Goal: Complete application form: Complete application form

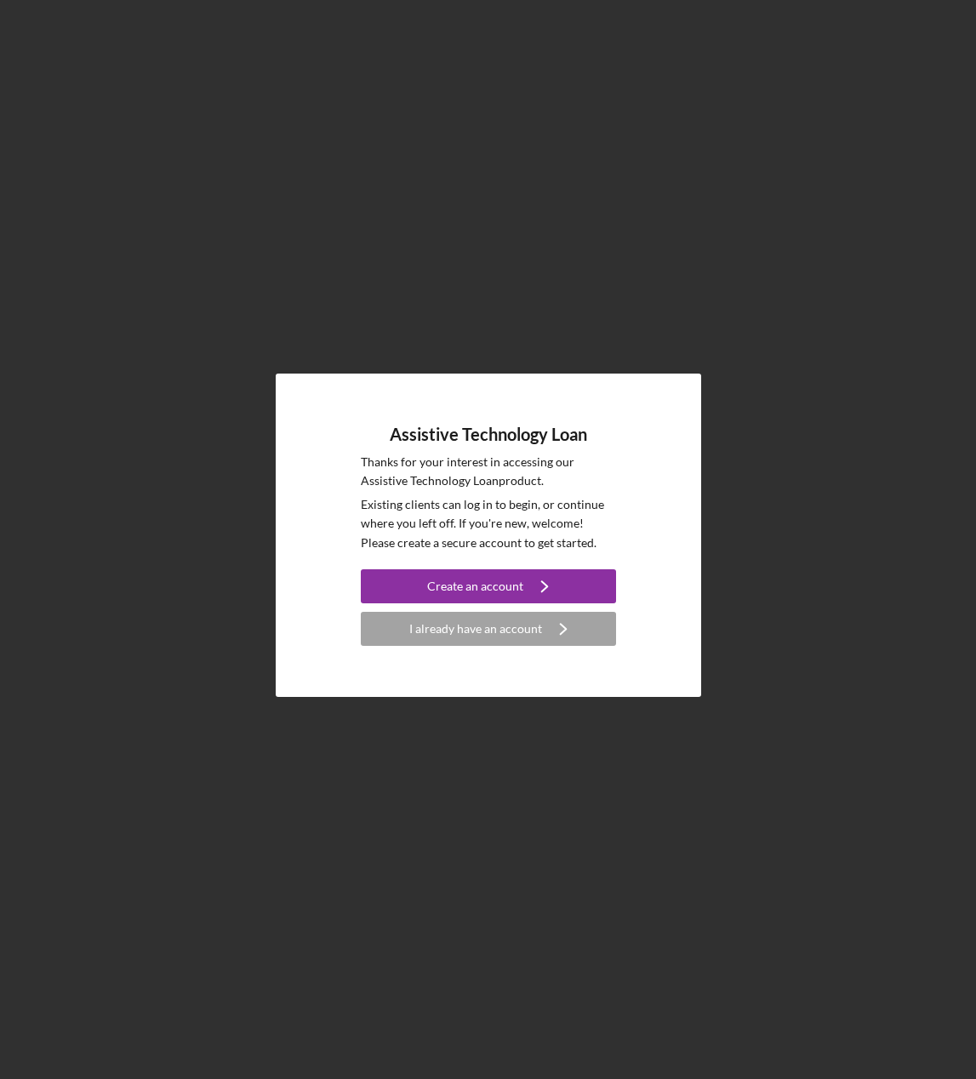
drag, startPoint x: 971, startPoint y: 1065, endPoint x: 965, endPoint y: 947, distance: 117.6
click at [965, 947] on div "Assistive Technology Loan Thanks for your interest in accessing our Assistive T…" at bounding box center [488, 539] width 976 height 1079
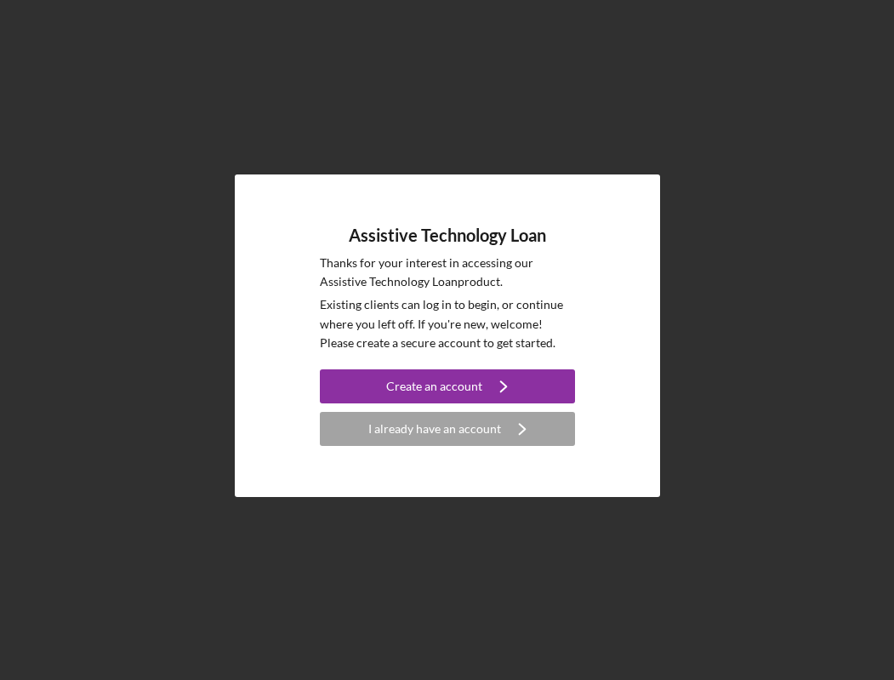
click at [729, 239] on div "Assistive Technology Loan Thanks for your interest in accessing our Assistive T…" at bounding box center [447, 336] width 877 height 672
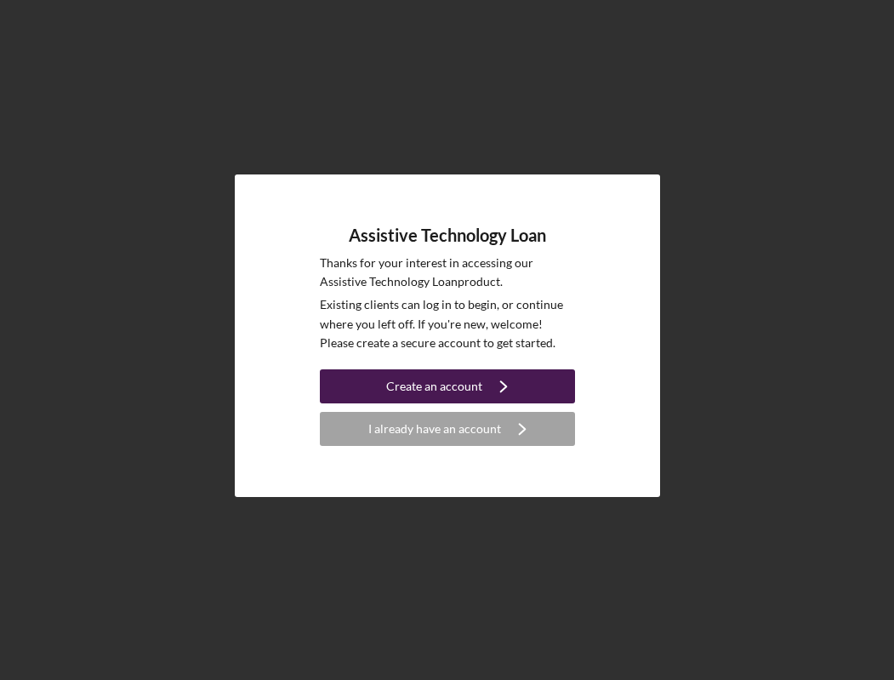
click at [378, 390] on button "Create an account Icon/Navigate" at bounding box center [447, 386] width 255 height 34
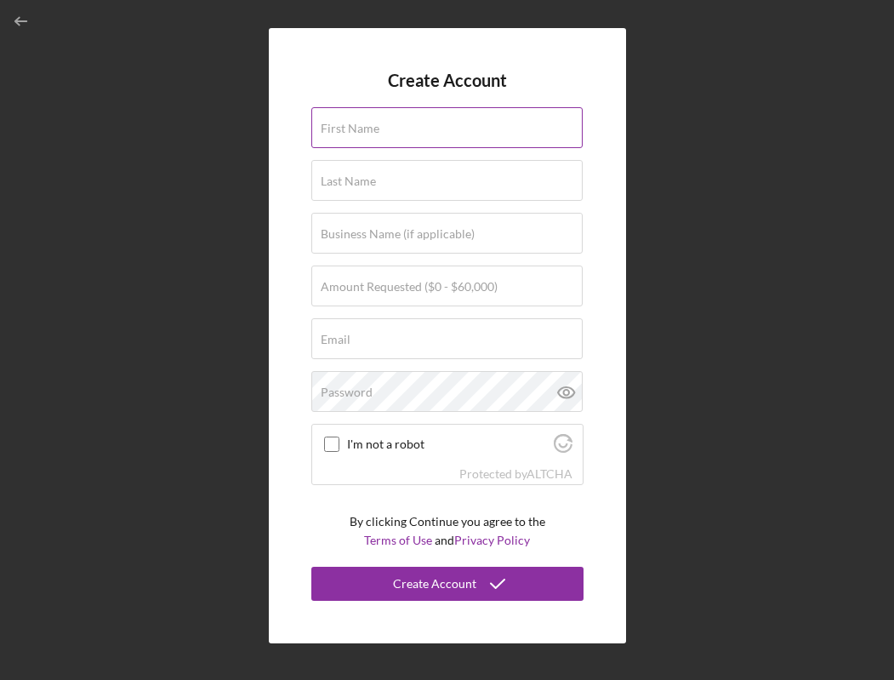
click at [393, 130] on input "First Name" at bounding box center [446, 127] width 271 height 41
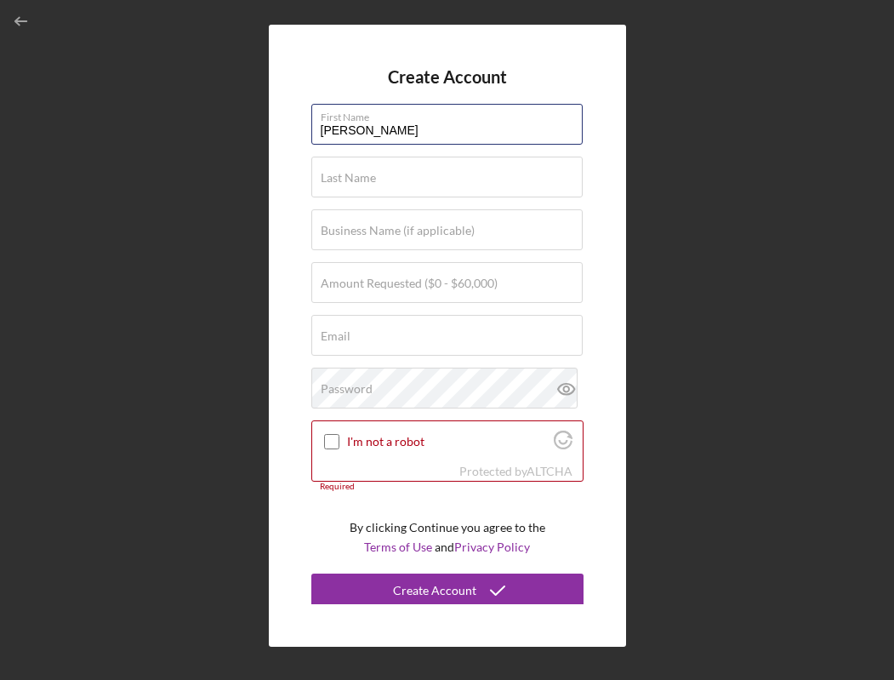
type input "[PERSON_NAME]"
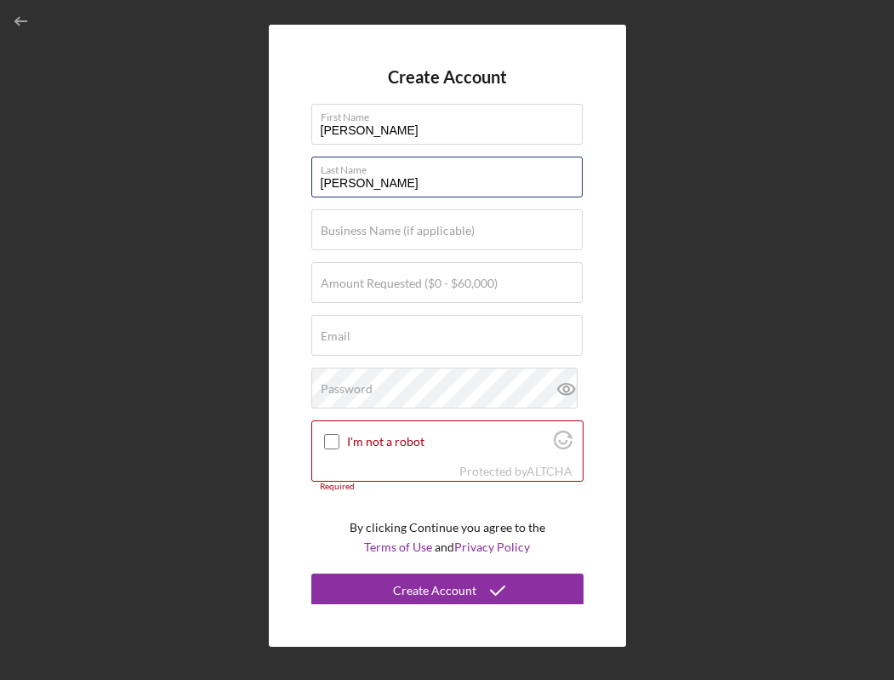
type input "[PERSON_NAME]"
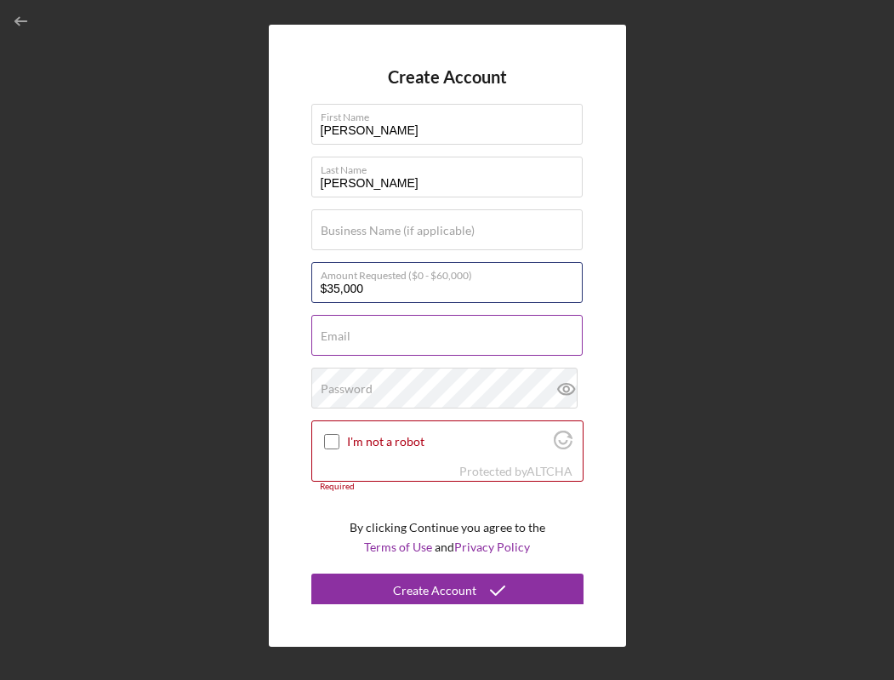
type input "$35,000"
click at [401, 338] on input "Email" at bounding box center [446, 335] width 271 height 41
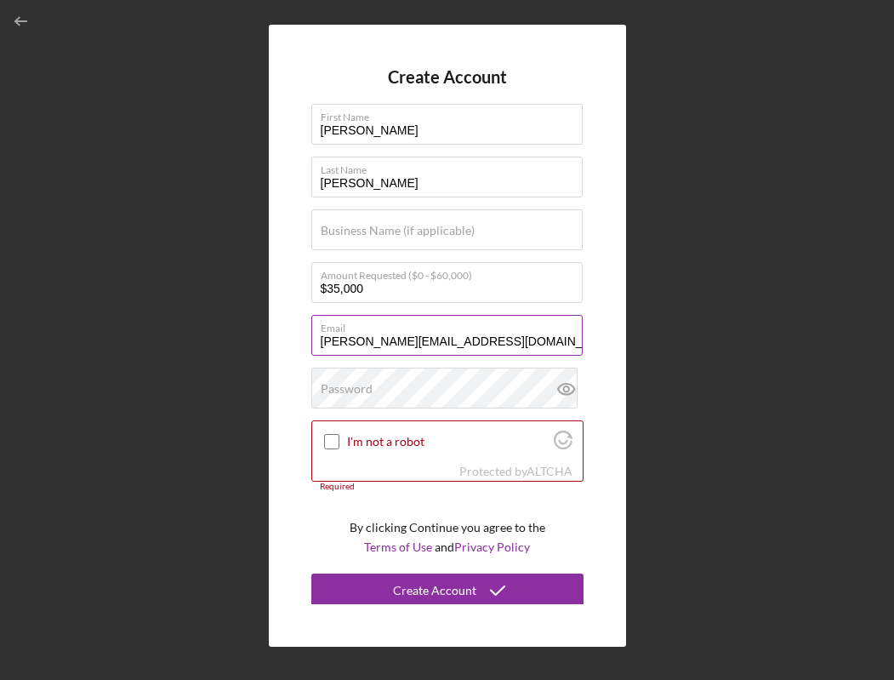
type input "[PERSON_NAME][EMAIL_ADDRESS][DOMAIN_NAME]"
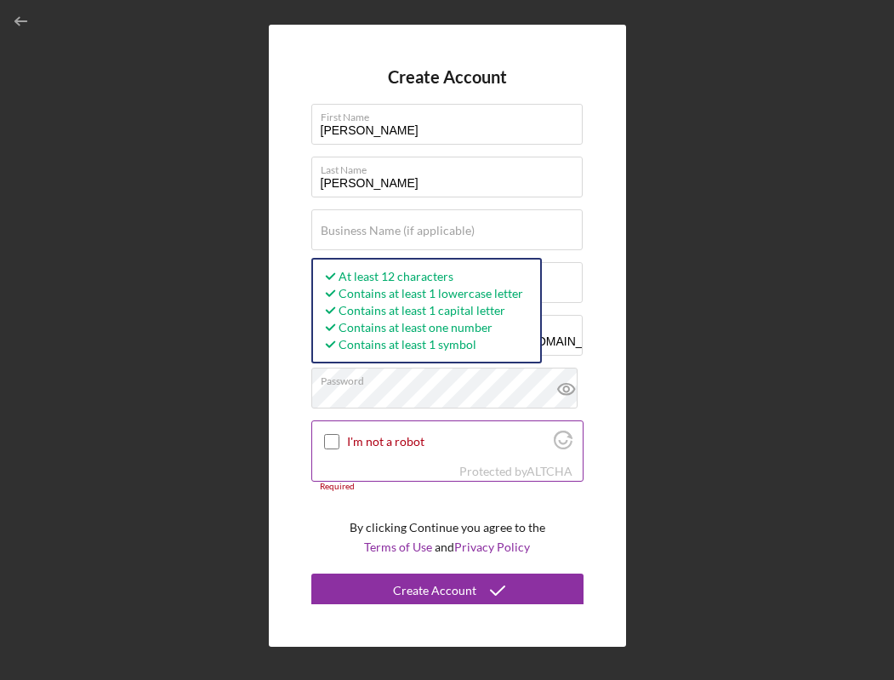
click at [337, 443] on input "I'm not a robot" at bounding box center [331, 441] width 15 height 15
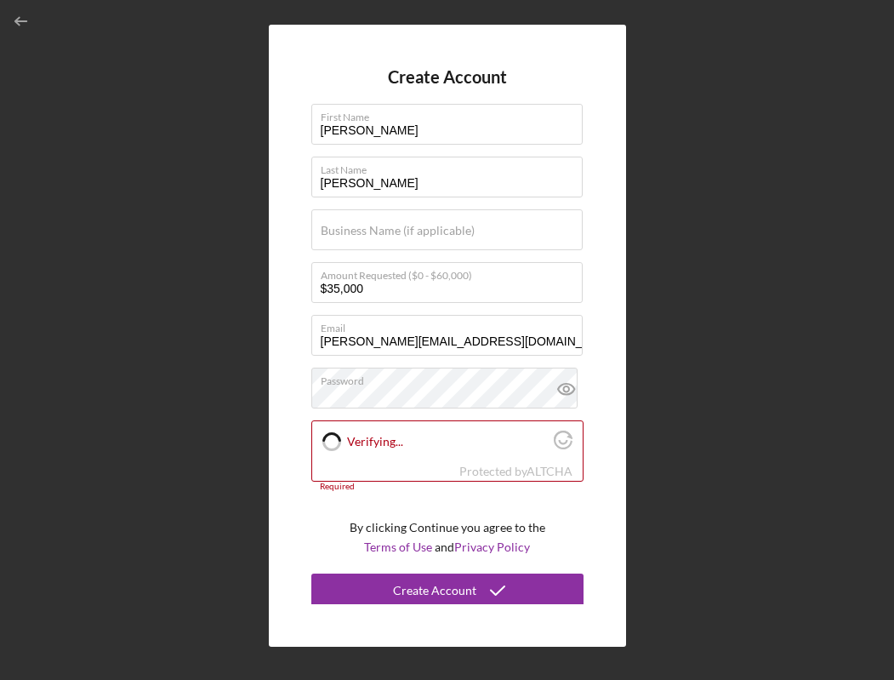
checkbox input "true"
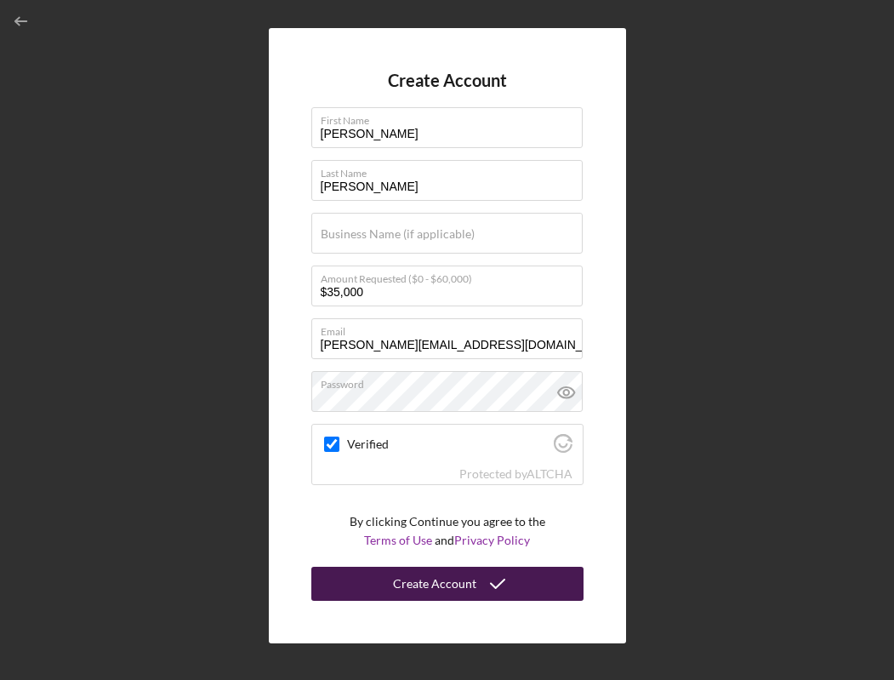
click at [403, 589] on div "Create Account" at bounding box center [434, 584] width 83 height 34
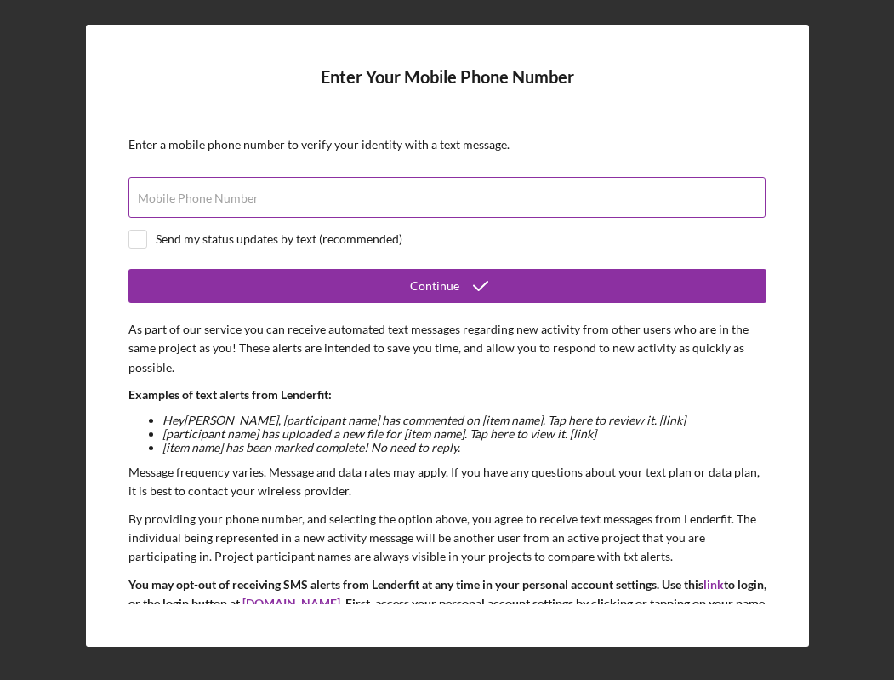
click at [180, 199] on label "Mobile Phone Number" at bounding box center [198, 198] width 121 height 14
click at [180, 199] on input "Mobile Phone Number" at bounding box center [447, 197] width 637 height 41
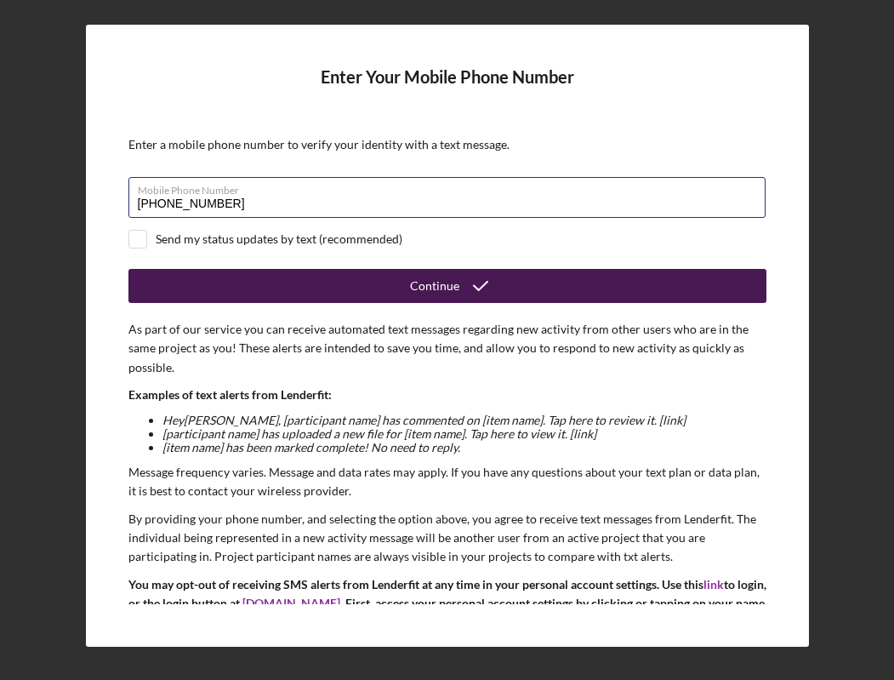
type input "[PHONE_NUMBER]"
click at [266, 294] on button "Continue" at bounding box center [448, 286] width 638 height 34
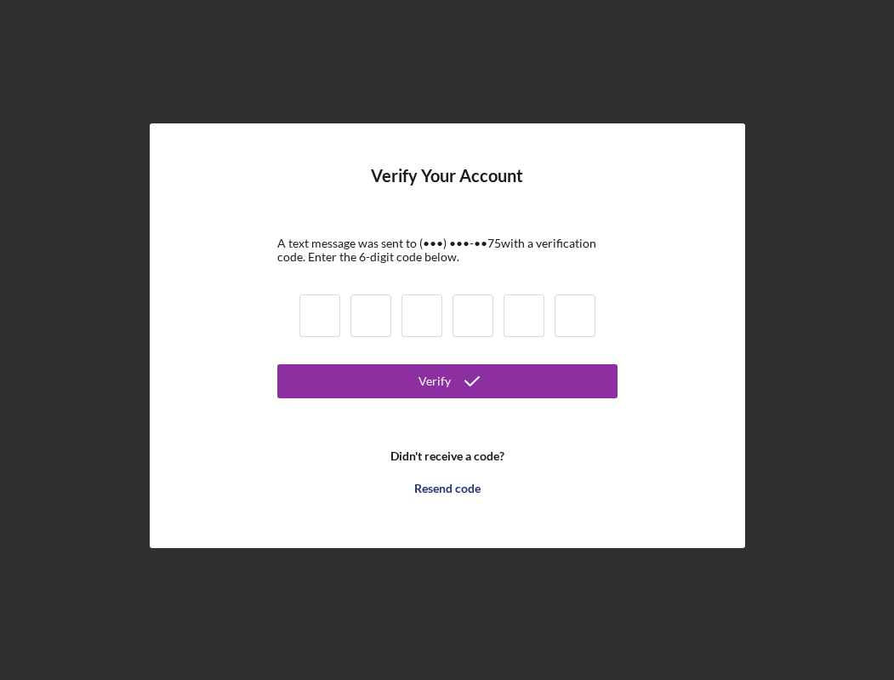
click at [324, 321] on input at bounding box center [320, 315] width 41 height 43
type input "3"
type input "8"
type input "3"
click at [377, 322] on input "8" at bounding box center [371, 315] width 41 height 43
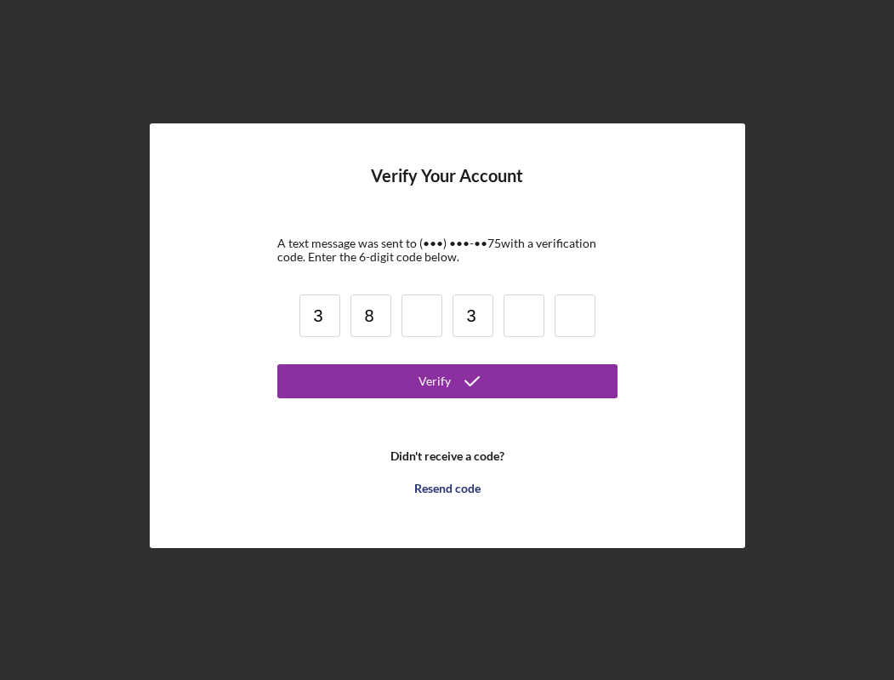
click at [377, 322] on input "8" at bounding box center [371, 315] width 41 height 43
type input "4"
type input "8"
type input "3"
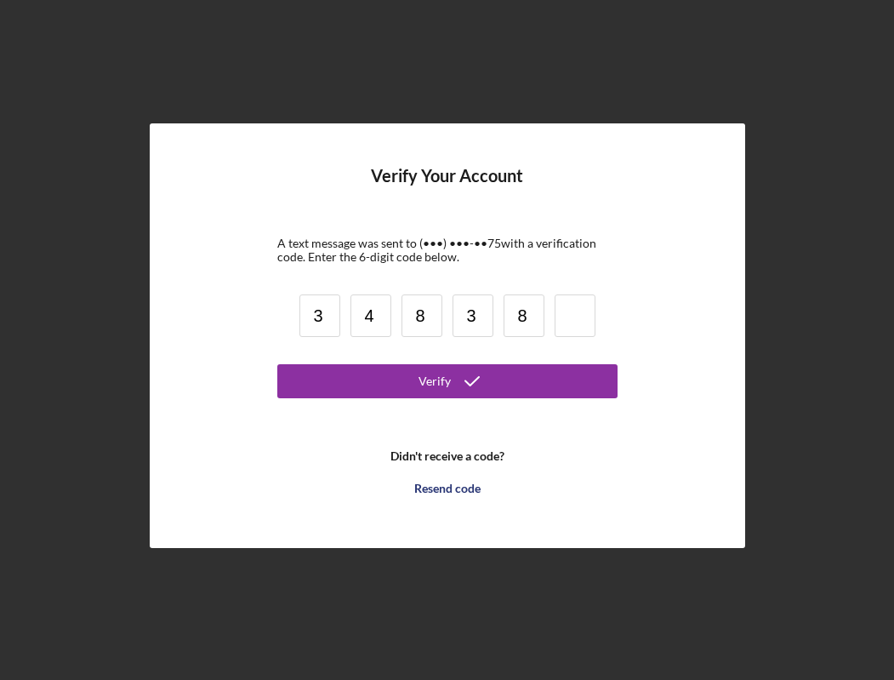
type input "8"
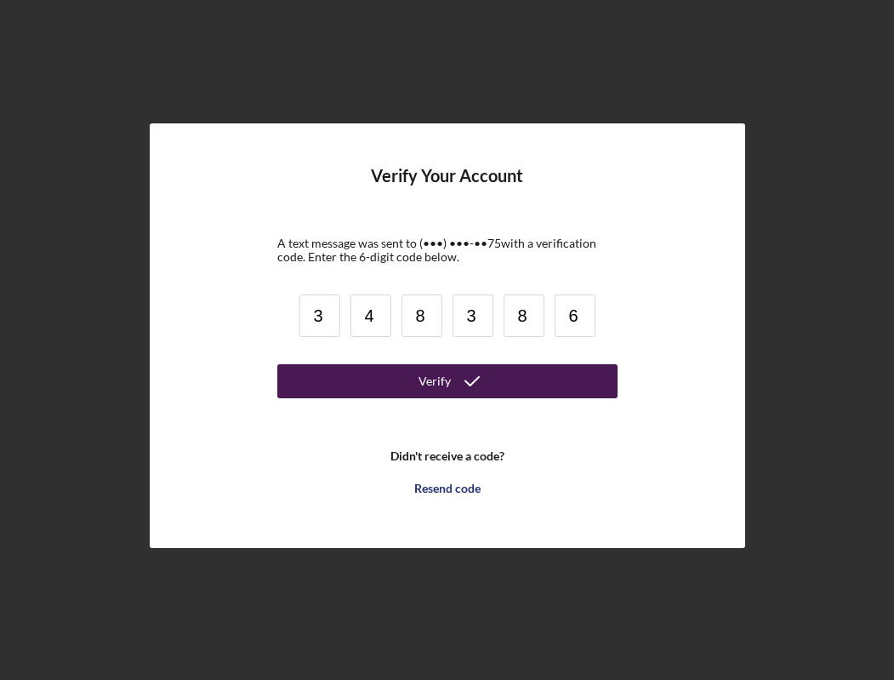
type input "6"
click at [397, 387] on button "Verify" at bounding box center [447, 381] width 340 height 34
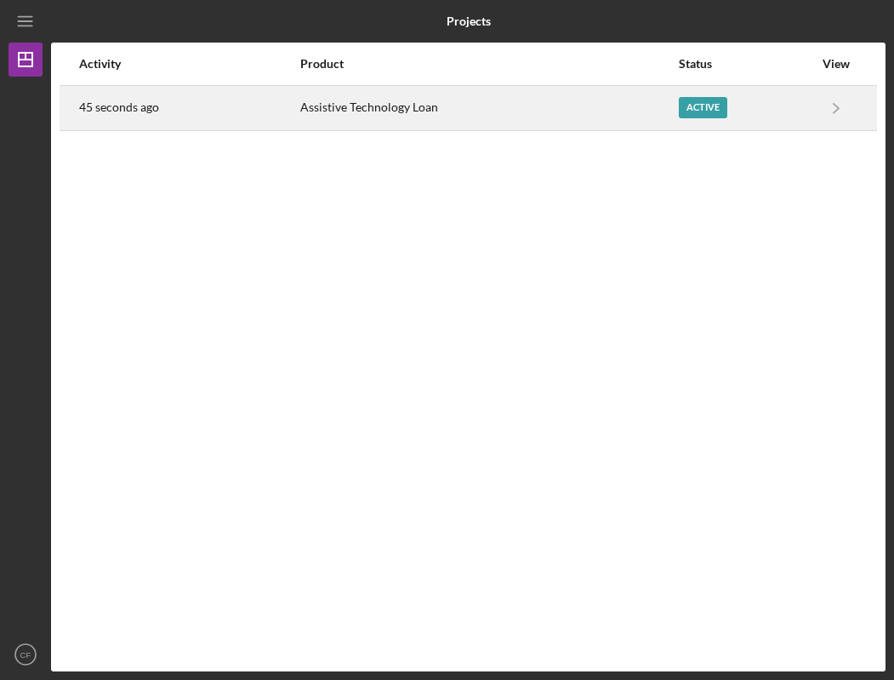
click at [386, 109] on div "Assistive Technology Loan" at bounding box center [488, 108] width 377 height 43
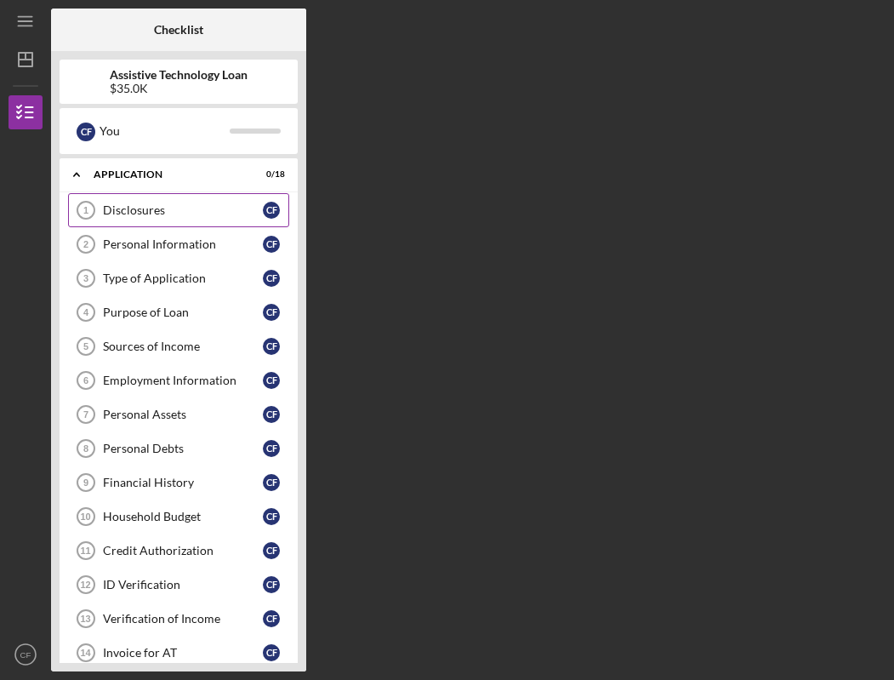
click at [129, 209] on div "Disclosures" at bounding box center [183, 210] width 160 height 14
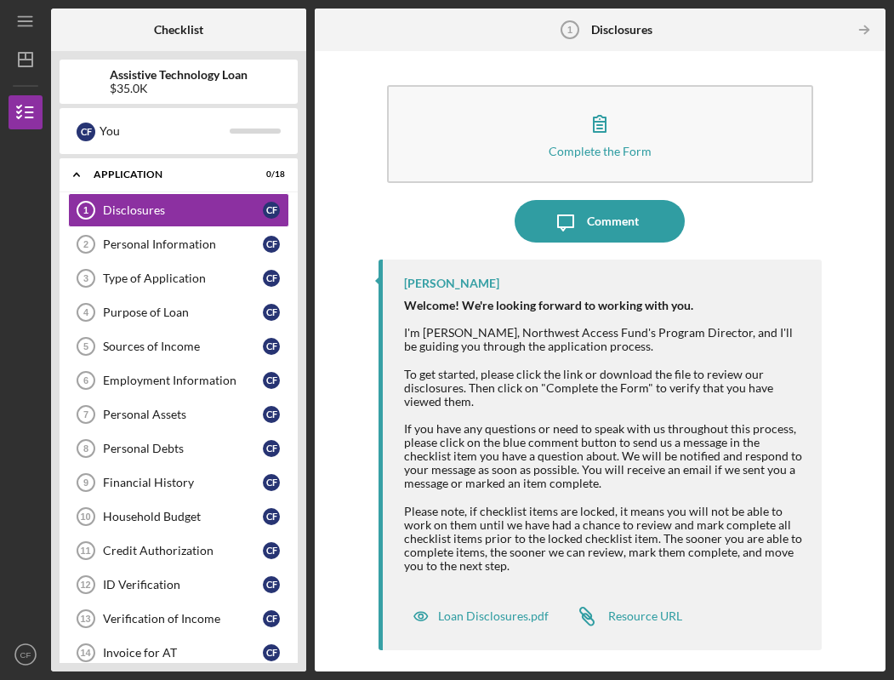
click at [420, 281] on div "[PERSON_NAME]" at bounding box center [451, 284] width 95 height 14
drag, startPoint x: 420, startPoint y: 281, endPoint x: 454, endPoint y: 282, distance: 33.2
click at [454, 282] on div "[PERSON_NAME]" at bounding box center [451, 284] width 95 height 14
drag, startPoint x: 467, startPoint y: 286, endPoint x: 426, endPoint y: 289, distance: 41.8
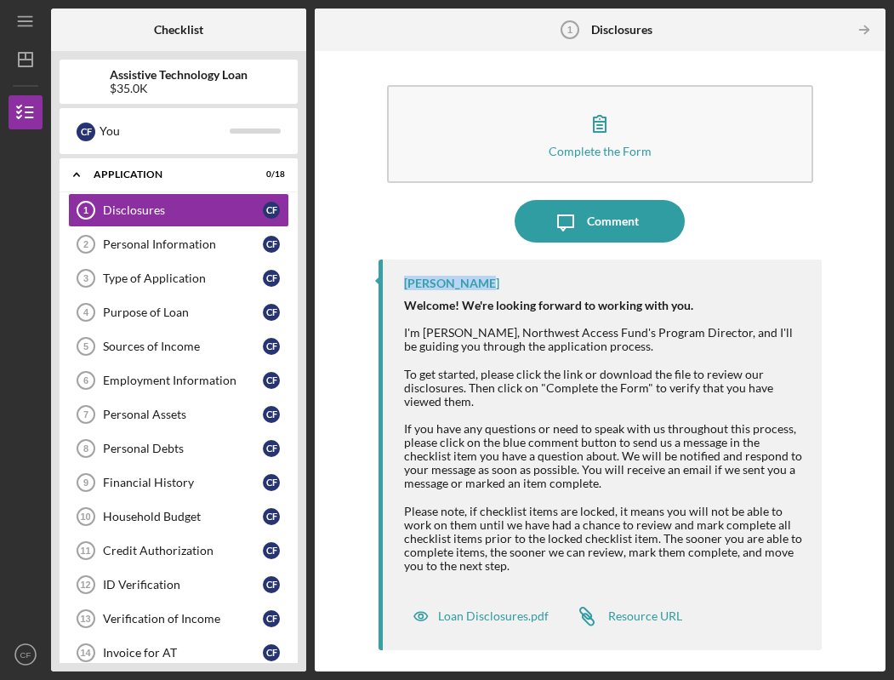
click at [408, 288] on div "[PERSON_NAME]" at bounding box center [451, 284] width 95 height 14
click at [426, 289] on div "[PERSON_NAME]" at bounding box center [451, 284] width 95 height 14
click at [491, 617] on div "Loan Disclosures.pdf" at bounding box center [493, 616] width 111 height 14
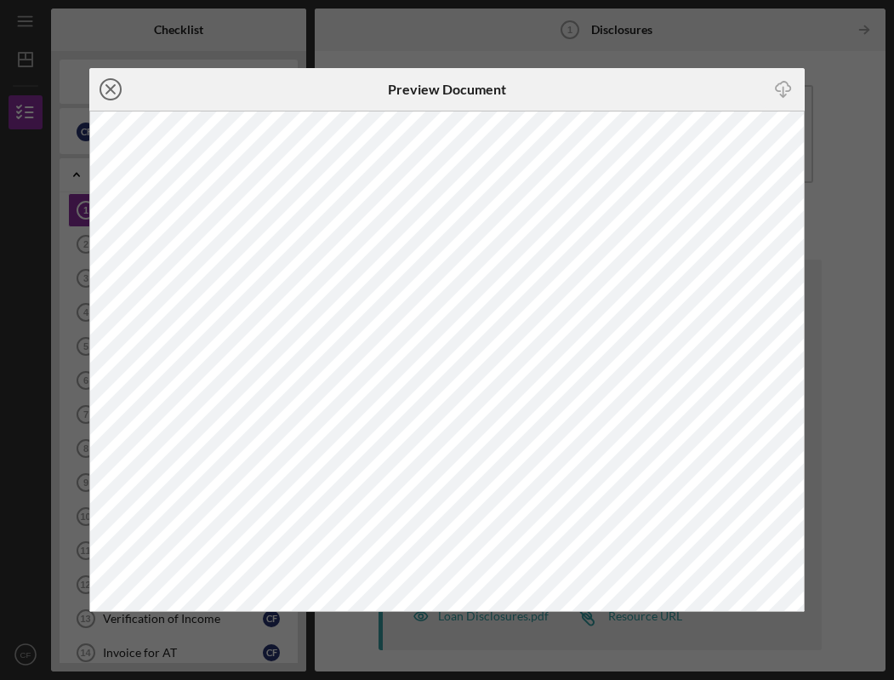
click at [116, 88] on icon "Icon/Close" at bounding box center [110, 89] width 43 height 43
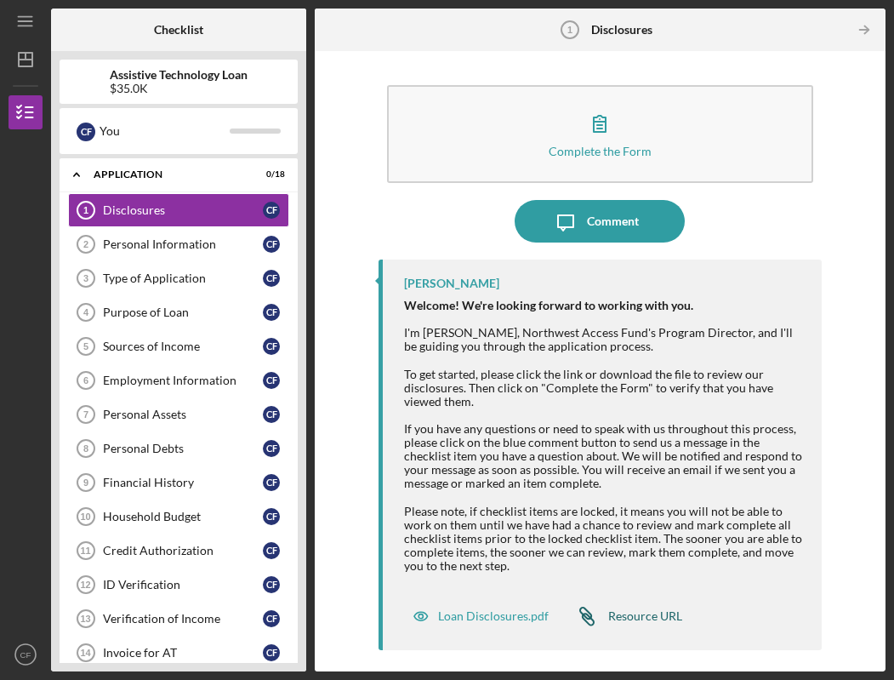
click at [623, 616] on div "Resource URL" at bounding box center [646, 616] width 74 height 14
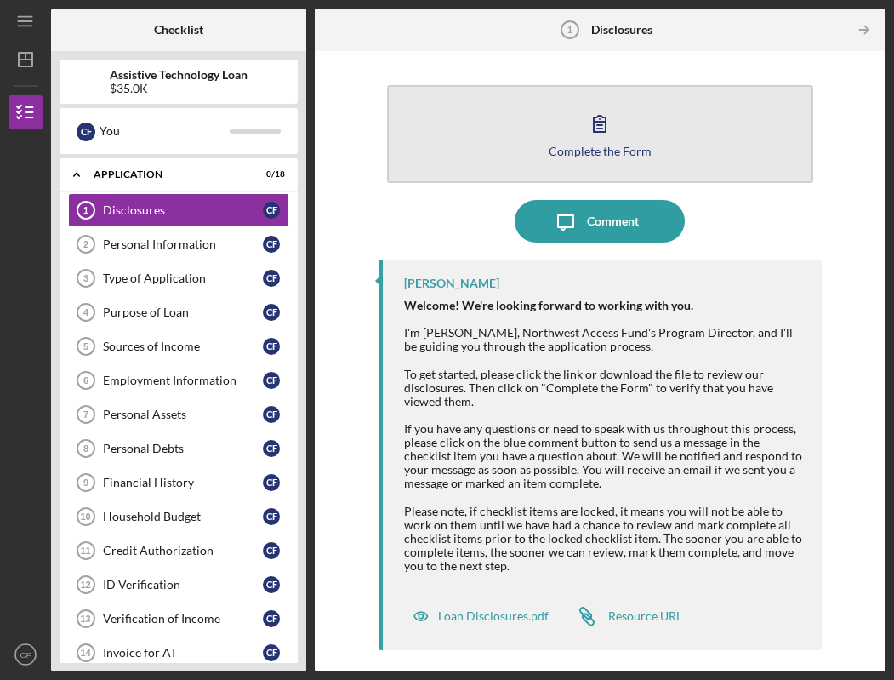
click at [543, 137] on button "Complete the Form Form" at bounding box center [600, 134] width 426 height 98
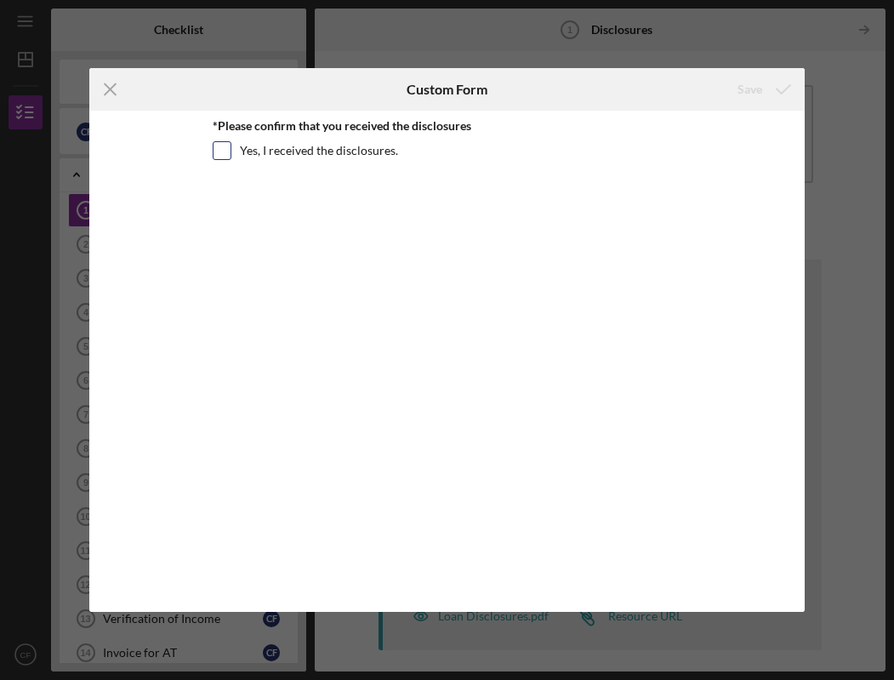
click at [223, 156] on input "Yes, I received the disclosures." at bounding box center [222, 150] width 17 height 17
checkbox input "true"
click at [758, 88] on div "Save" at bounding box center [750, 89] width 25 height 34
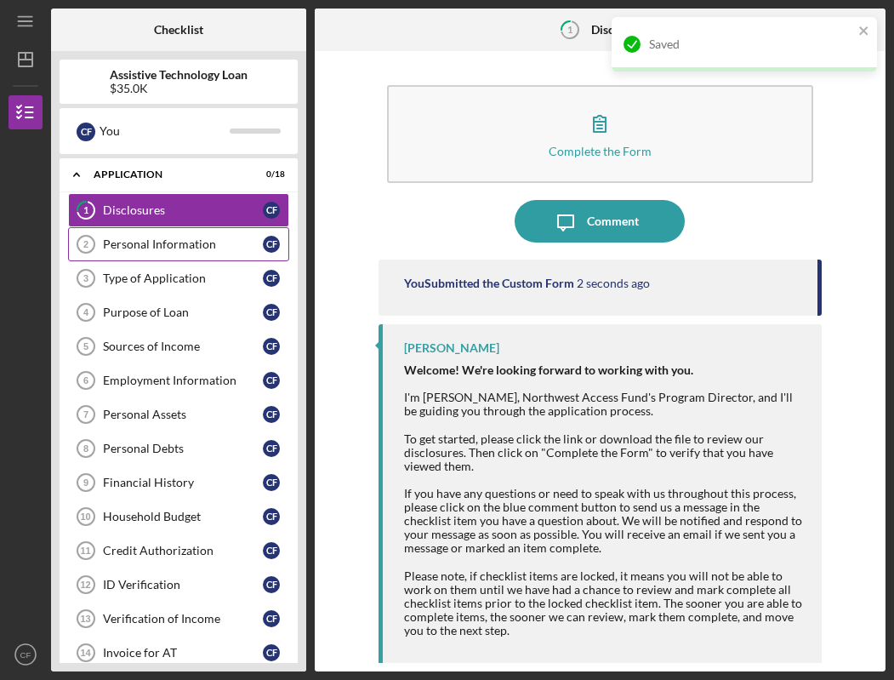
click at [159, 249] on div "Personal Information" at bounding box center [183, 244] width 160 height 14
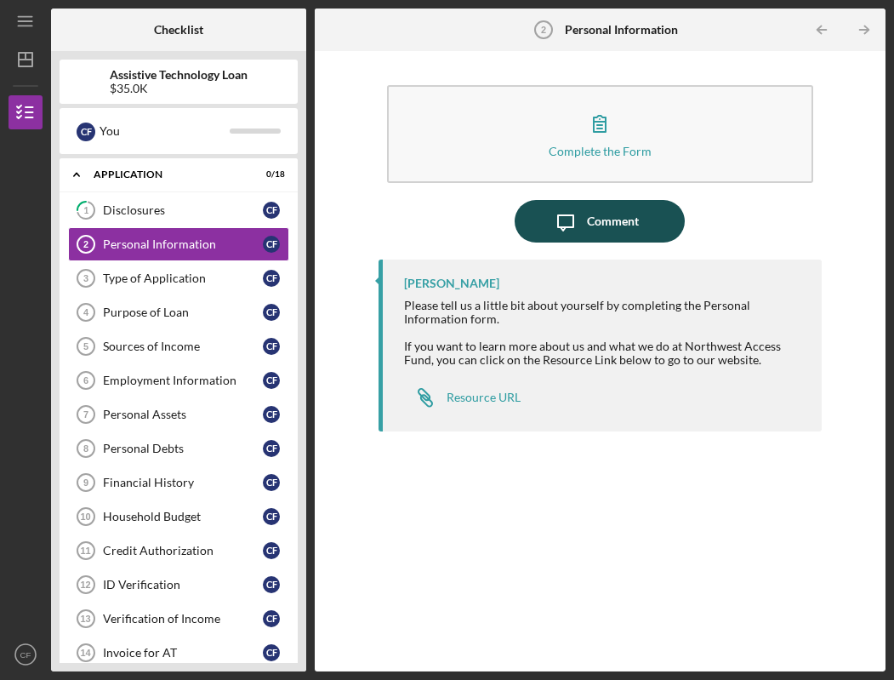
click at [580, 223] on icon "Icon/Message" at bounding box center [566, 221] width 43 height 43
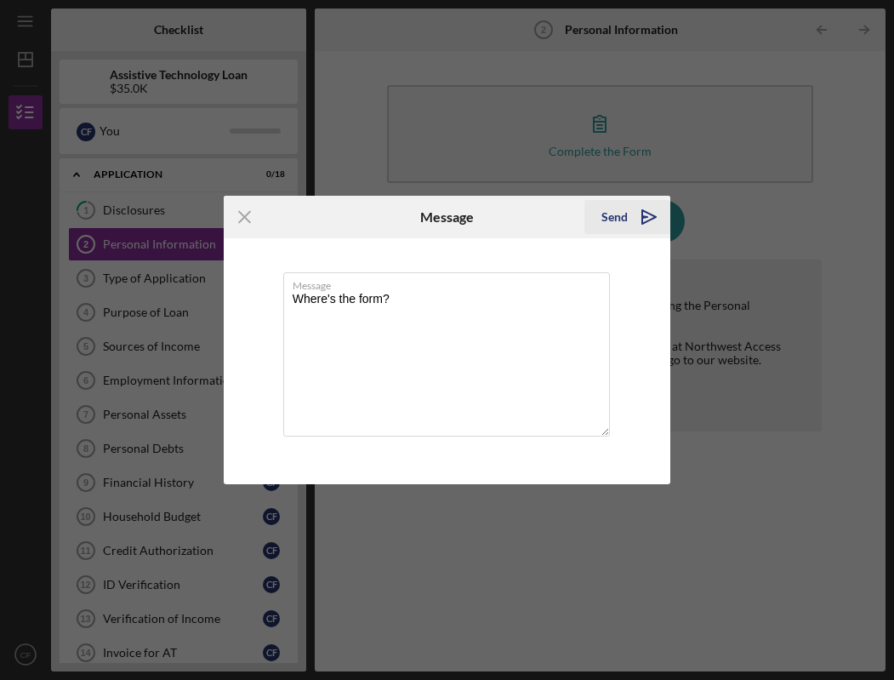
type textarea "Where's the form?"
click at [620, 232] on div "Send" at bounding box center [615, 217] width 26 height 34
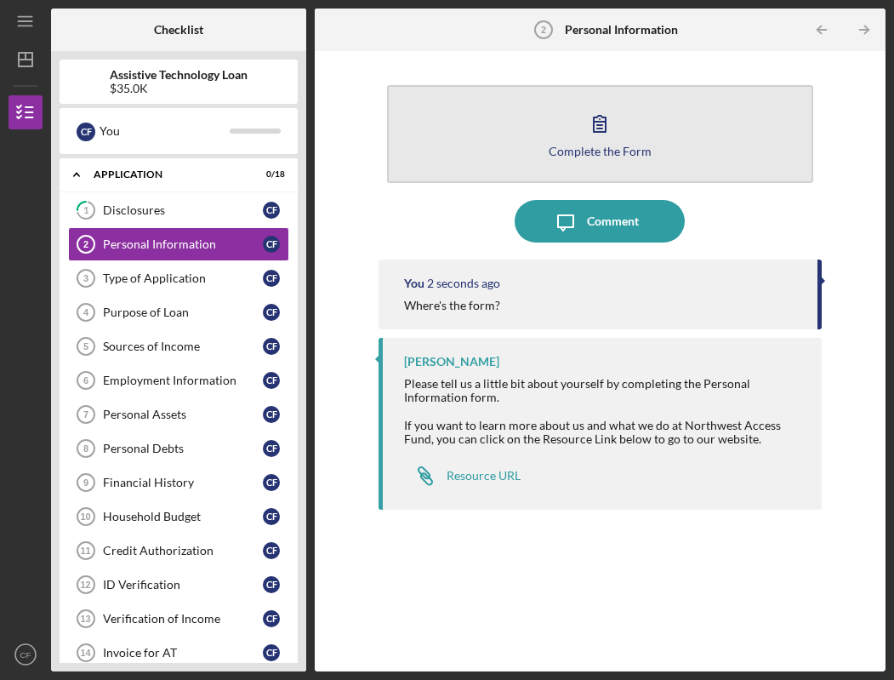
click at [612, 146] on div "Complete the Form" at bounding box center [600, 151] width 103 height 13
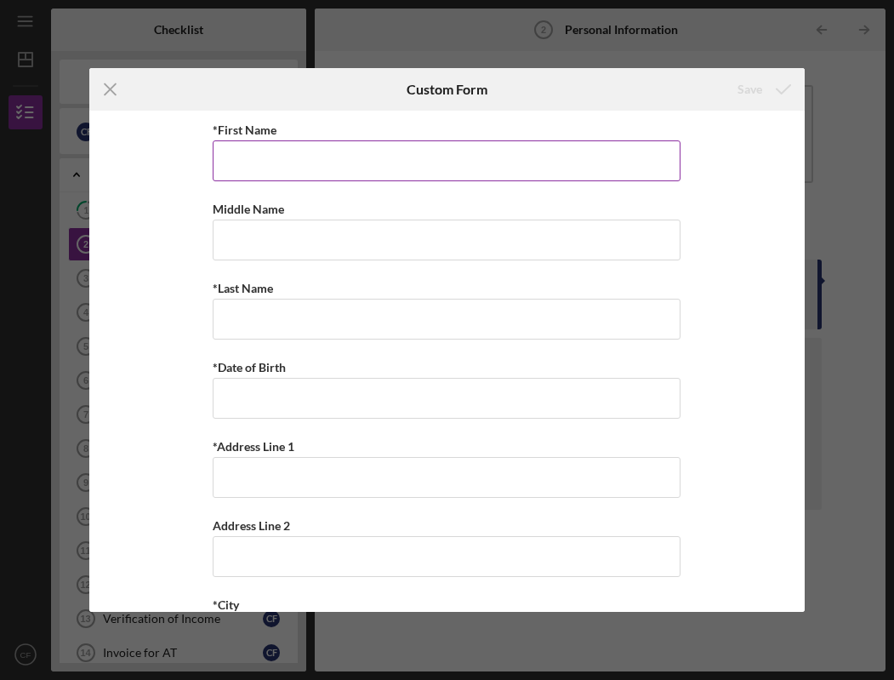
click at [257, 159] on input "*First Name" at bounding box center [447, 160] width 468 height 41
type input "[PERSON_NAME]"
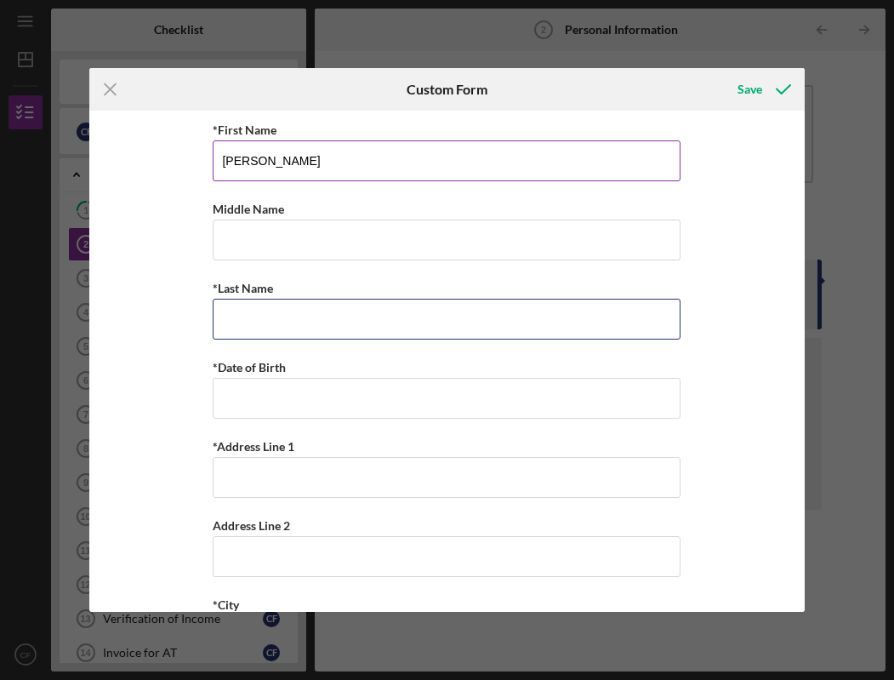
type input "u"
type input "[PERSON_NAME]"
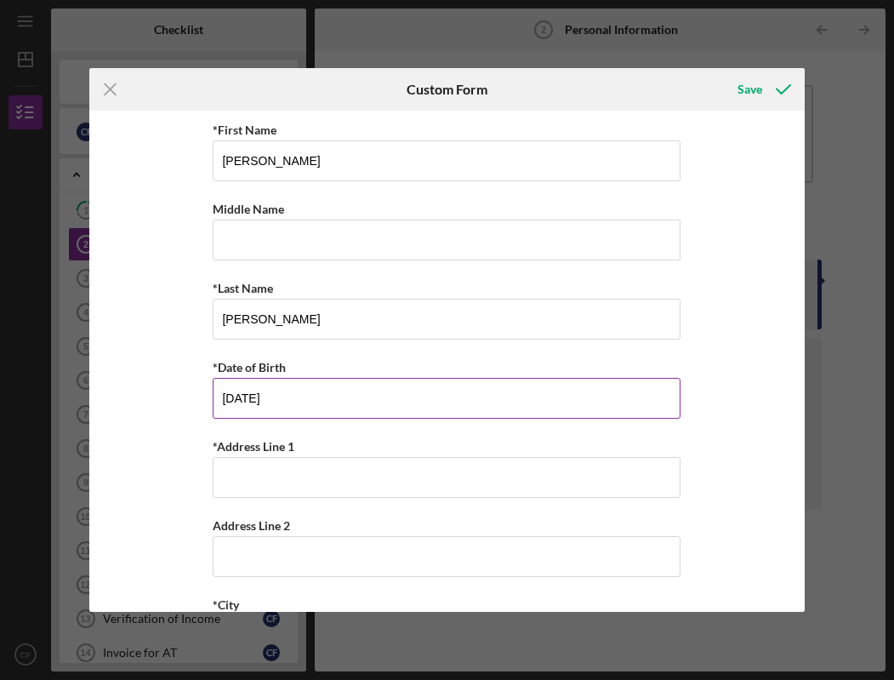
type input "[DATE]"
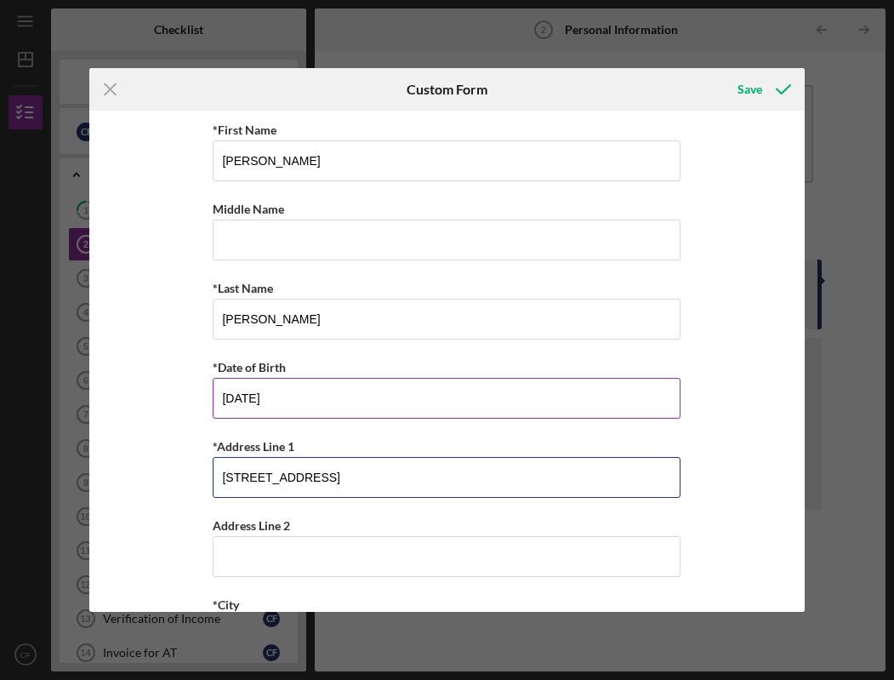
type input "[STREET_ADDRESS]"
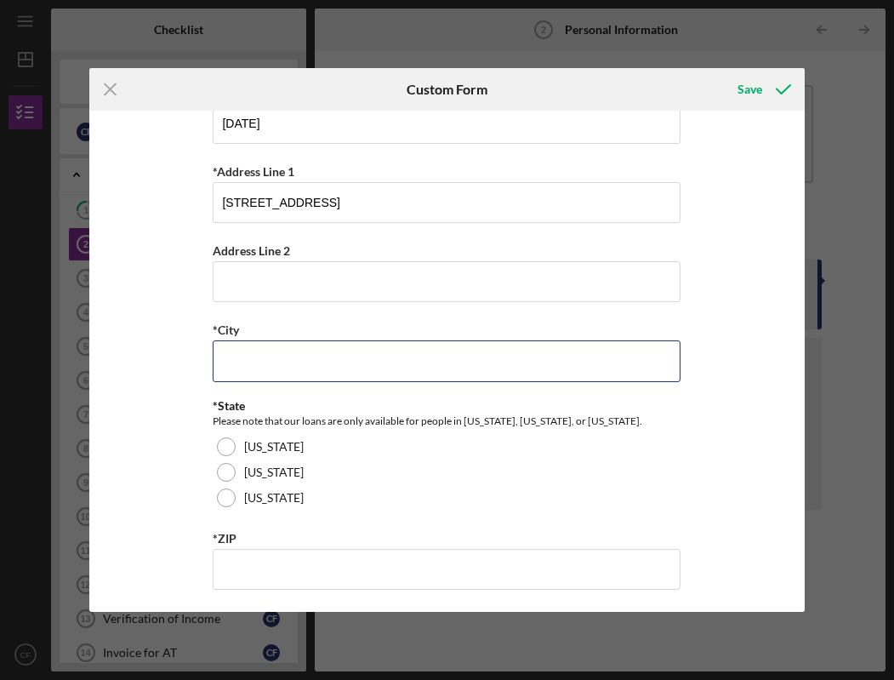
scroll to position [308, 0]
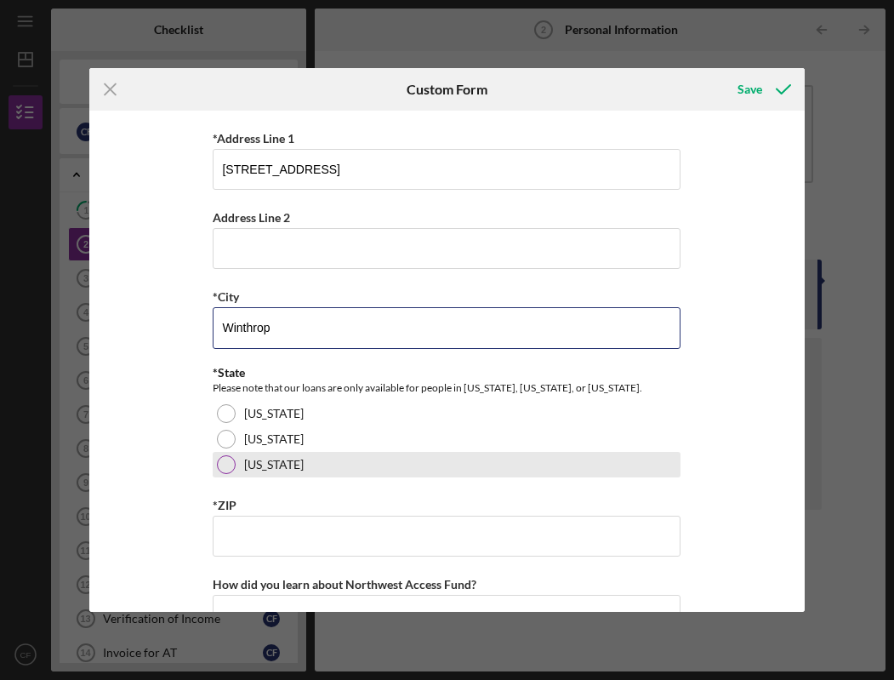
type input "Winthrop"
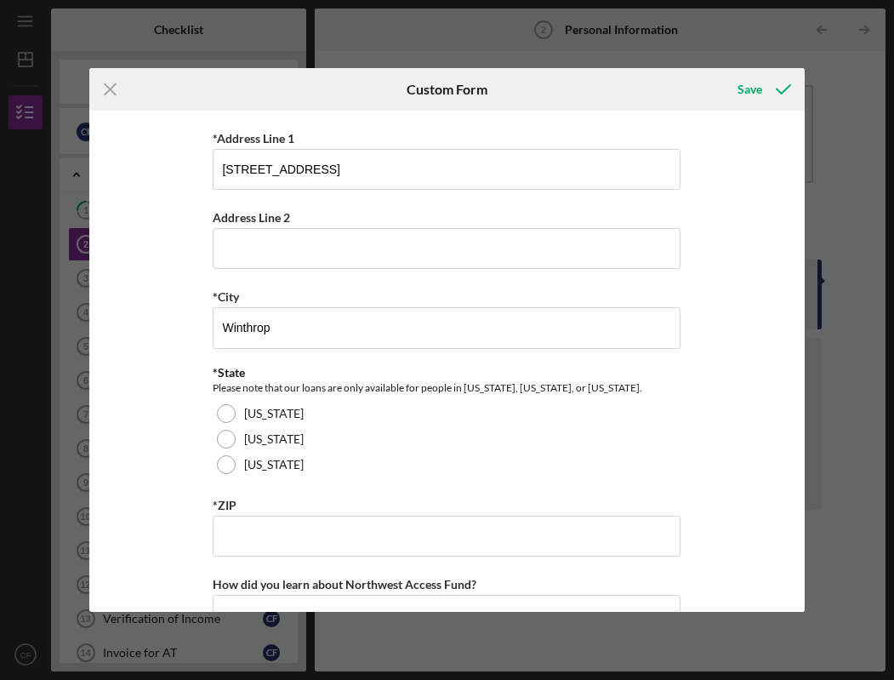
drag, startPoint x: 251, startPoint y: 471, endPoint x: 260, endPoint y: 485, distance: 16.8
click at [252, 471] on label "[US_STATE]" at bounding box center [274, 465] width 60 height 14
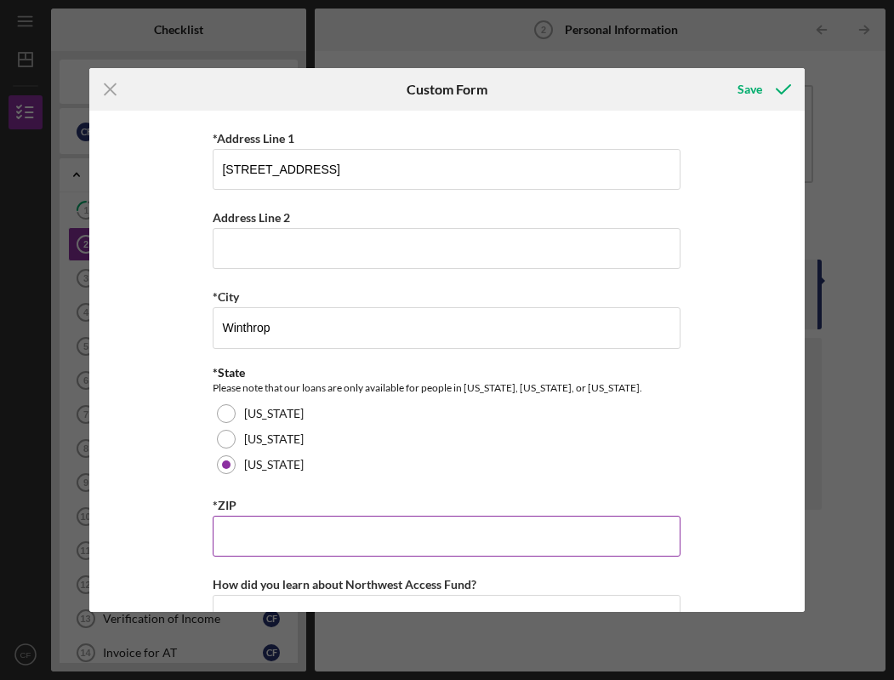
click at [260, 528] on input "*ZIP" at bounding box center [447, 536] width 468 height 41
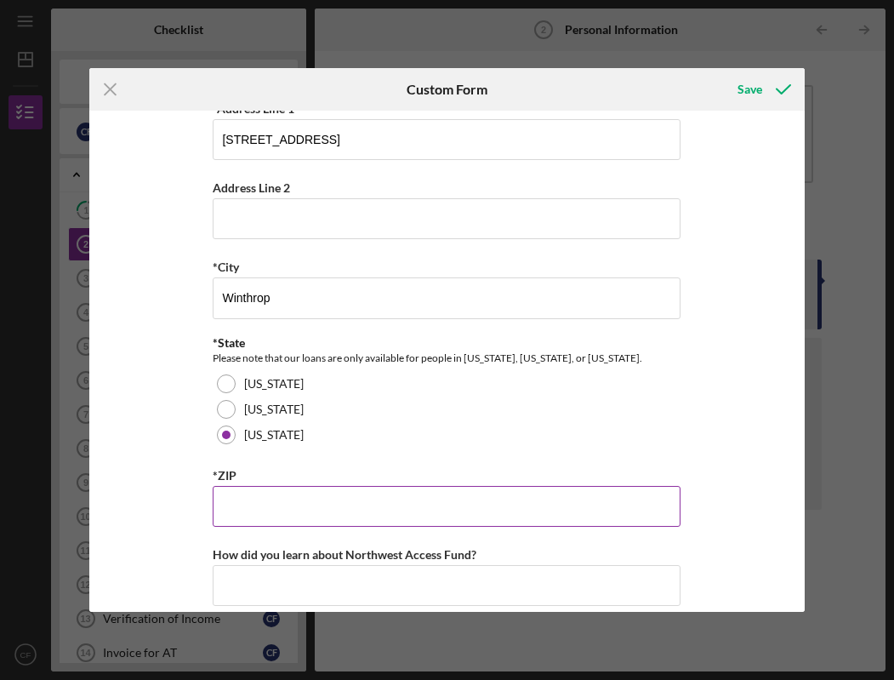
scroll to position [357, 0]
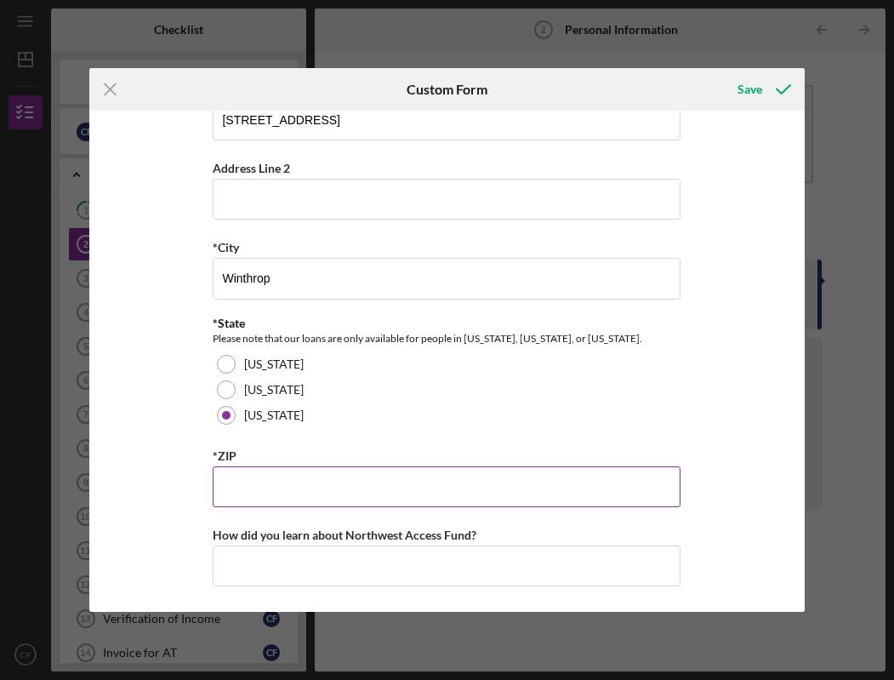
click at [294, 485] on input "*ZIP" at bounding box center [447, 486] width 468 height 41
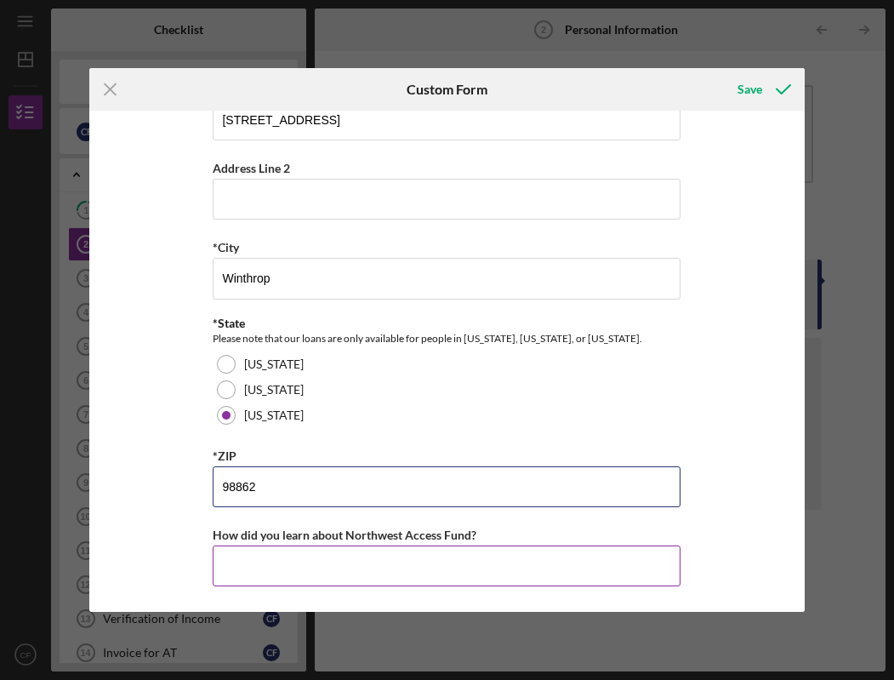
type input "98862"
click at [332, 567] on input "How did you learn about Northwest Access Fund?" at bounding box center [447, 566] width 468 height 41
click at [390, 571] on input "How did you learn about Northwest Access Fund?" at bounding box center [447, 566] width 468 height 41
click at [371, 563] on input "How did you learn about Northwest Access Fund?" at bounding box center [447, 566] width 468 height 41
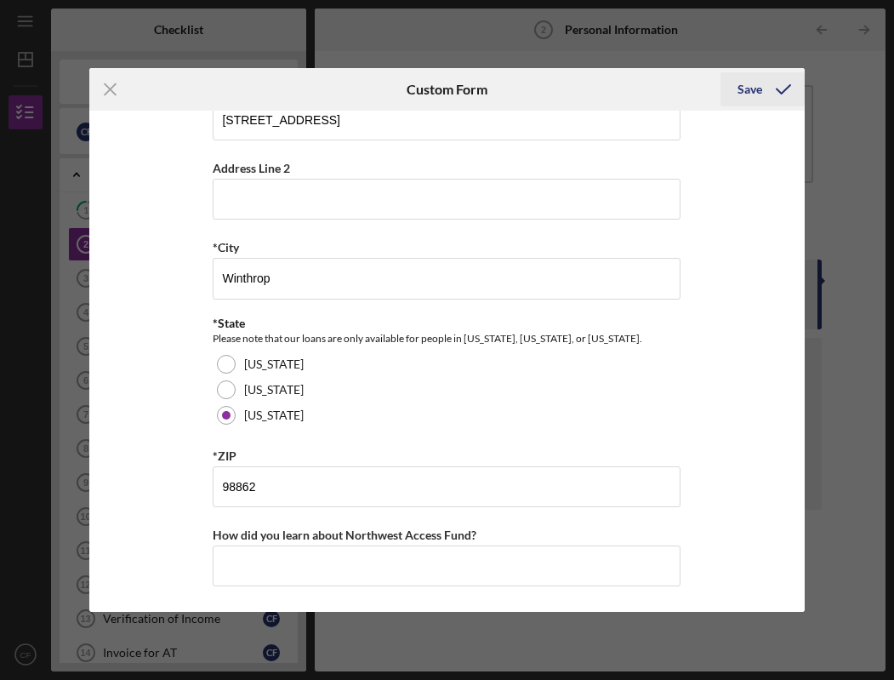
click at [755, 91] on div "Save" at bounding box center [750, 89] width 25 height 34
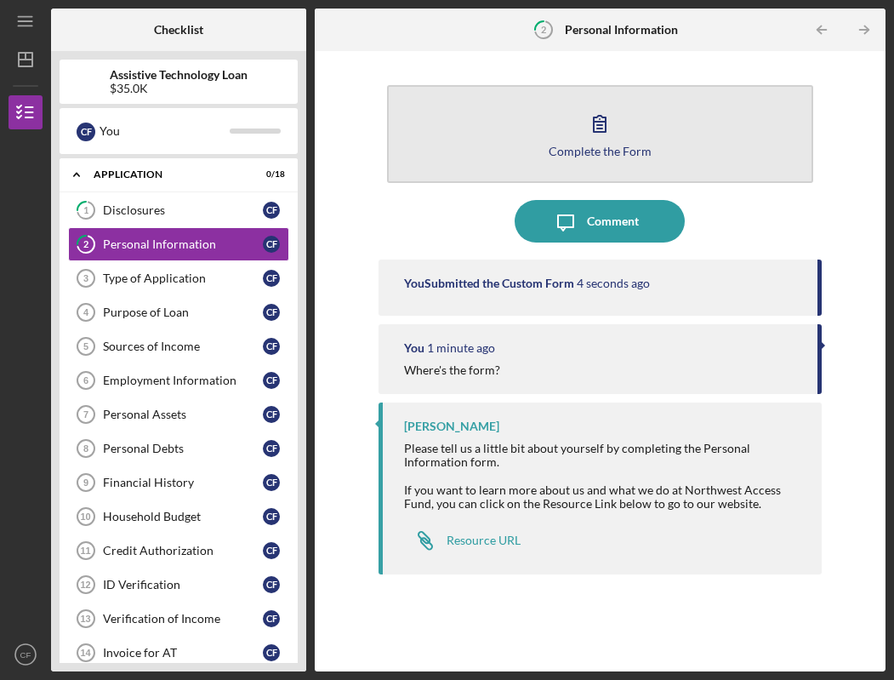
click at [511, 149] on button "Complete the Form Form" at bounding box center [600, 134] width 426 height 98
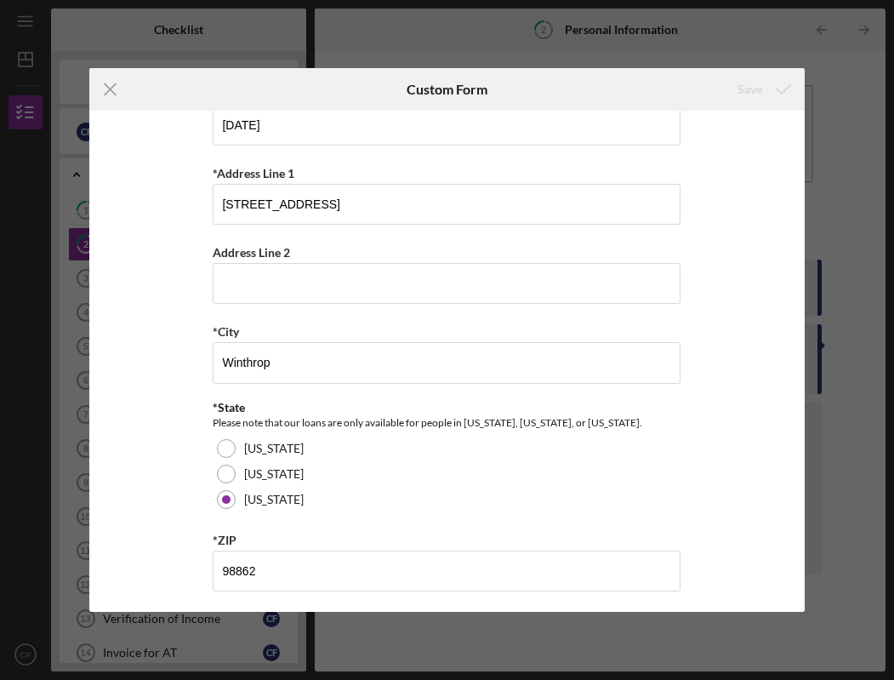
scroll to position [357, 0]
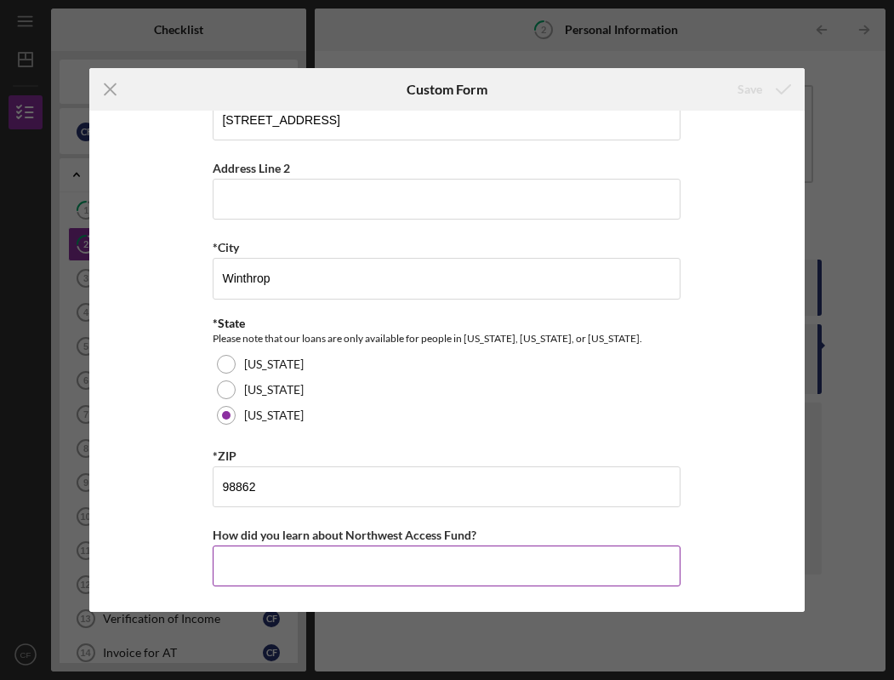
click at [414, 540] on label "How did you learn about Northwest Access Fund?" at bounding box center [345, 535] width 264 height 14
click at [414, 546] on input "How did you learn about Northwest Access Fund?" at bounding box center [447, 566] width 468 height 41
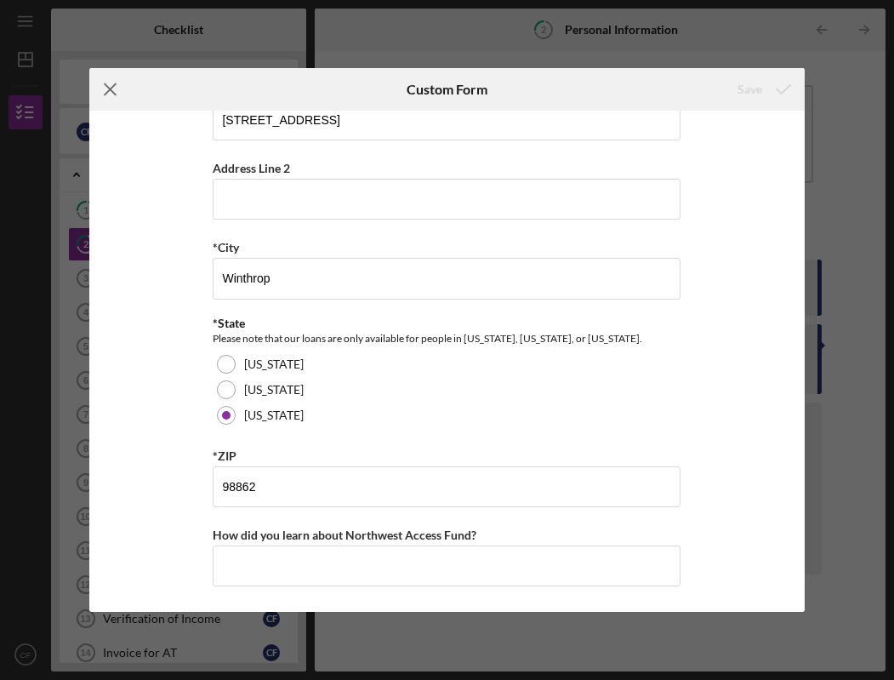
click at [108, 92] on icon "Icon/Menu Close" at bounding box center [110, 89] width 43 height 43
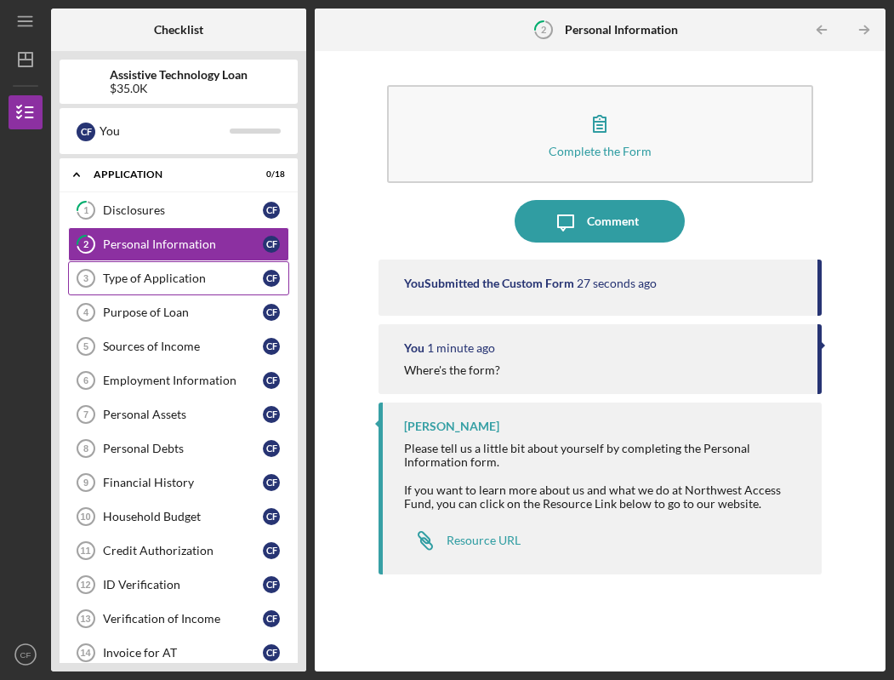
click at [180, 277] on div "Type of Application" at bounding box center [183, 278] width 160 height 14
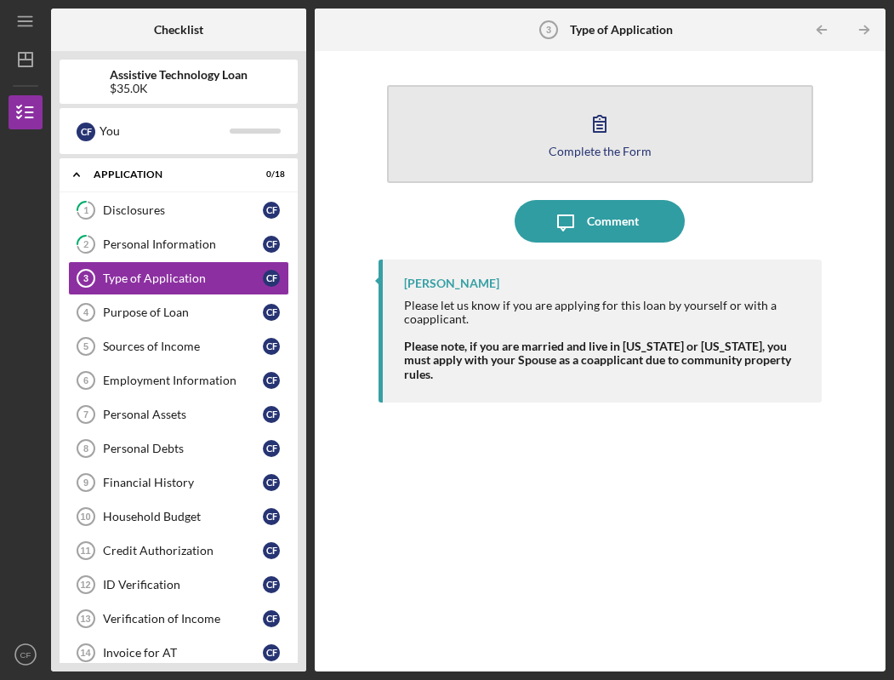
click at [576, 147] on div "Complete the Form" at bounding box center [600, 151] width 103 height 13
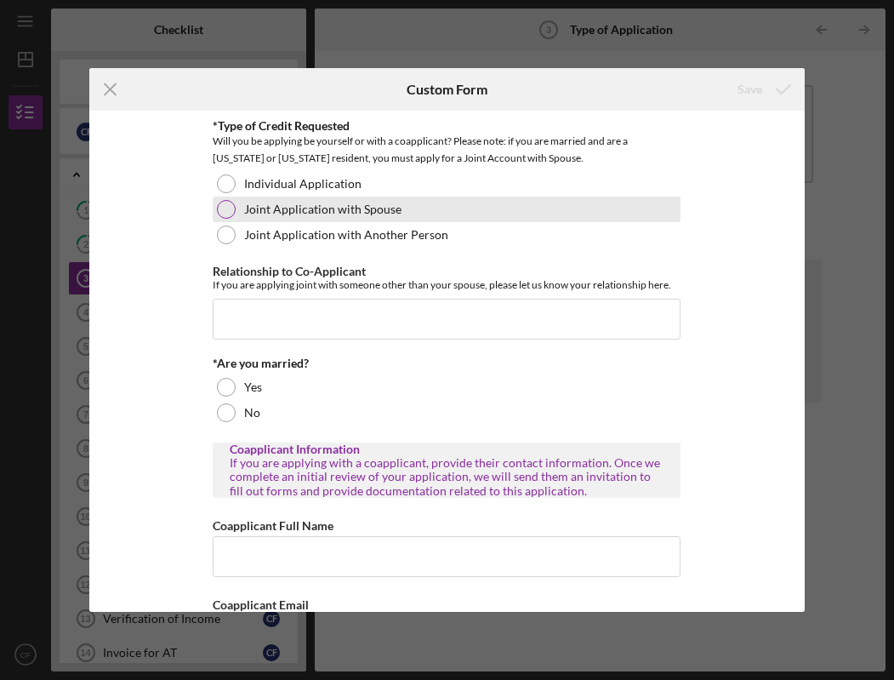
click at [301, 214] on label "Joint Application with Spouse" at bounding box center [322, 210] width 157 height 14
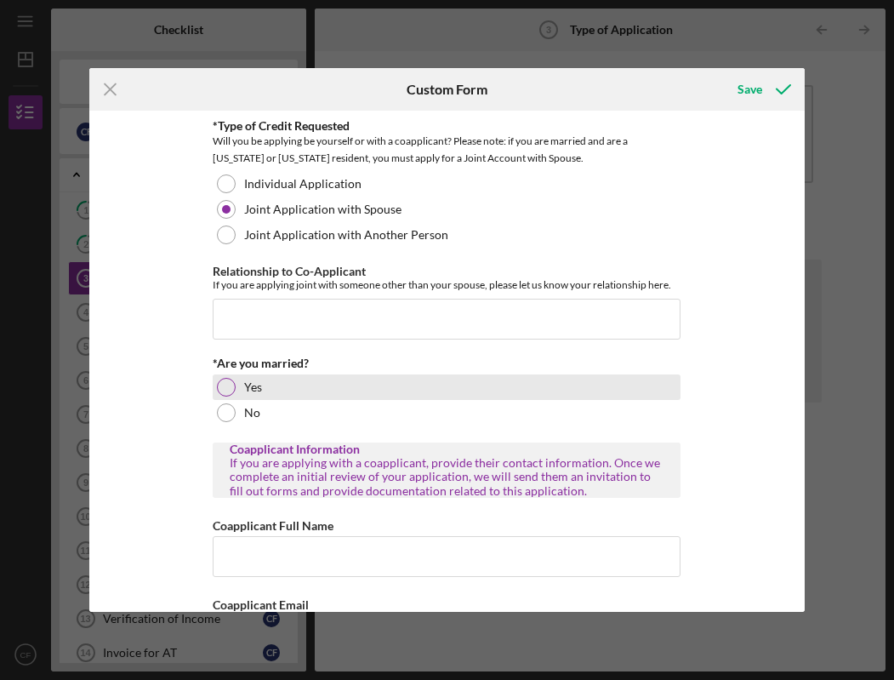
click at [249, 391] on label "Yes" at bounding box center [253, 387] width 18 height 14
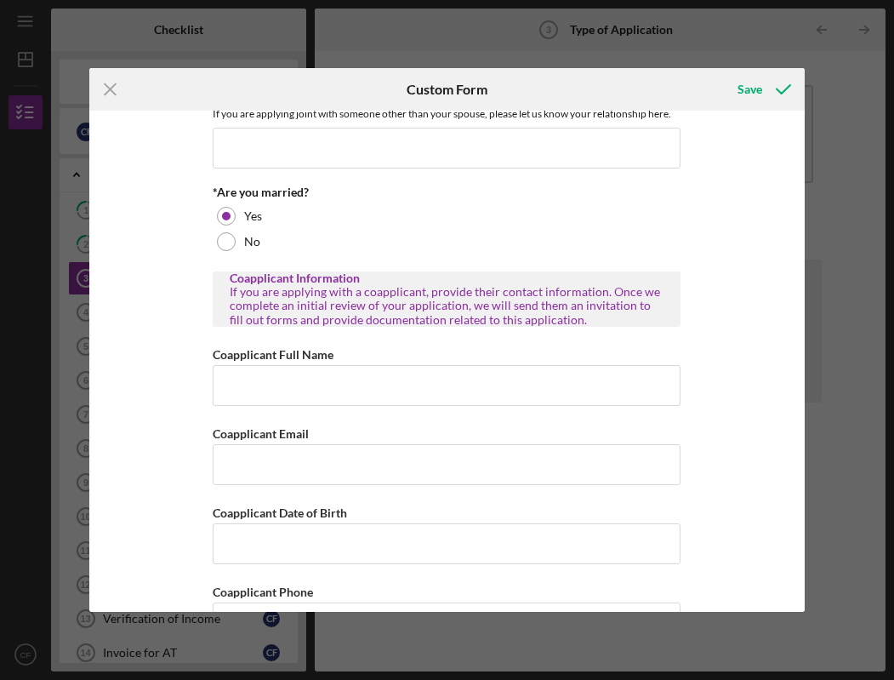
scroll to position [228, 0]
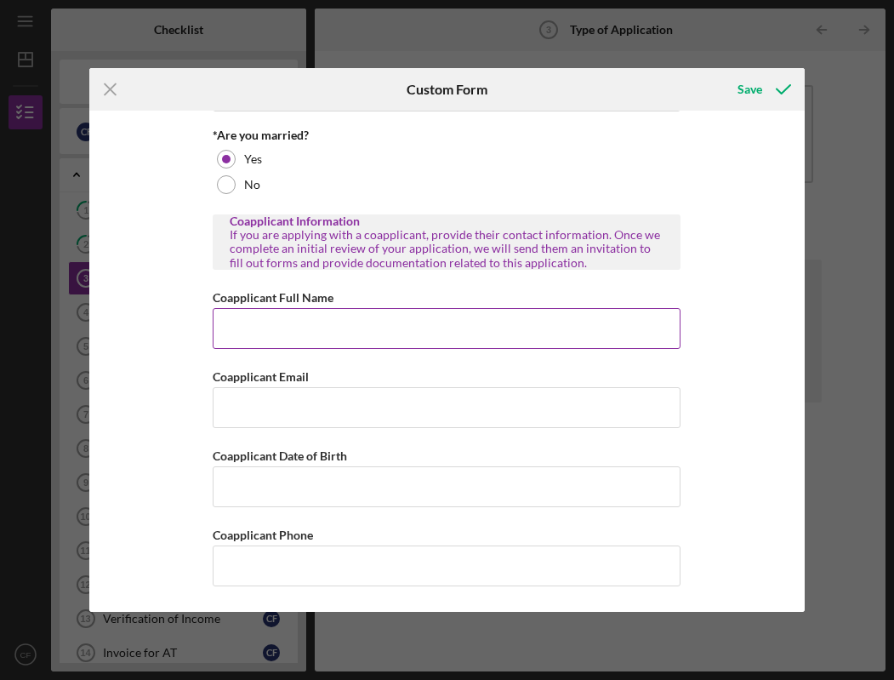
click at [330, 330] on input "Coapplicant Full Name" at bounding box center [447, 328] width 468 height 41
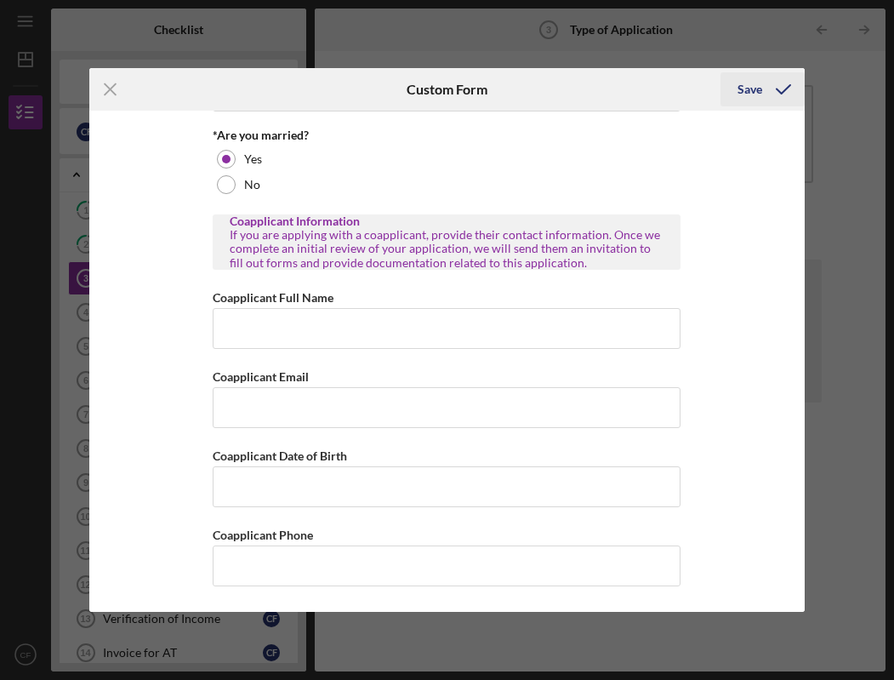
click at [759, 87] on div "Save" at bounding box center [750, 89] width 25 height 34
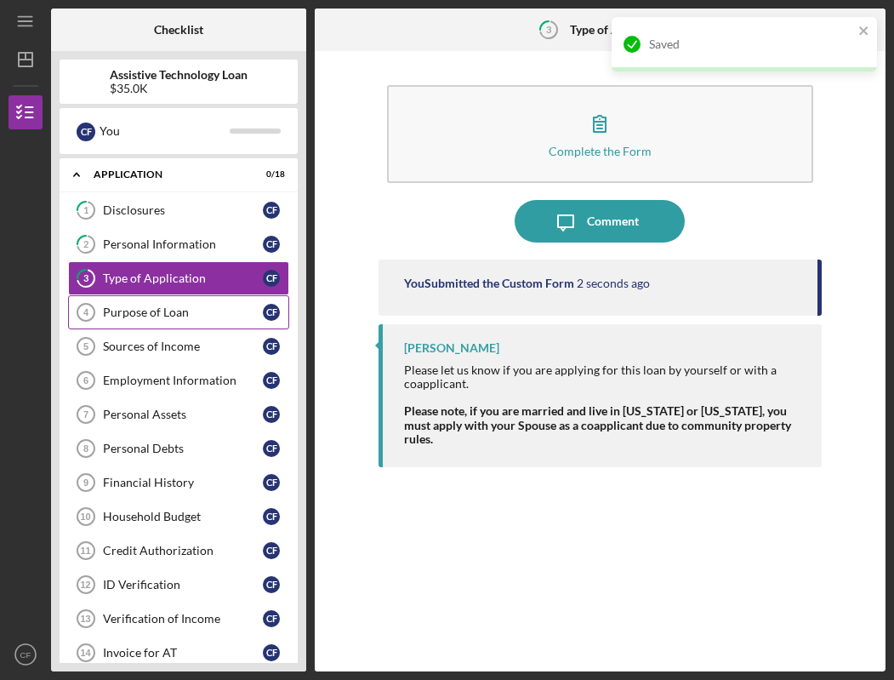
click at [149, 301] on link "Purpose of Loan 4 Purpose of Loan C F" at bounding box center [178, 312] width 221 height 34
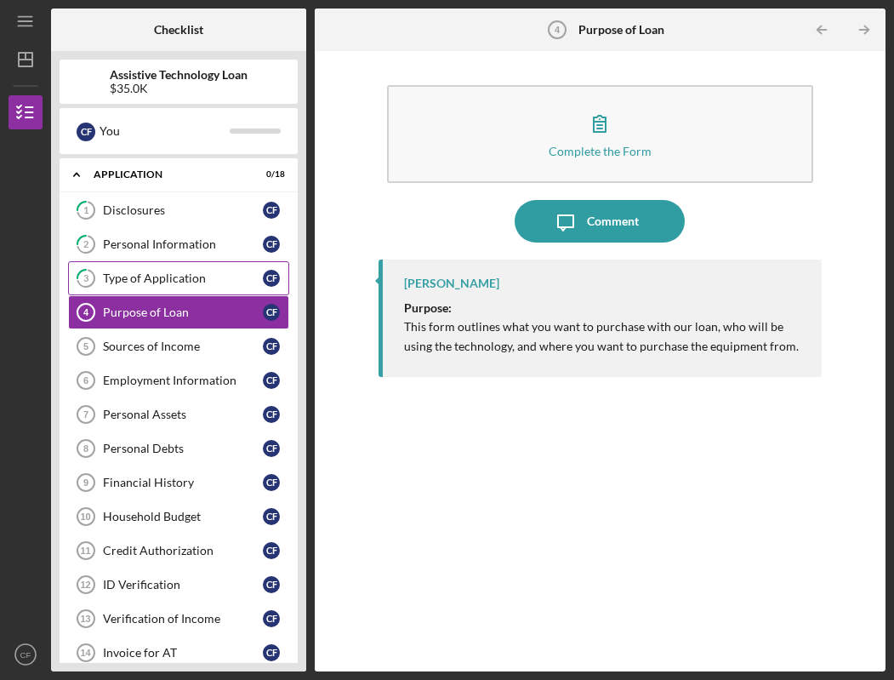
click at [135, 272] on div "Type of Application" at bounding box center [183, 278] width 160 height 14
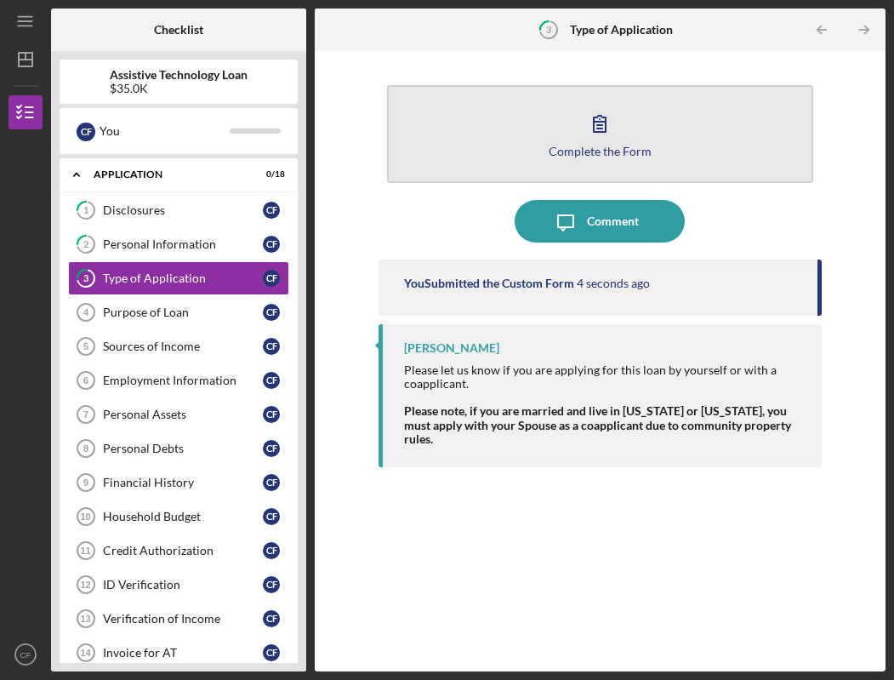
click at [592, 132] on icon "button" at bounding box center [600, 123] width 43 height 43
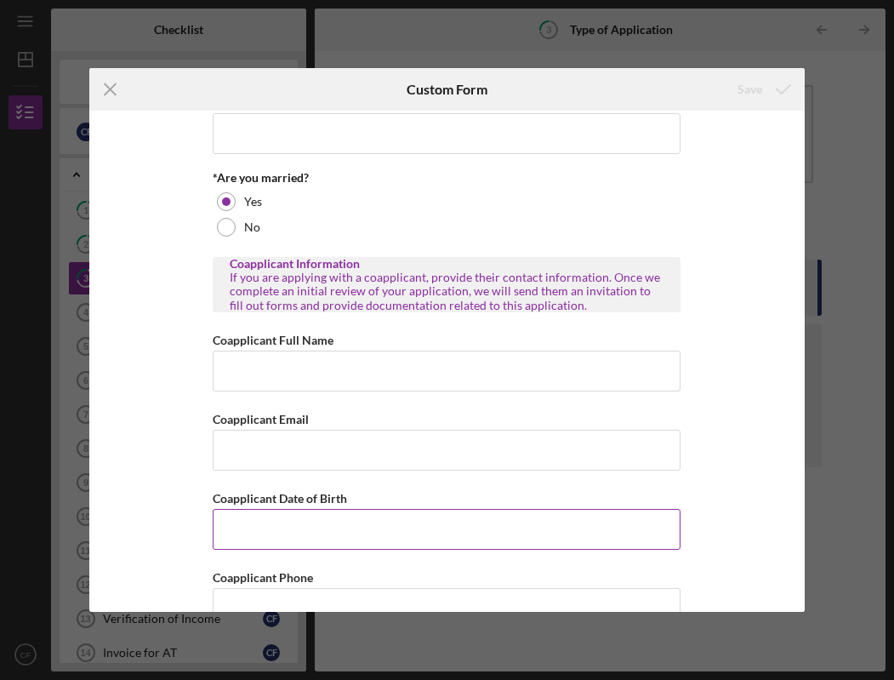
scroll to position [228, 0]
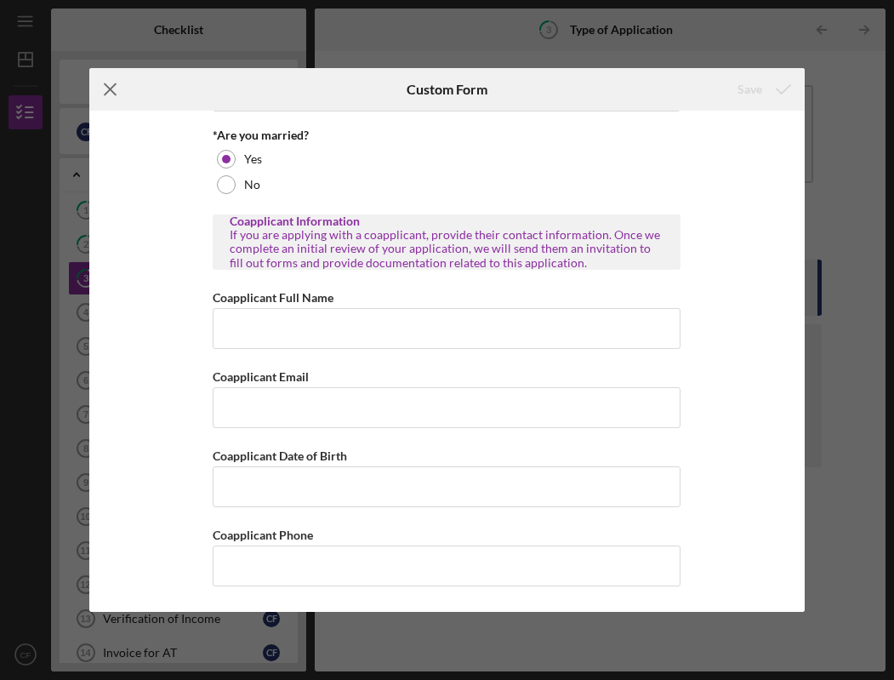
click at [113, 91] on line at bounding box center [110, 89] width 11 height 11
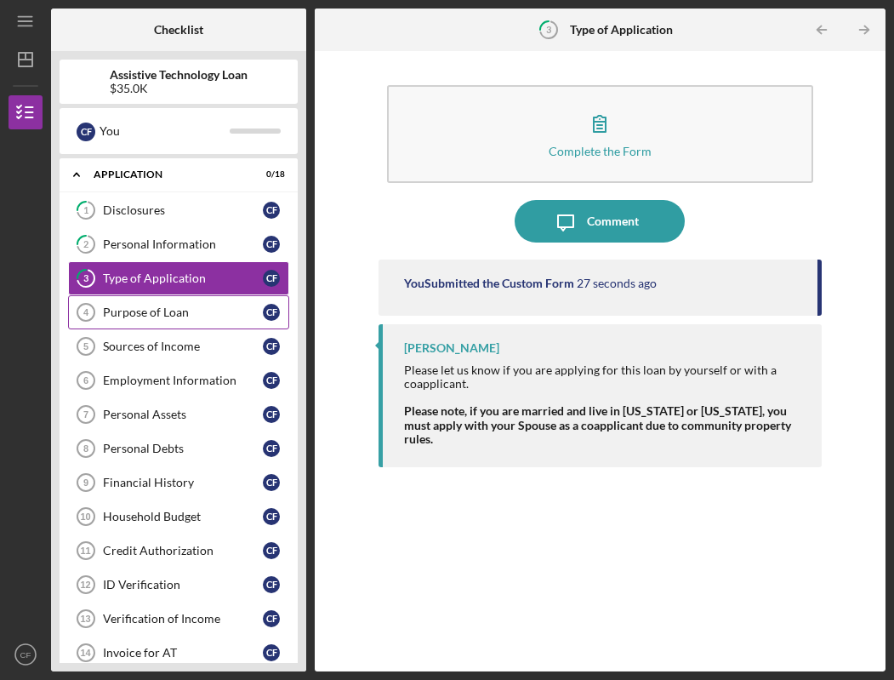
click at [133, 313] on div "Purpose of Loan" at bounding box center [183, 313] width 160 height 14
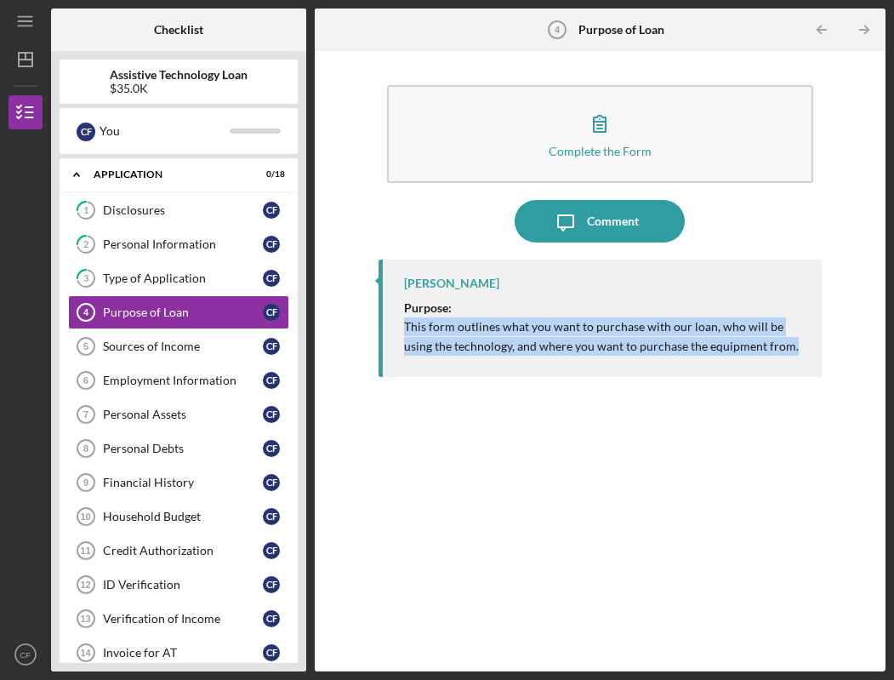
drag, startPoint x: 403, startPoint y: 324, endPoint x: 723, endPoint y: 380, distance: 324.9
click at [718, 380] on div "[PERSON_NAME] Purpose: This form outlines what you want to purchase with our lo…" at bounding box center [600, 453] width 443 height 386
click at [759, 352] on p "This form outlines what you want to purchase with our loan, who will be using t…" at bounding box center [604, 336] width 401 height 38
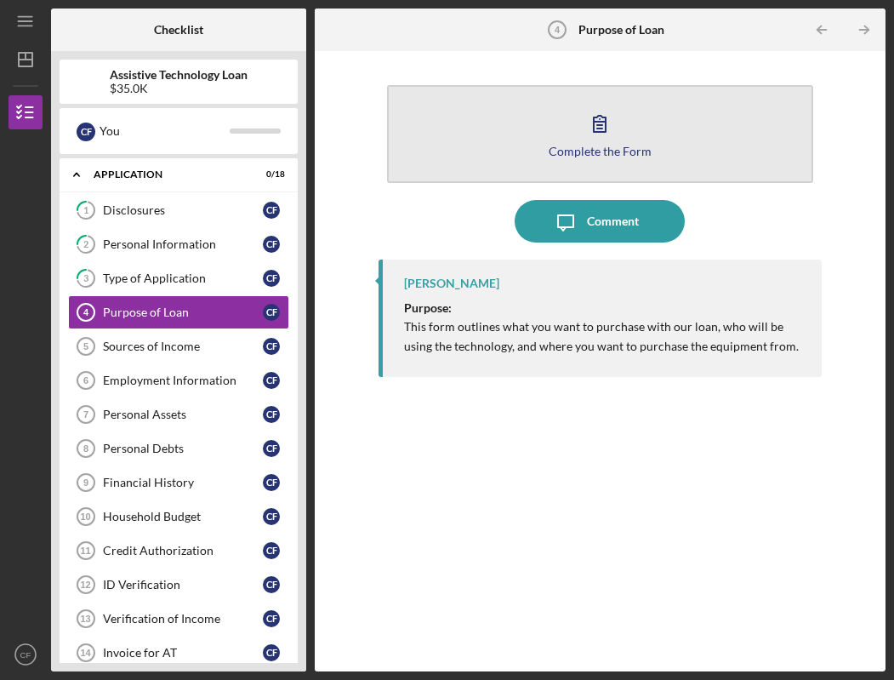
click at [469, 154] on button "Complete the Form Form" at bounding box center [600, 134] width 426 height 98
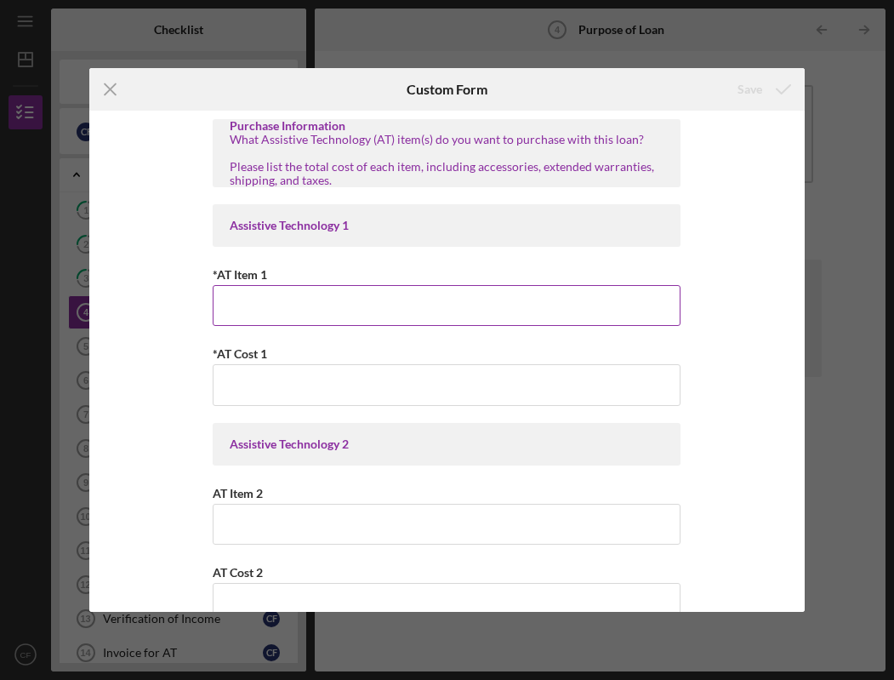
click at [284, 298] on input "*AT Item 1" at bounding box center [447, 305] width 468 height 41
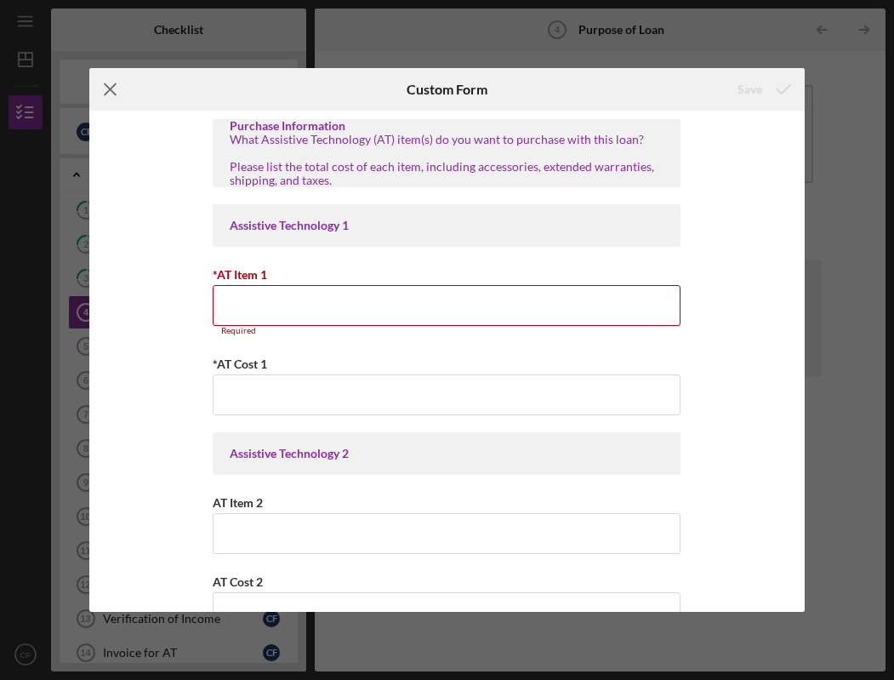
click at [106, 92] on line at bounding box center [110, 89] width 11 height 11
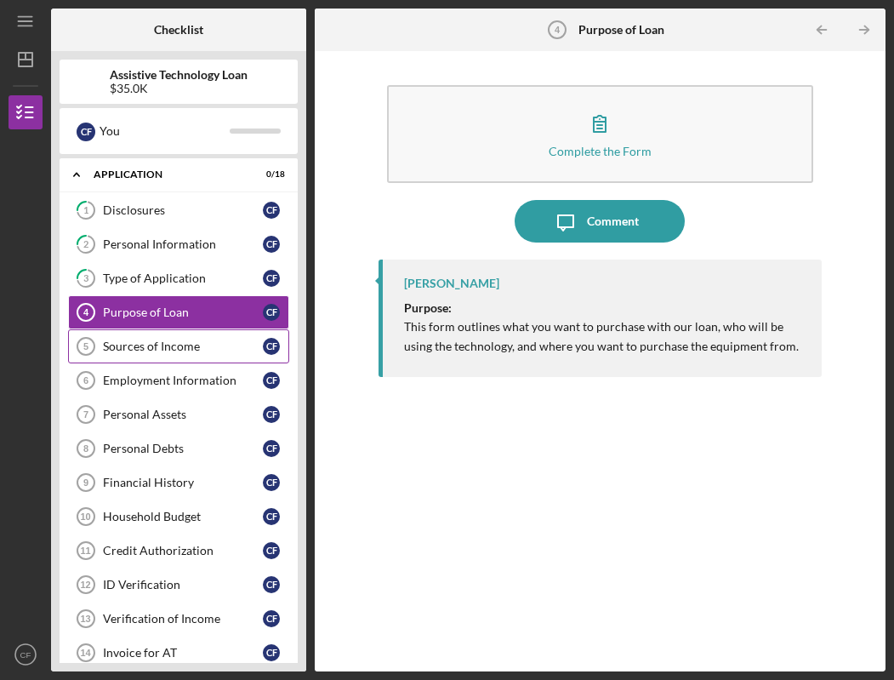
click at [169, 352] on div "Sources of Income" at bounding box center [183, 347] width 160 height 14
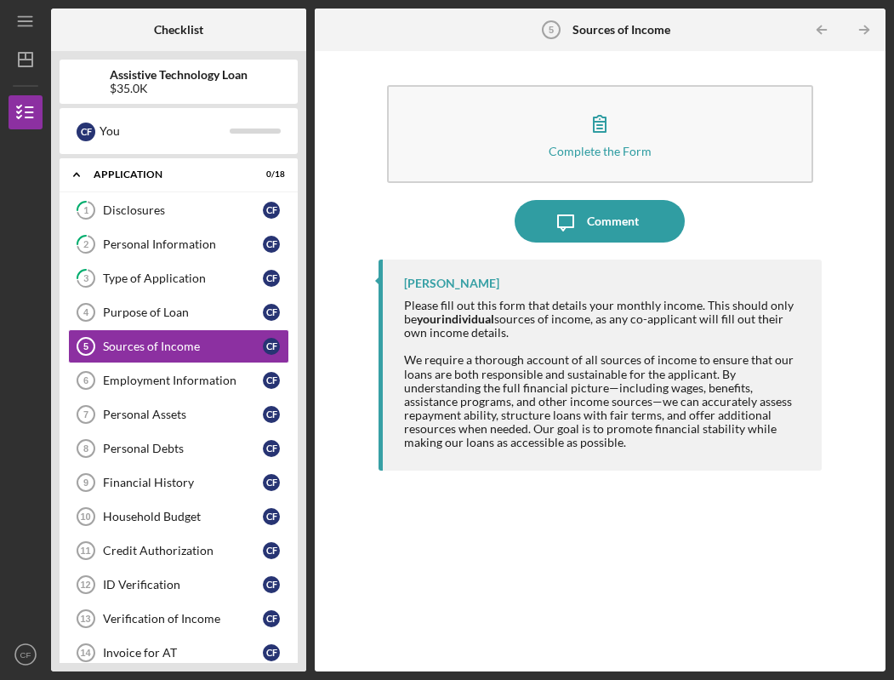
drag, startPoint x: 428, startPoint y: 324, endPoint x: 570, endPoint y: 340, distance: 143.0
click at [561, 337] on div "Please fill out this form that details your monthly income. This should only be…" at bounding box center [604, 319] width 401 height 41
click at [570, 340] on div at bounding box center [604, 347] width 401 height 14
drag, startPoint x: 411, startPoint y: 313, endPoint x: 569, endPoint y: 336, distance: 160.0
click at [569, 336] on div "Please fill out this form that details your monthly income. This should only be…" at bounding box center [604, 319] width 401 height 41
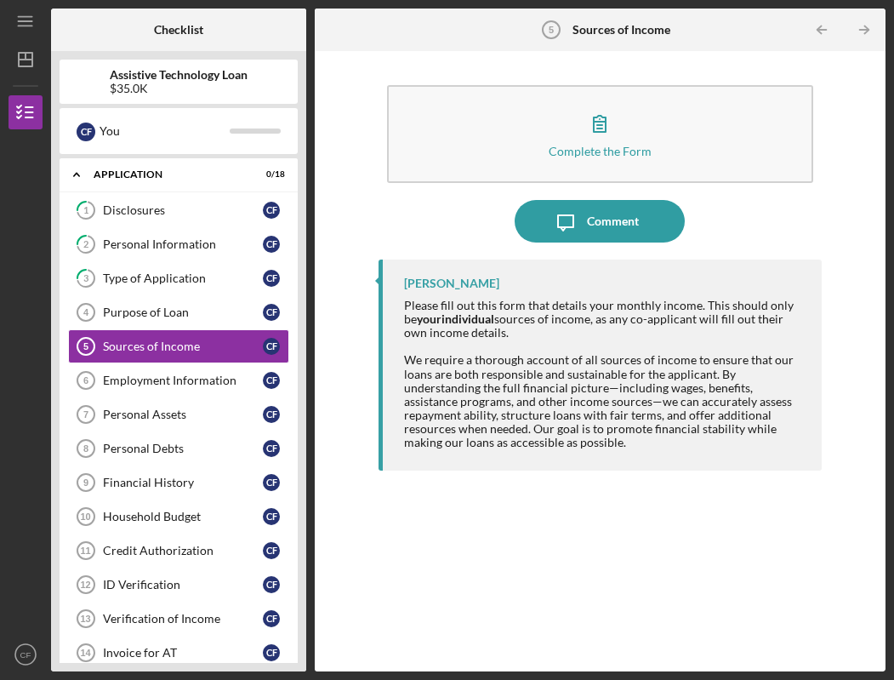
click at [573, 338] on div "Please fill out this form that details your monthly income. This should only be…" at bounding box center [604, 319] width 401 height 41
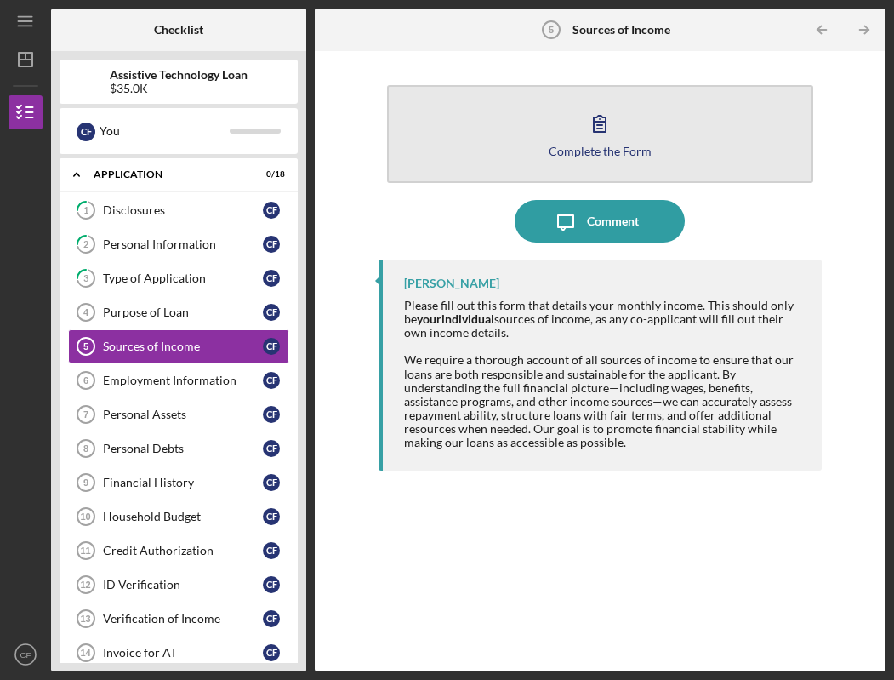
click at [491, 139] on button "Complete the Form Form" at bounding box center [600, 134] width 426 height 98
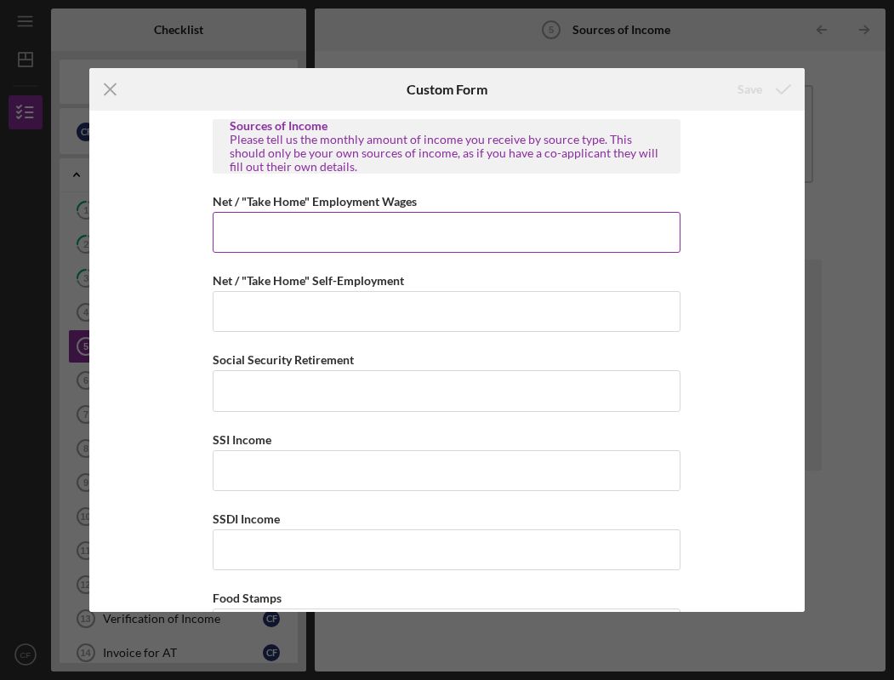
click at [296, 228] on input "Net / "Take Home" Employment Wages" at bounding box center [447, 232] width 468 height 41
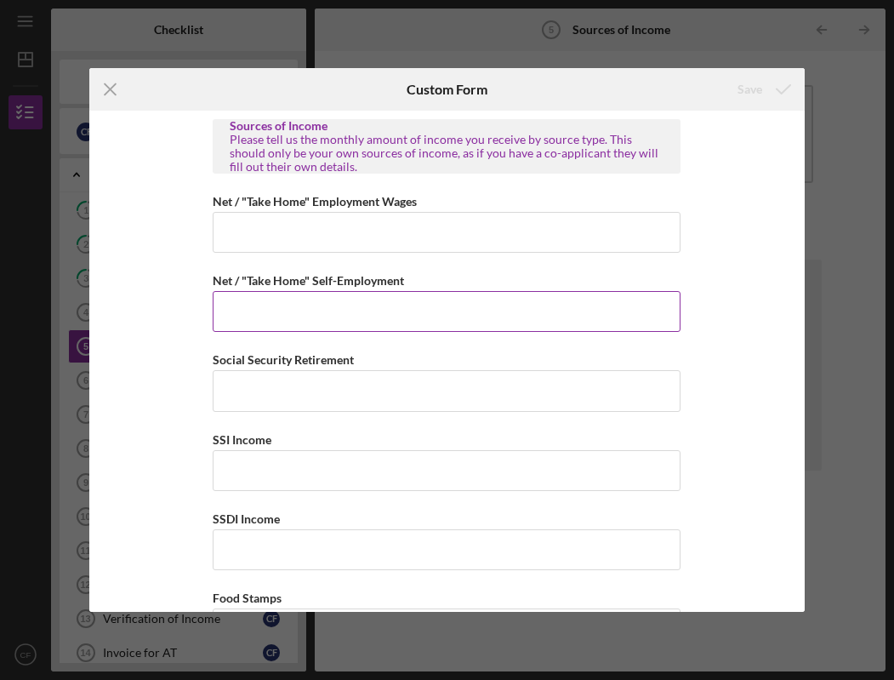
click at [299, 316] on input "Net / "Take Home" Self-Employment" at bounding box center [447, 311] width 468 height 41
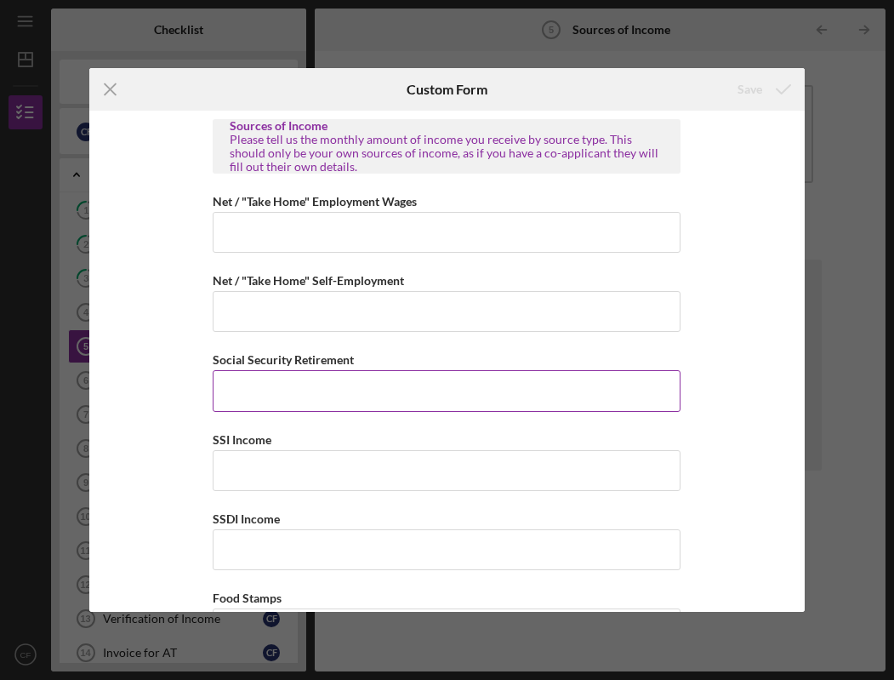
click at [314, 406] on input "Social Security Retirement" at bounding box center [447, 390] width 468 height 41
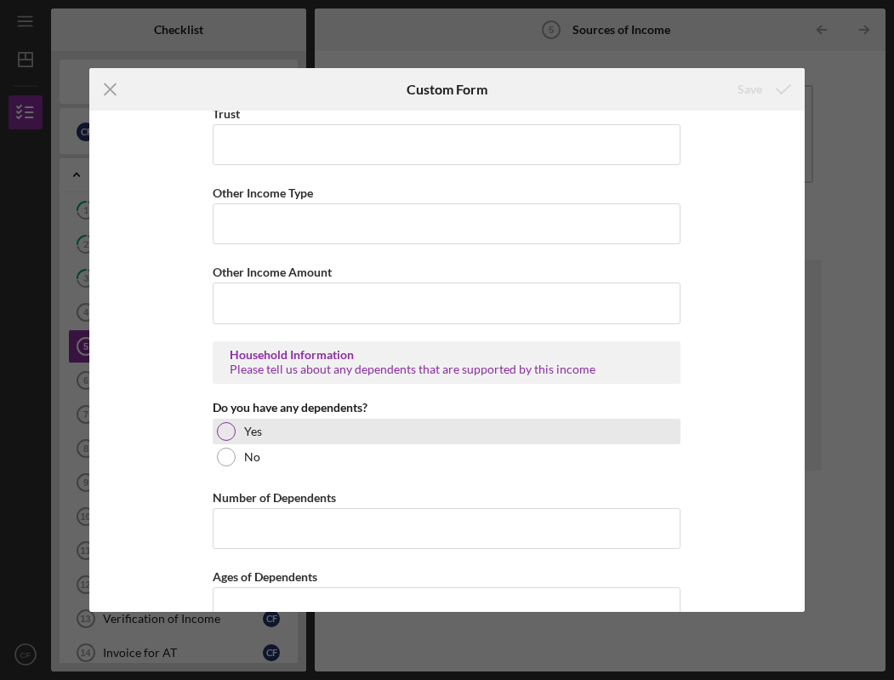
scroll to position [855, 0]
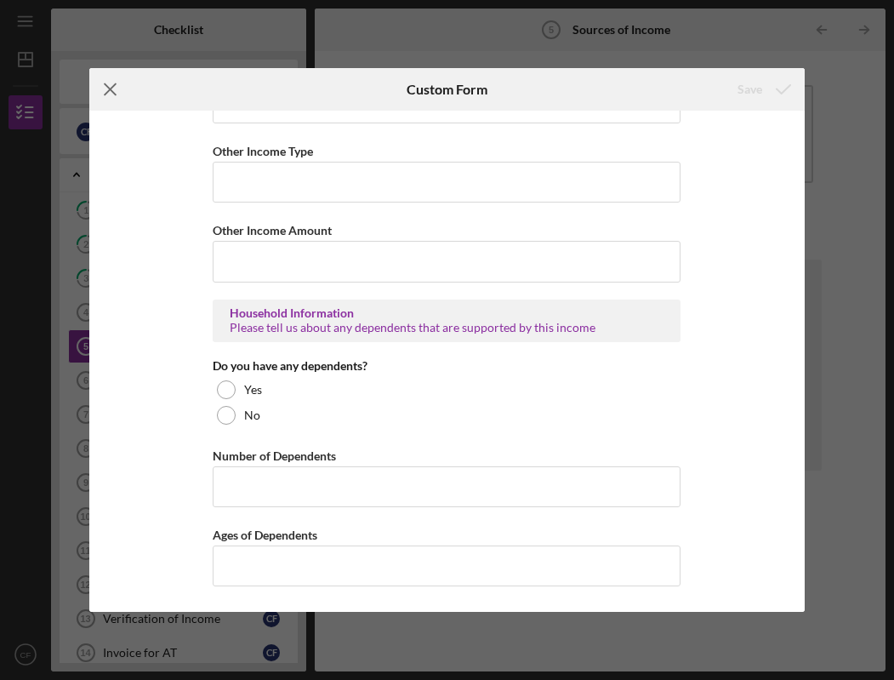
click at [121, 86] on icon "Icon/Menu Close" at bounding box center [110, 89] width 43 height 43
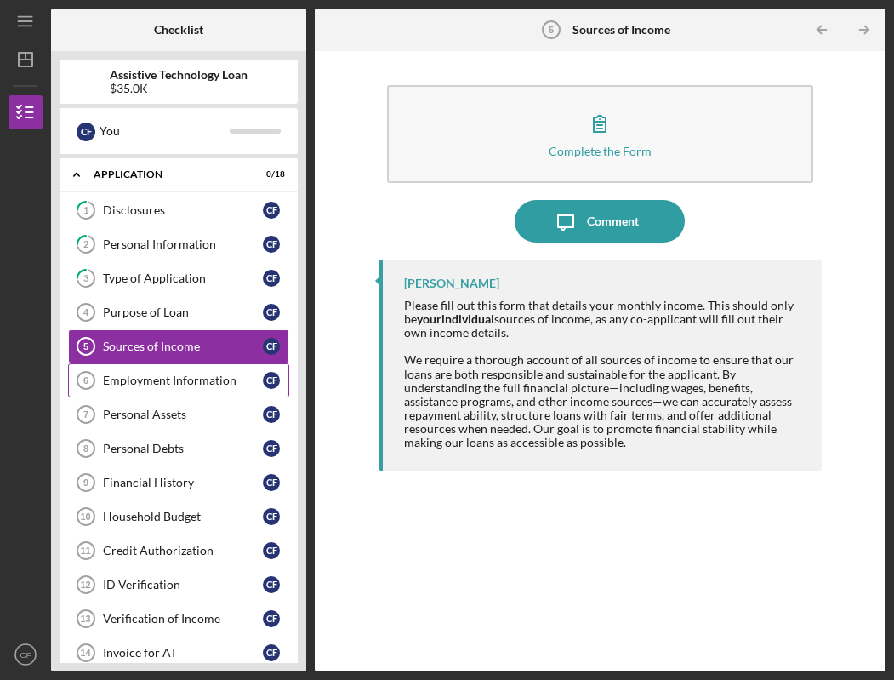
click at [186, 386] on div "Employment Information" at bounding box center [183, 381] width 160 height 14
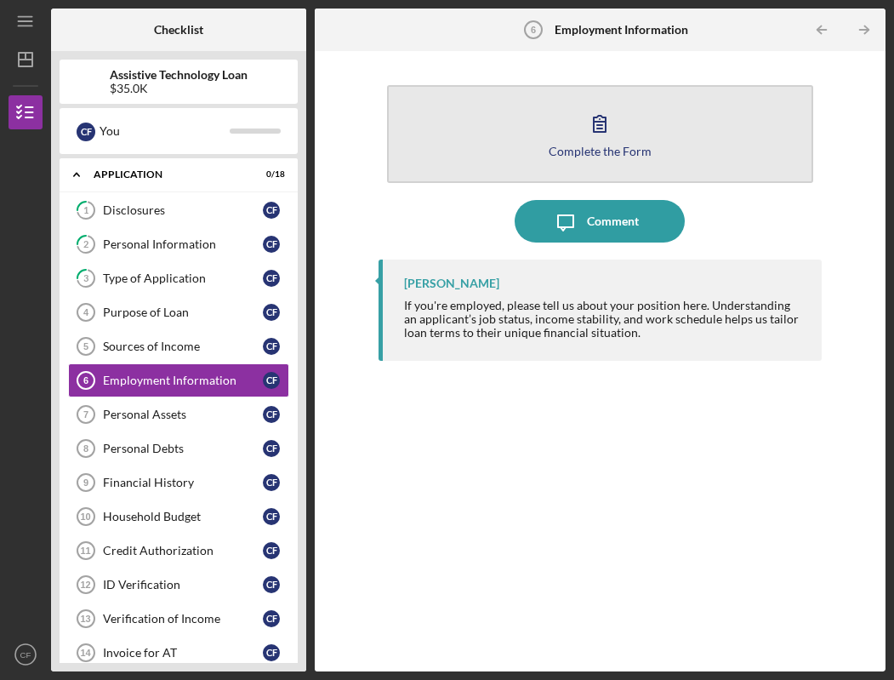
click at [491, 131] on button "Complete the Form Form" at bounding box center [600, 134] width 426 height 98
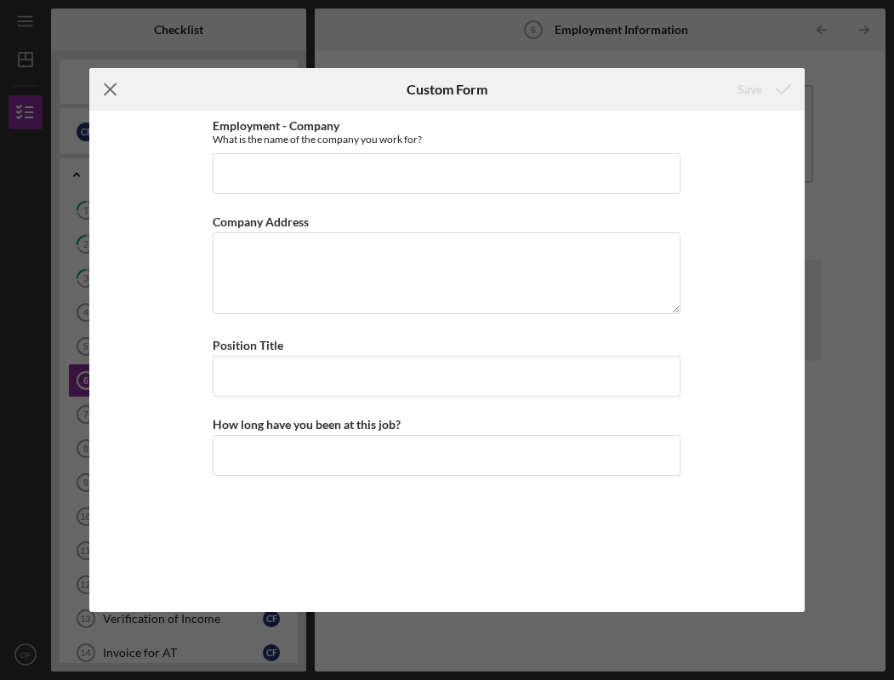
click at [117, 88] on icon "Icon/Menu Close" at bounding box center [110, 89] width 43 height 43
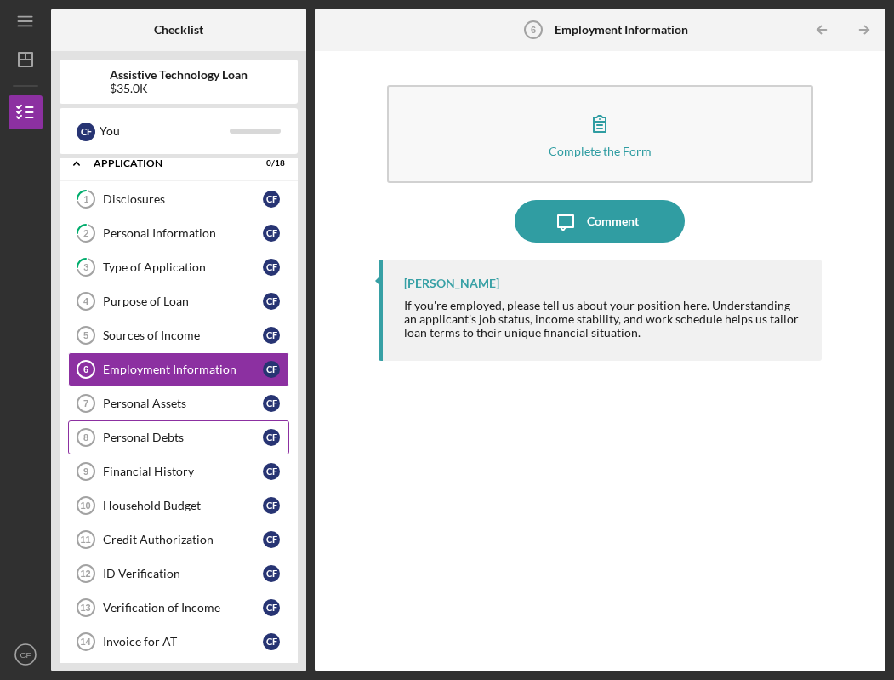
scroll to position [22, 0]
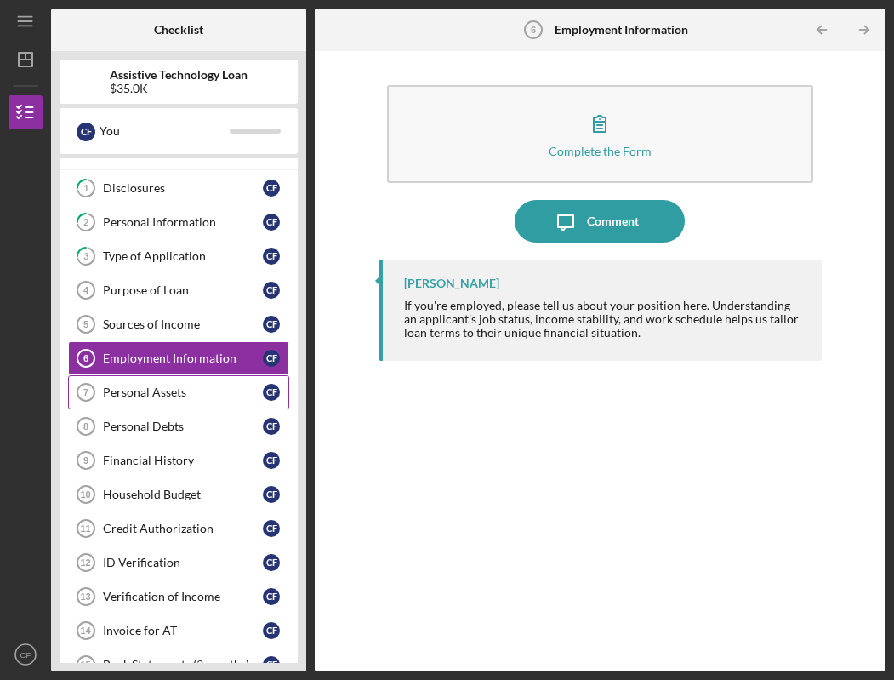
click at [174, 402] on link "Personal Assets 7 Personal Assets C F" at bounding box center [178, 392] width 221 height 34
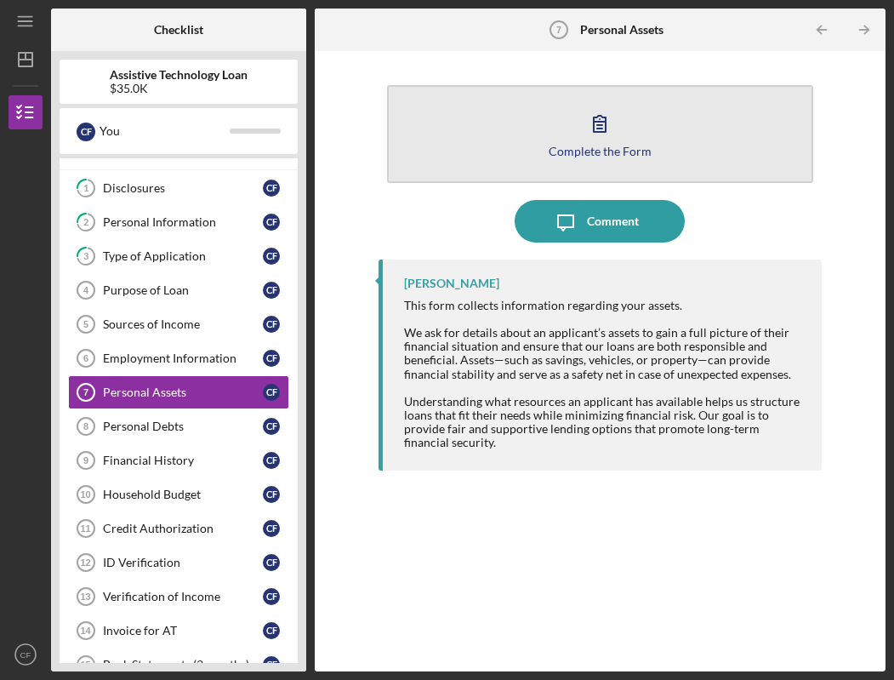
click at [487, 151] on button "Complete the Form Form" at bounding box center [600, 134] width 426 height 98
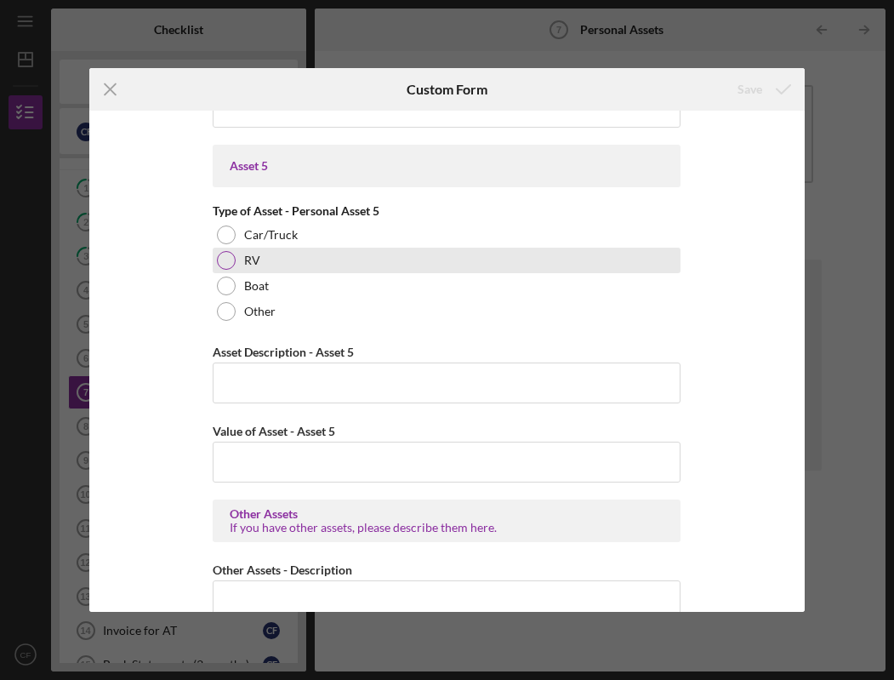
scroll to position [2415, 0]
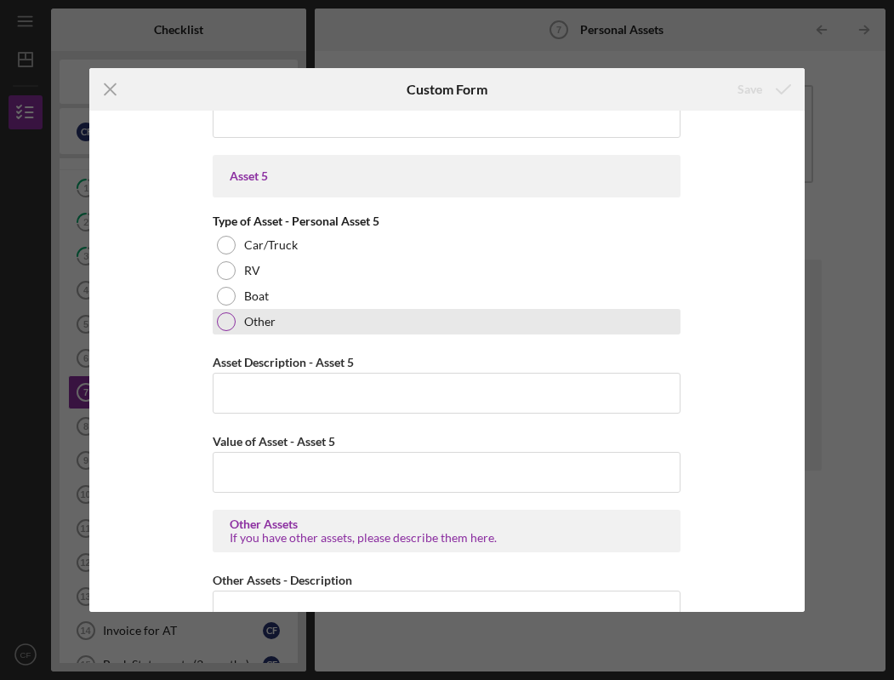
click at [226, 320] on div at bounding box center [226, 321] width 19 height 19
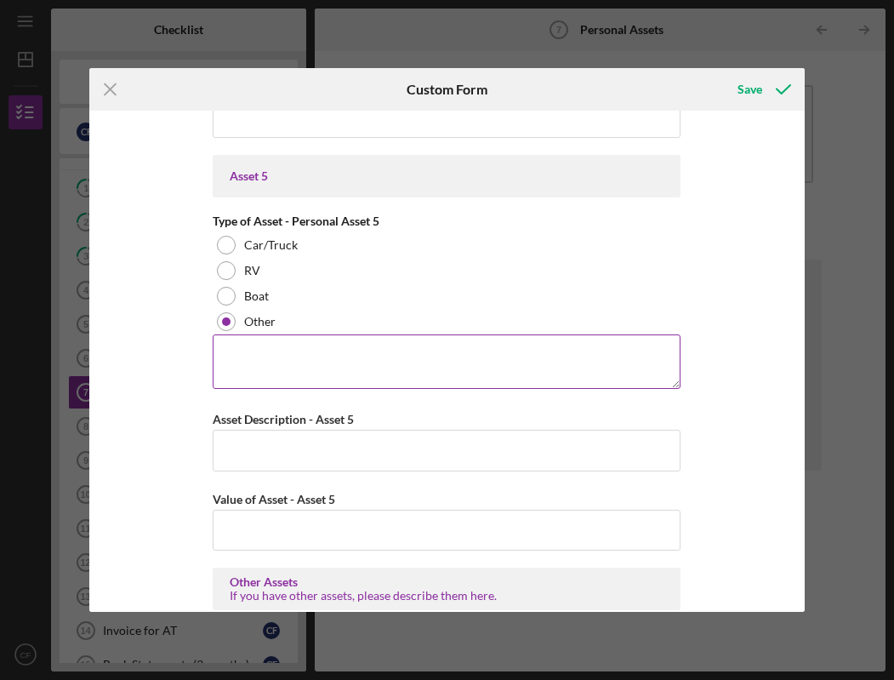
click at [268, 365] on textarea at bounding box center [447, 361] width 468 height 54
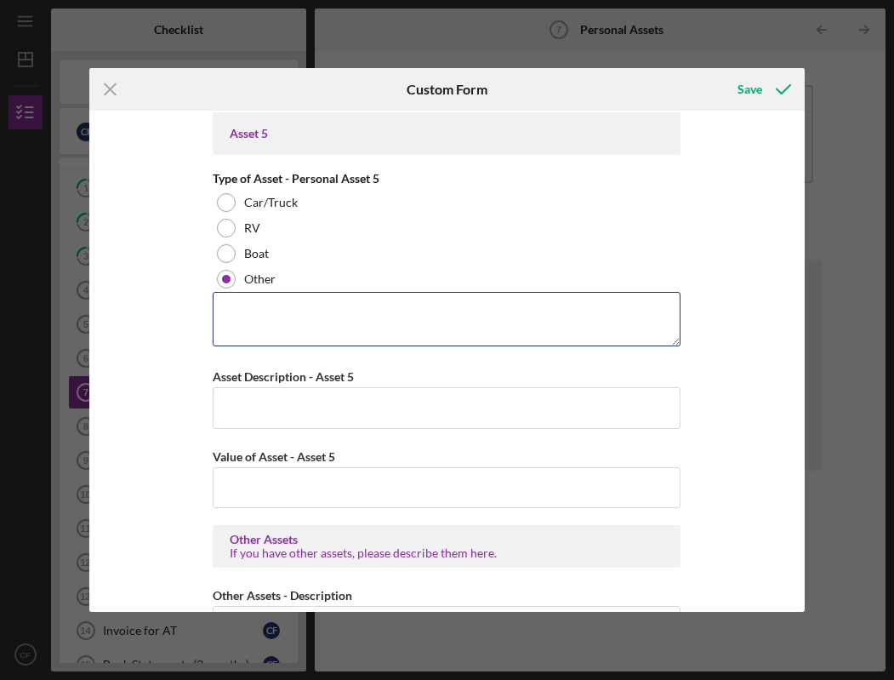
scroll to position [2597, 0]
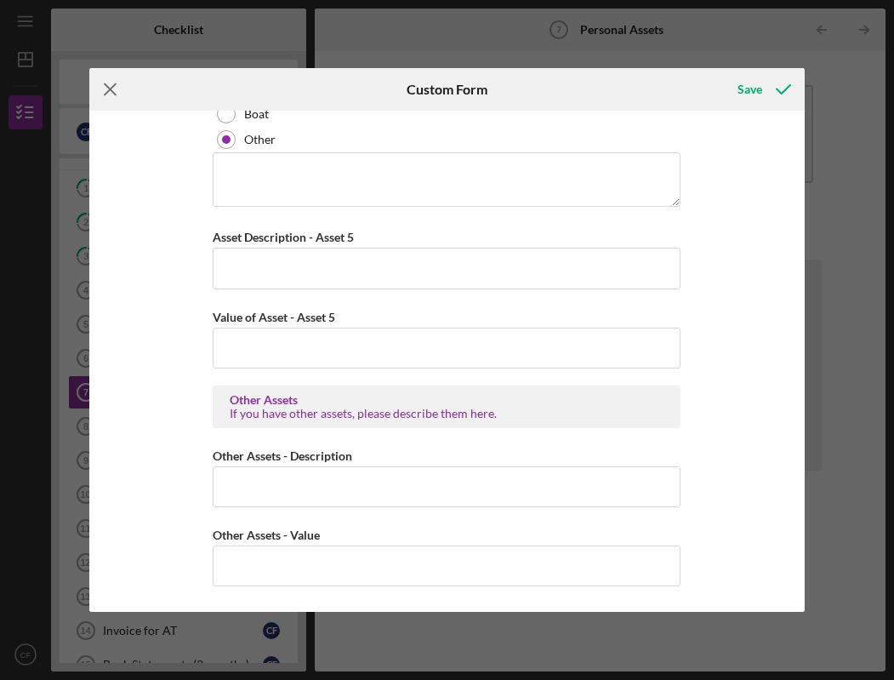
click at [111, 88] on line at bounding box center [110, 89] width 11 height 11
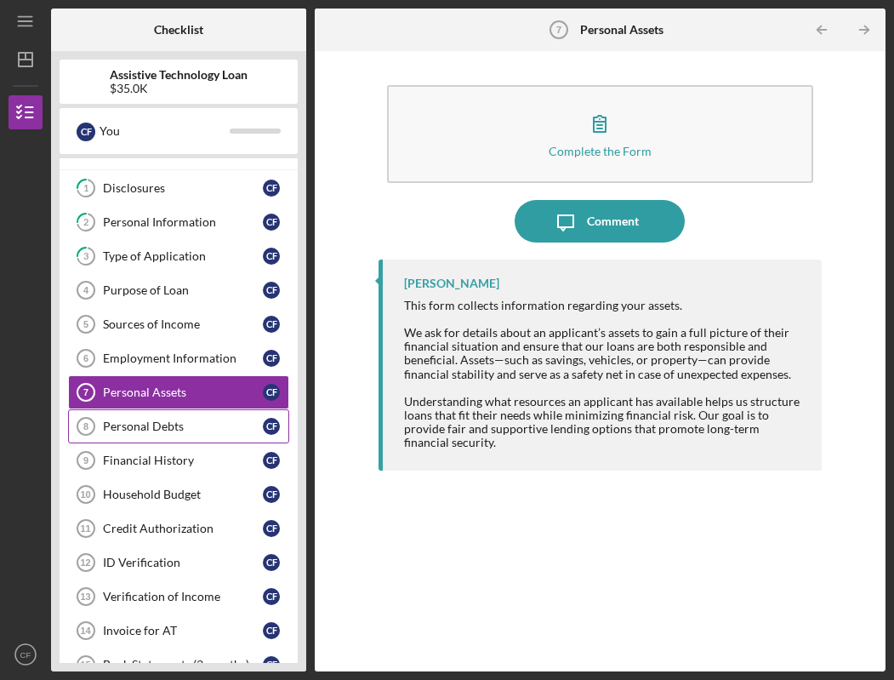
click at [128, 434] on link "Personal Debts 8 Personal Debts C F" at bounding box center [178, 426] width 221 height 34
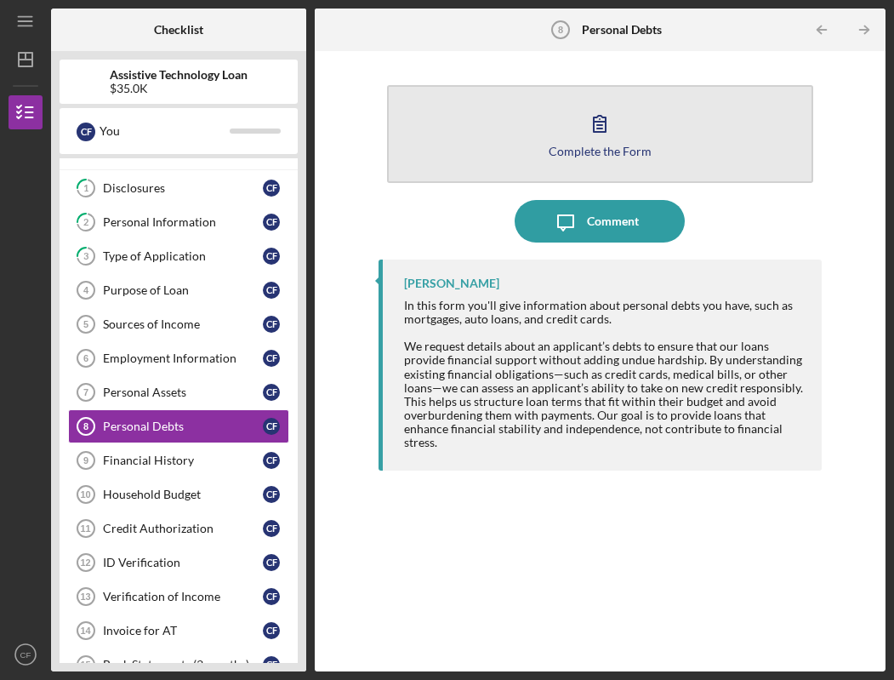
click at [520, 128] on button "Complete the Form Form" at bounding box center [600, 134] width 426 height 98
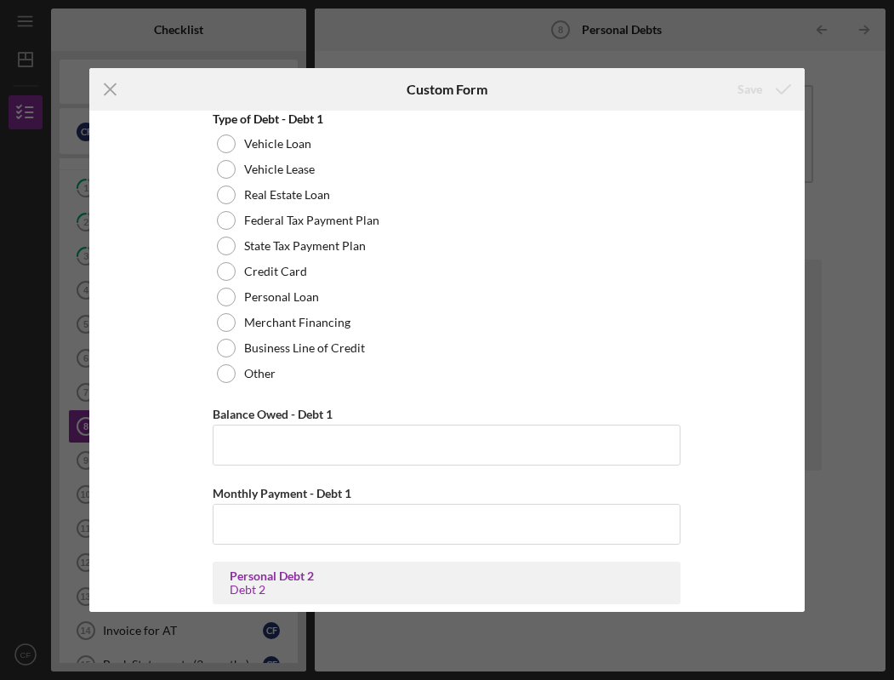
scroll to position [872, 0]
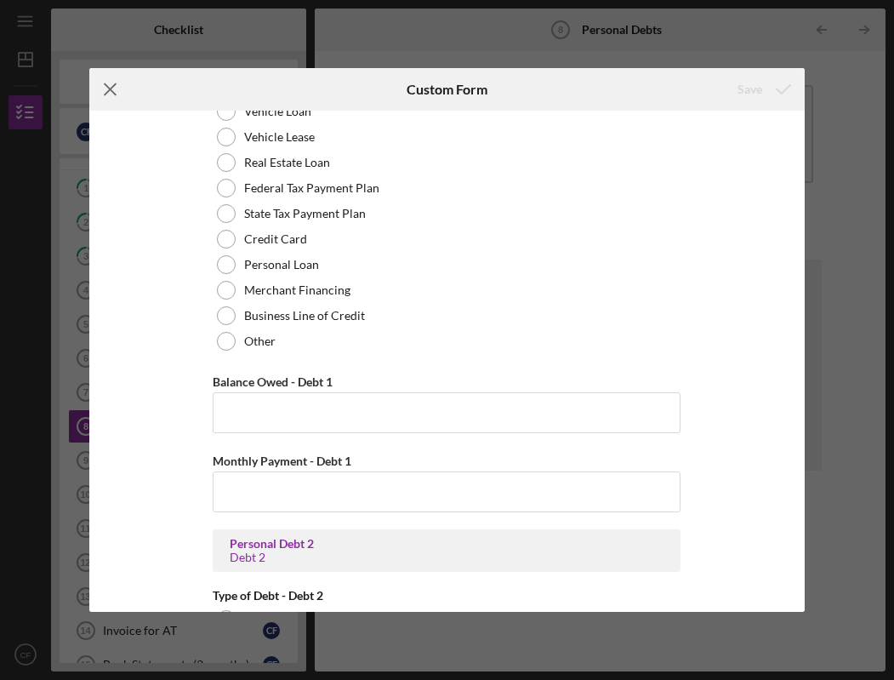
click at [108, 86] on icon "Icon/Menu Close" at bounding box center [110, 89] width 43 height 43
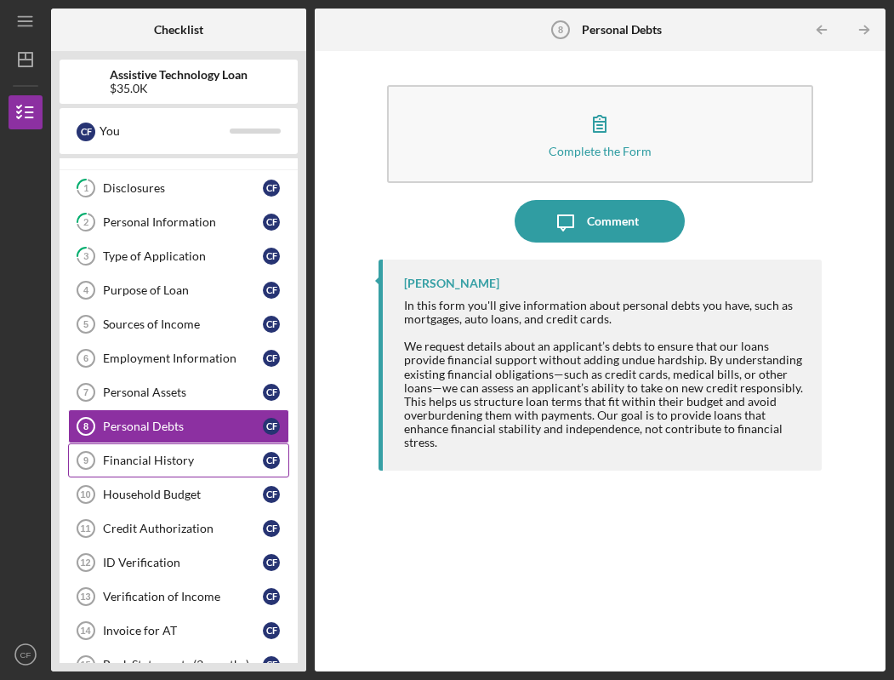
click at [149, 466] on div "Financial History" at bounding box center [183, 461] width 160 height 14
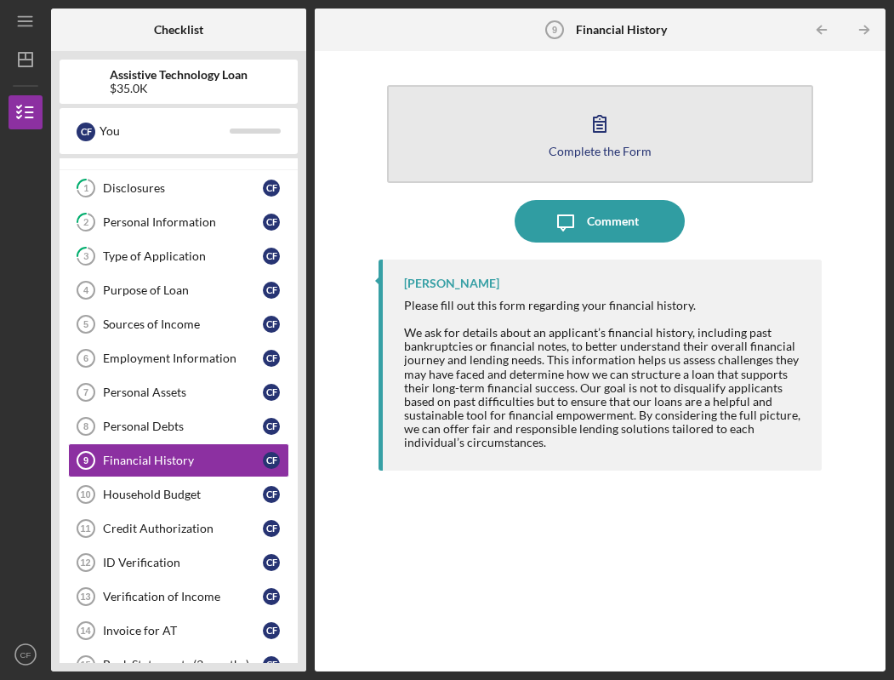
click at [496, 135] on button "Complete the Form Form" at bounding box center [600, 134] width 426 height 98
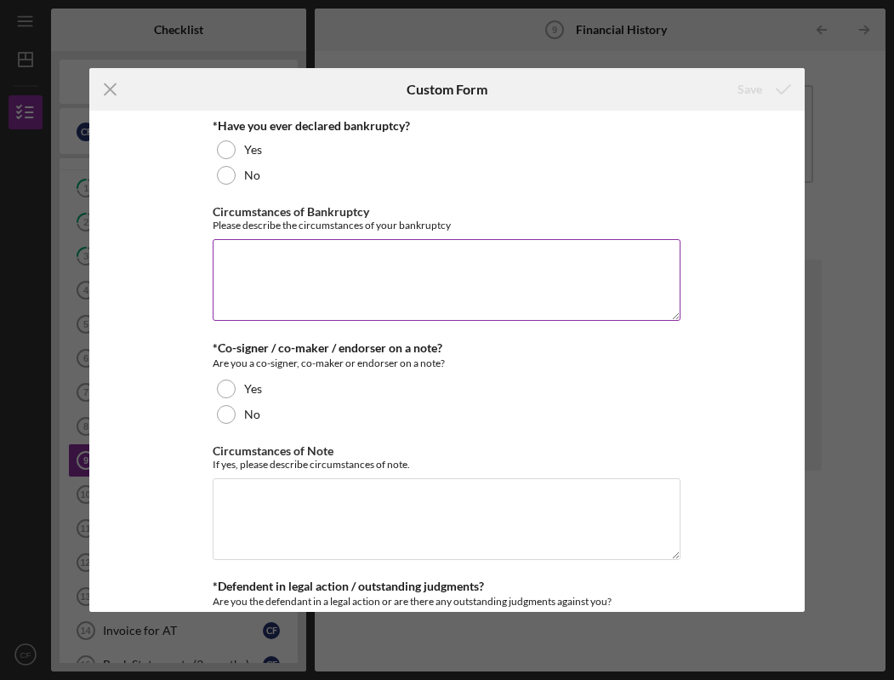
click at [302, 267] on textarea "Circumstances of Bankruptcy" at bounding box center [447, 280] width 468 height 82
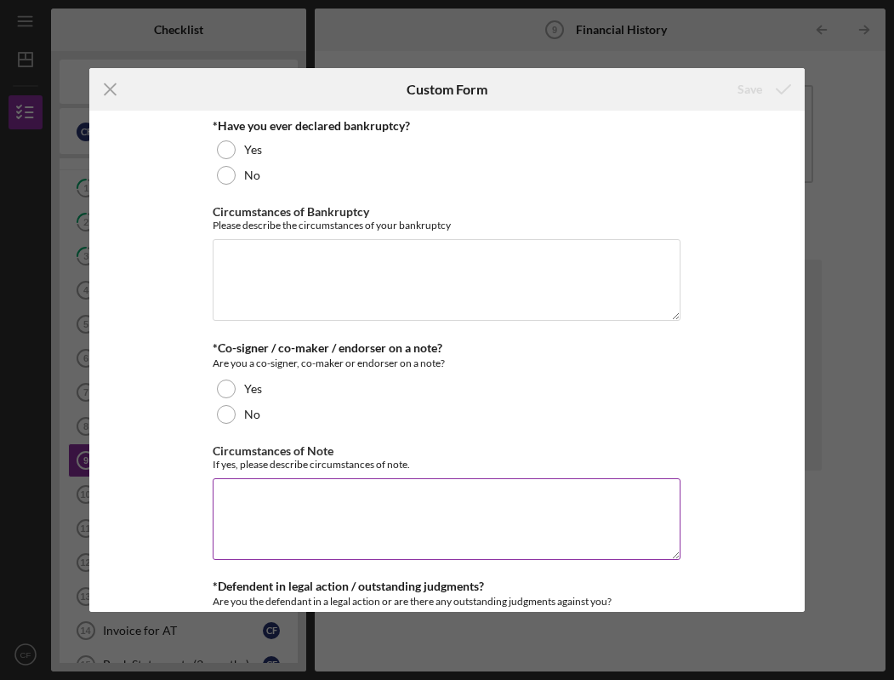
click at [389, 516] on textarea "Circumstances of Note" at bounding box center [447, 519] width 468 height 82
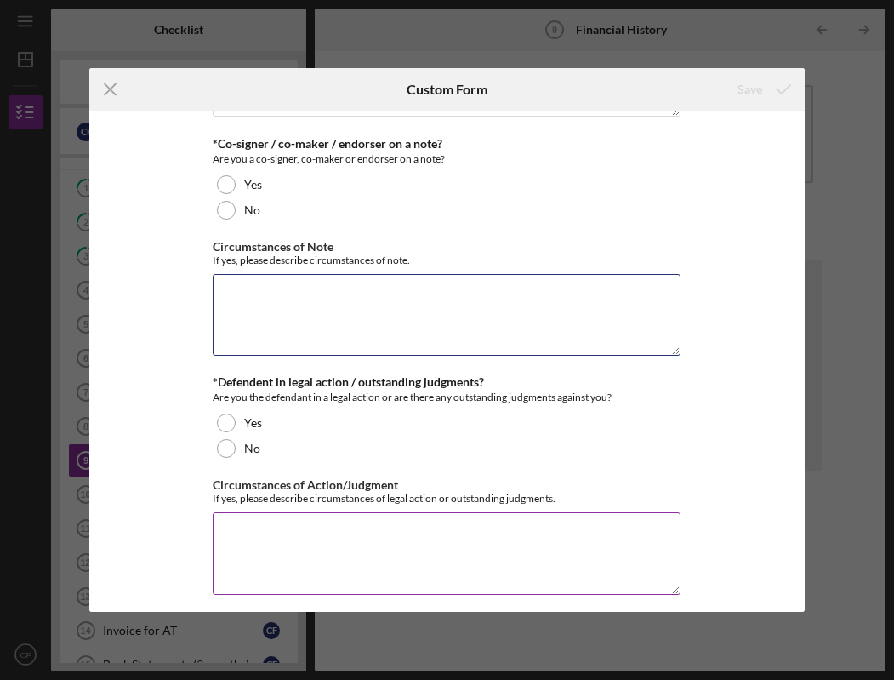
scroll to position [215, 0]
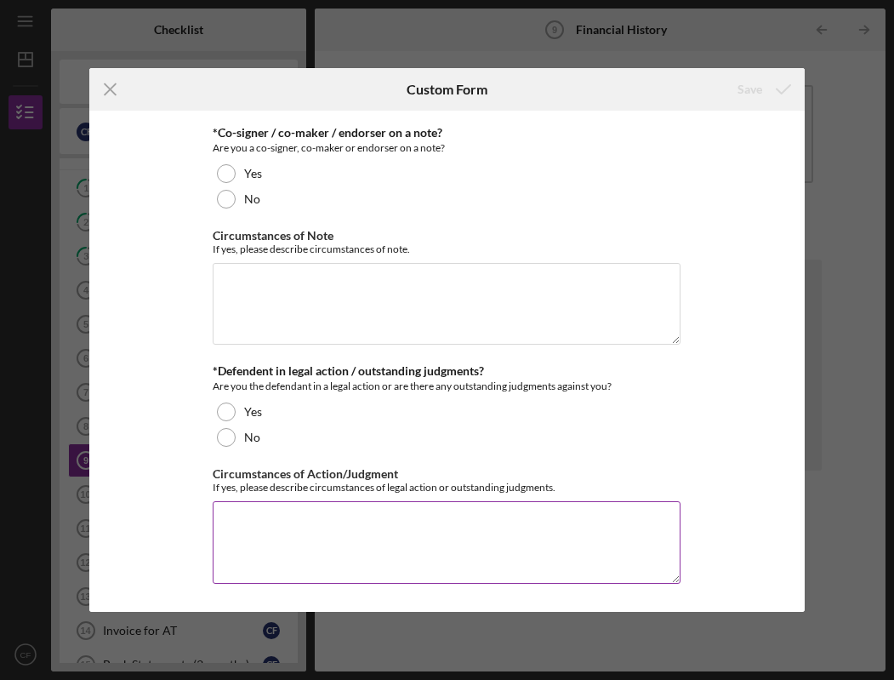
click at [380, 523] on textarea "Circumstances of Action/Judgment" at bounding box center [447, 542] width 468 height 82
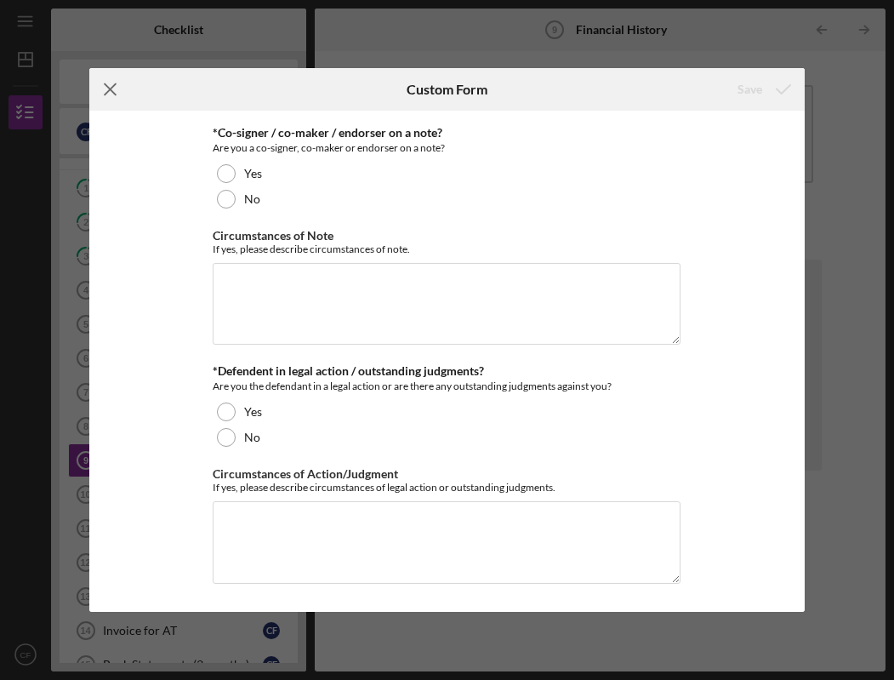
click at [117, 89] on icon "Icon/Menu Close" at bounding box center [110, 89] width 43 height 43
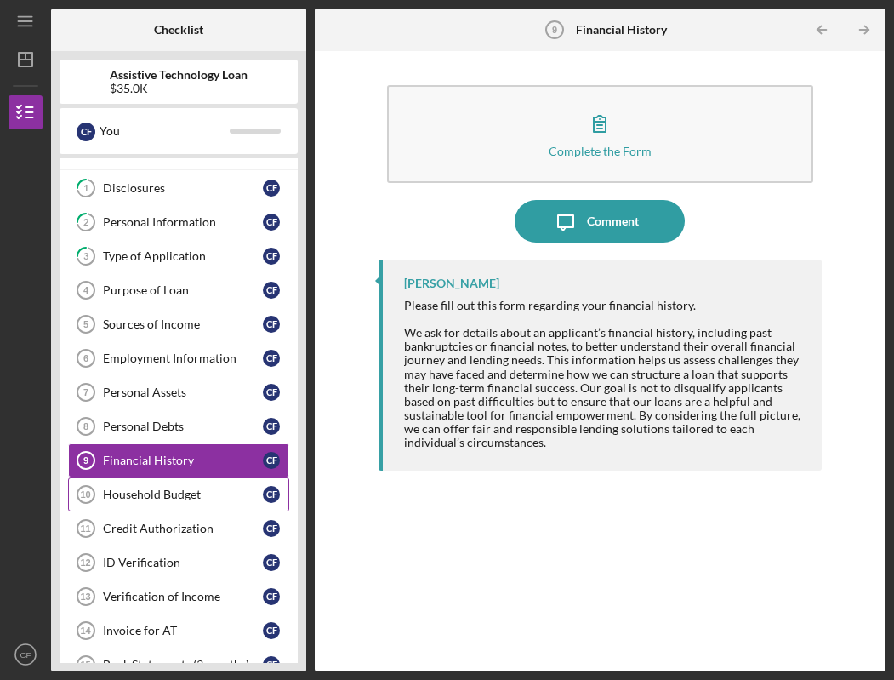
click at [180, 497] on div "Household Budget" at bounding box center [183, 495] width 160 height 14
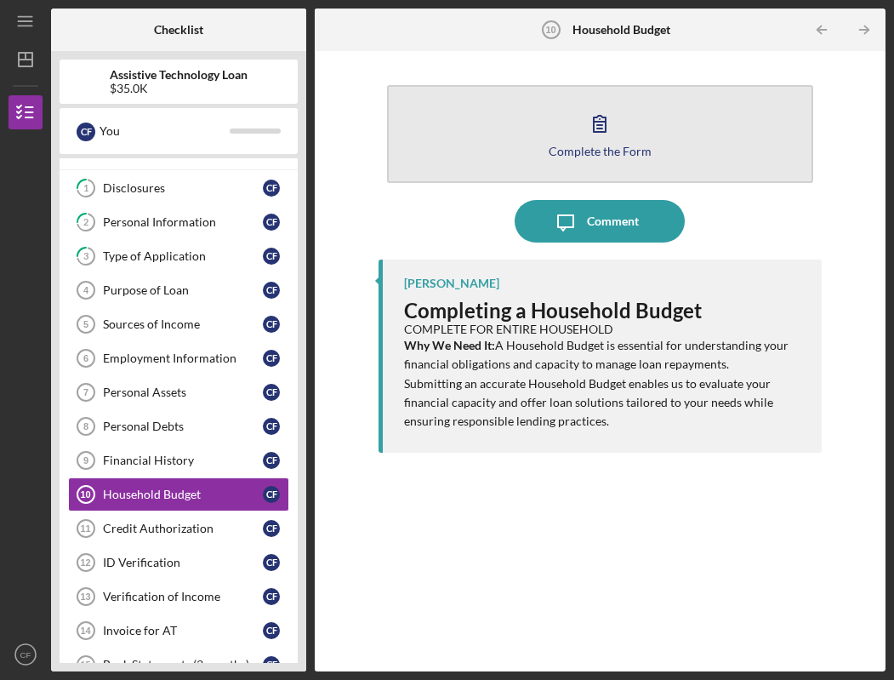
click at [512, 140] on button "Complete the Form Form" at bounding box center [600, 134] width 426 height 98
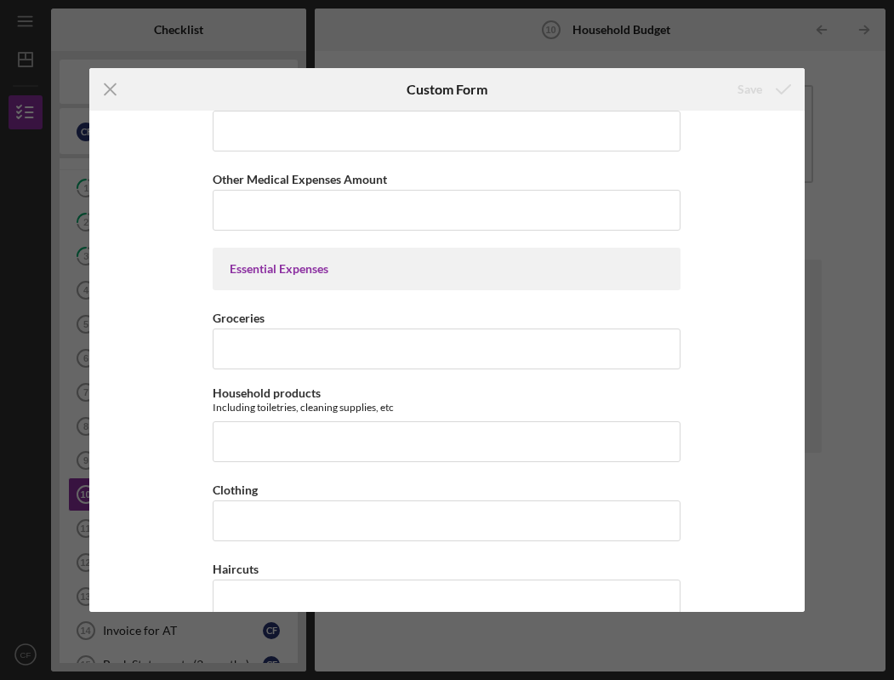
scroll to position [2100, 0]
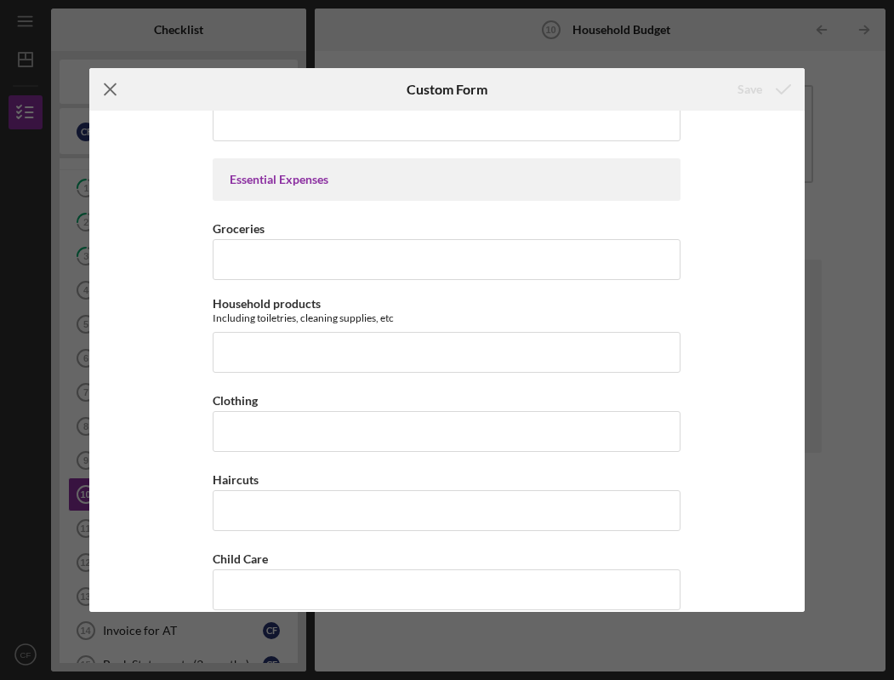
click at [116, 80] on icon "Icon/Menu Close" at bounding box center [110, 89] width 43 height 43
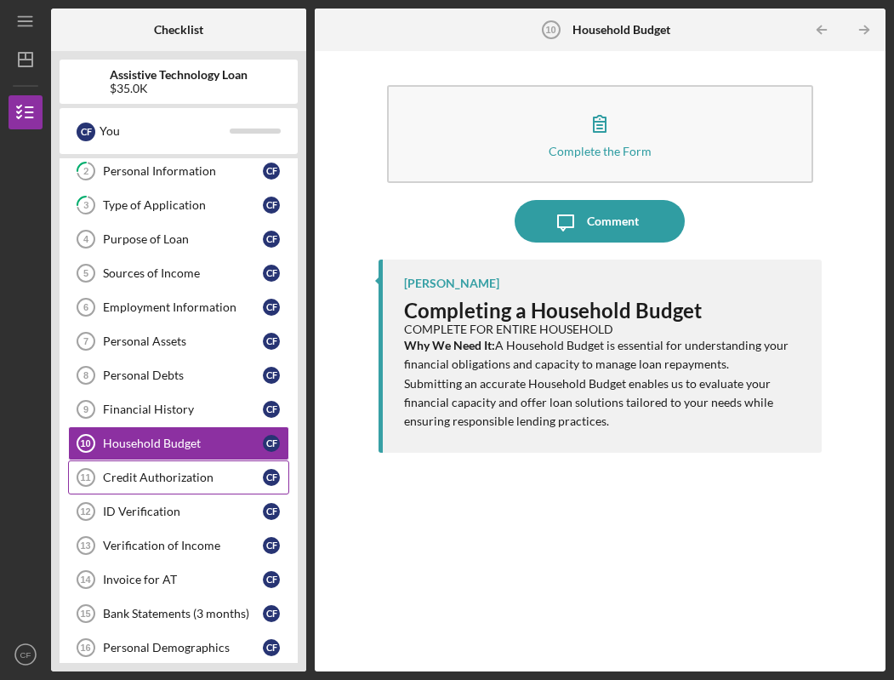
scroll to position [117, 0]
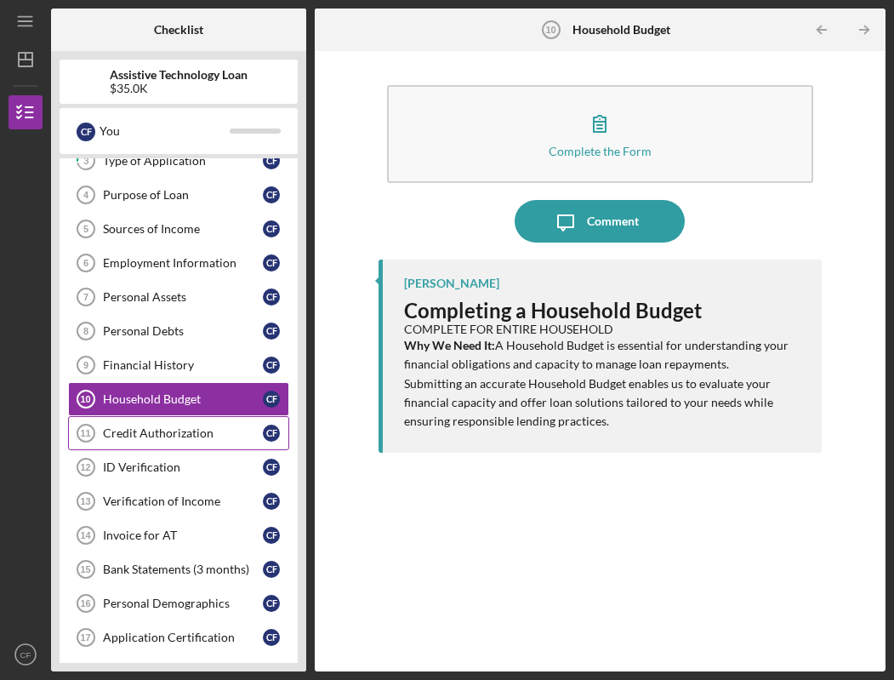
click at [163, 438] on div "Credit Authorization" at bounding box center [183, 433] width 160 height 14
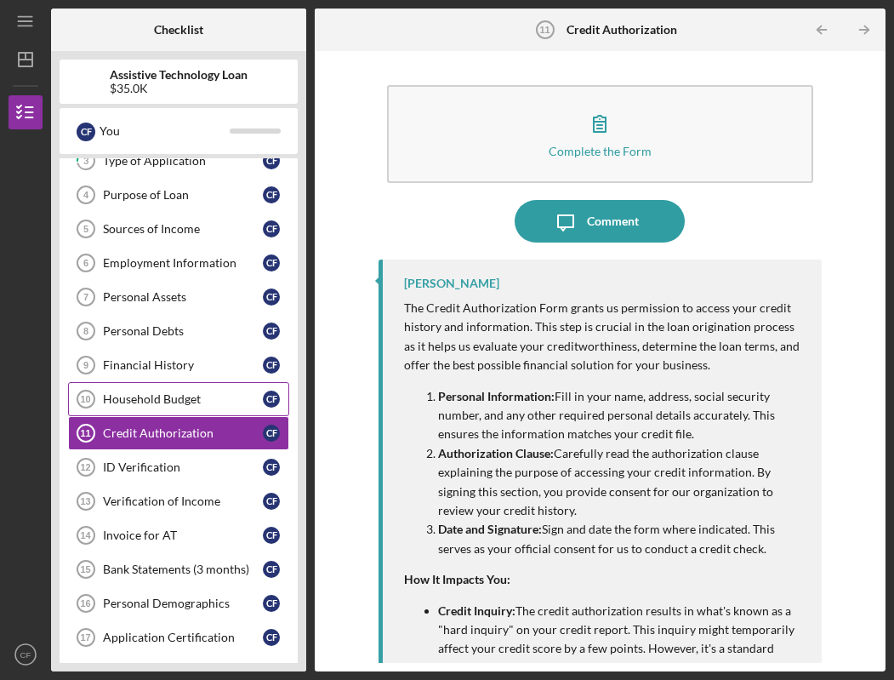
click at [162, 396] on div "Household Budget" at bounding box center [183, 399] width 160 height 14
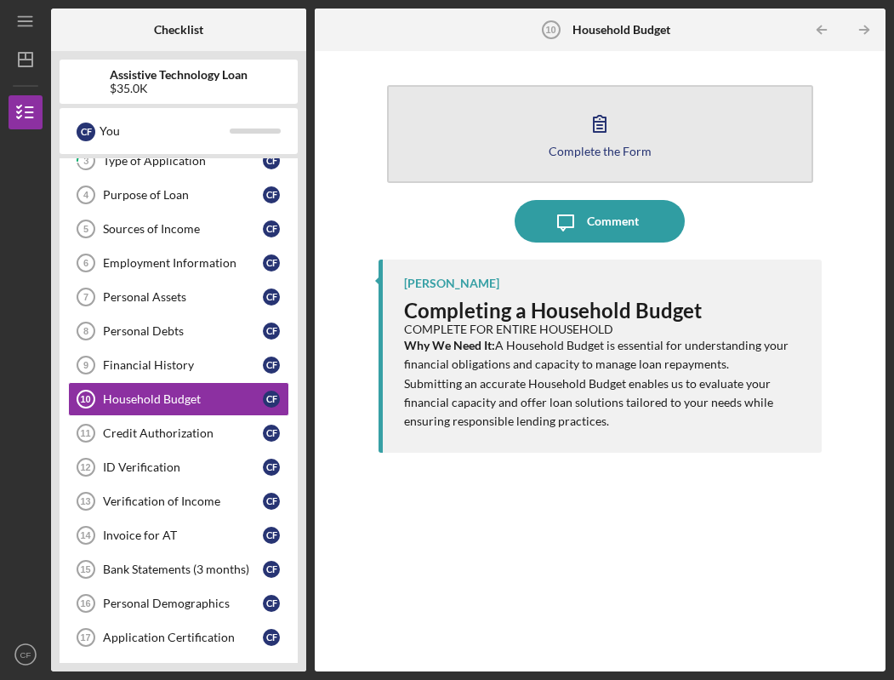
click at [518, 134] on button "Complete the Form Form" at bounding box center [600, 134] width 426 height 98
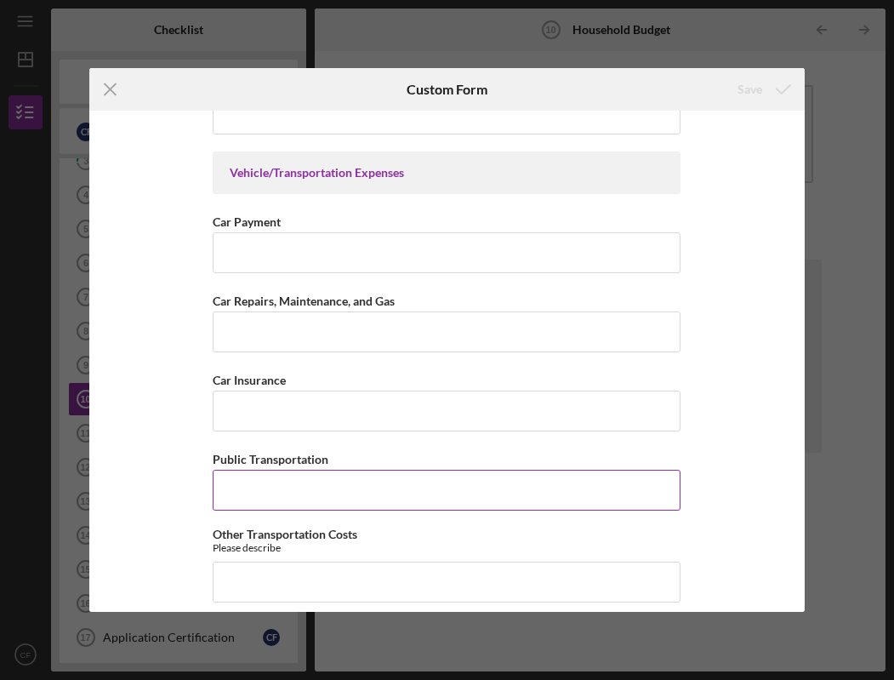
scroll to position [1146, 0]
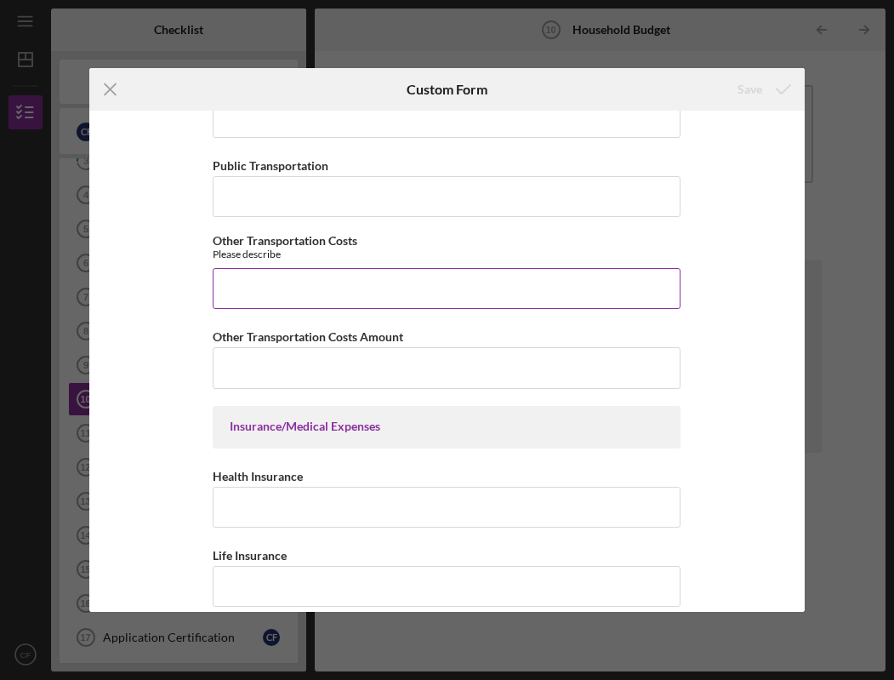
click at [254, 254] on div "Please describe" at bounding box center [447, 254] width 468 height 13
click at [209, 260] on div "HOUSEHOLD EXPENSES "Household" includes anyone you share income and expenses wi…" at bounding box center [447, 361] width 716 height 501
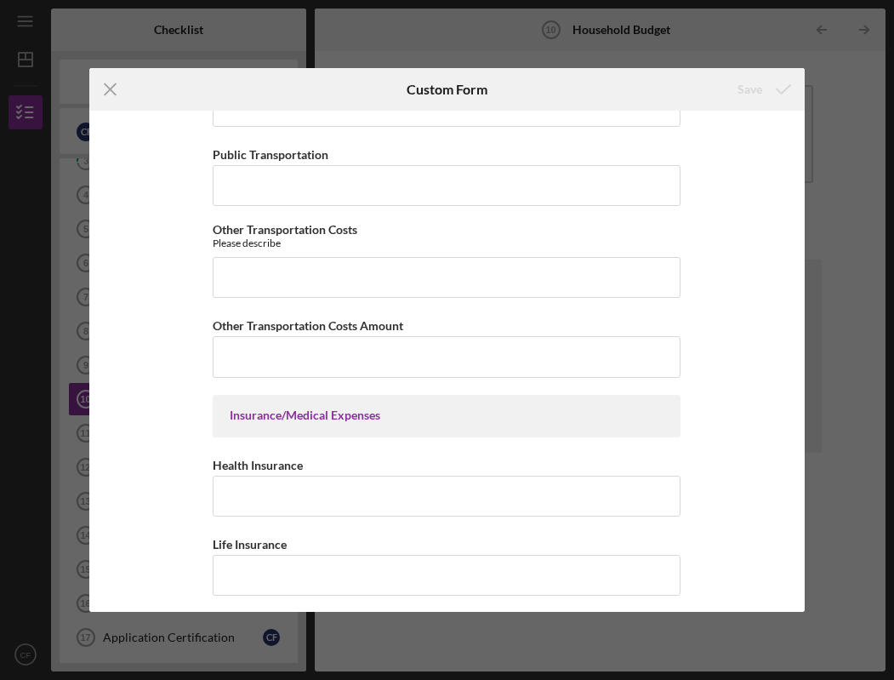
scroll to position [1169, 0]
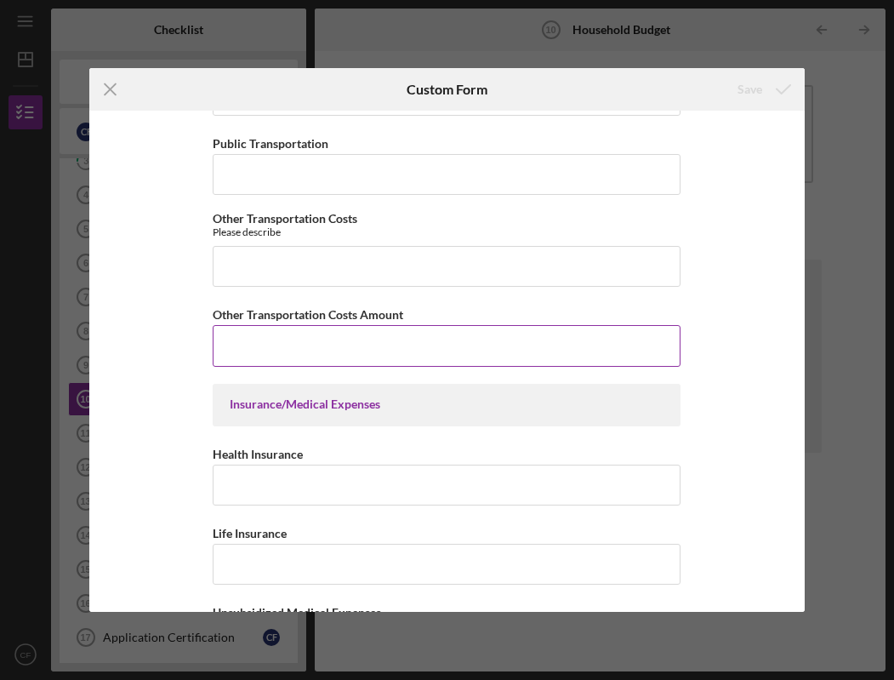
click at [267, 358] on input "Other Transportation Costs Amount" at bounding box center [447, 345] width 468 height 41
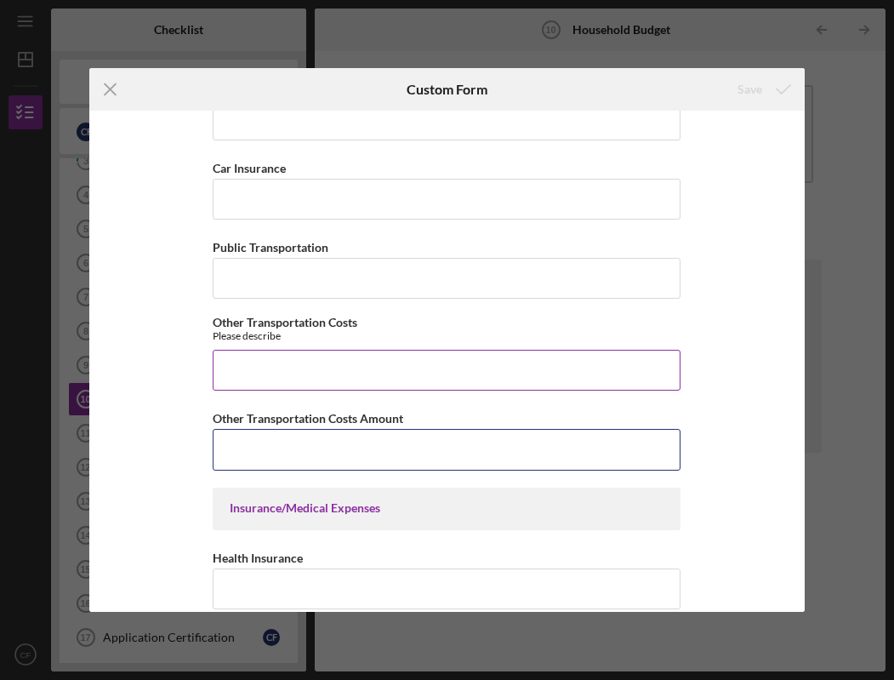
scroll to position [1054, 0]
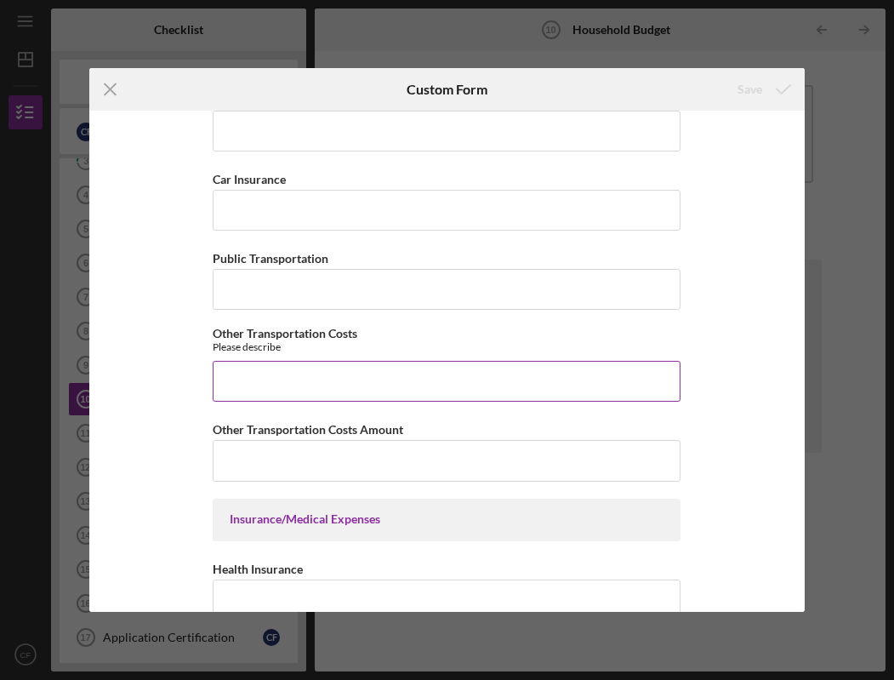
click at [254, 381] on input "Other Transportation Costs" at bounding box center [447, 381] width 468 height 41
type input "ds"
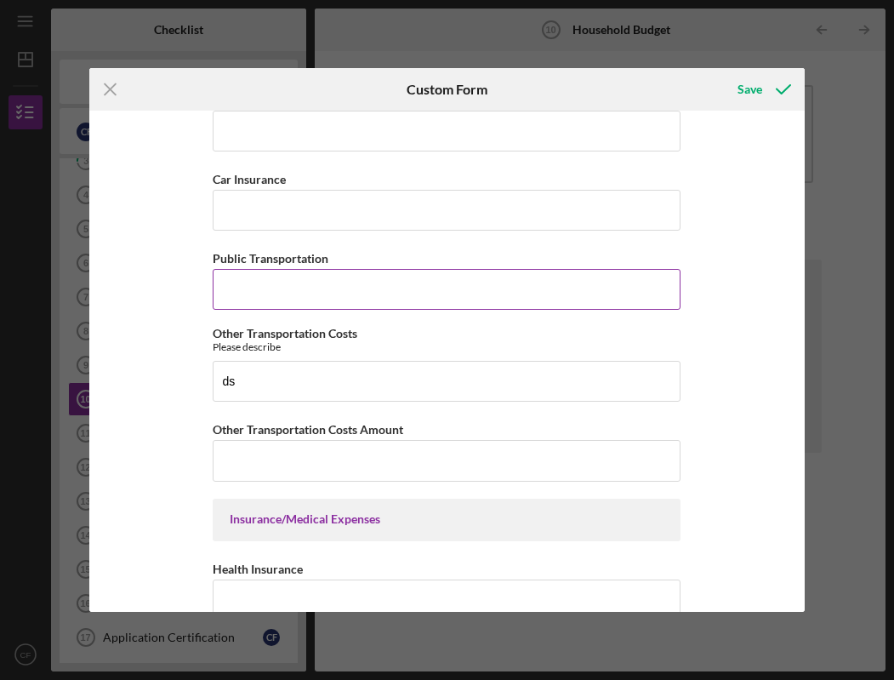
click at [271, 286] on input "Public Transportation" at bounding box center [447, 289] width 468 height 41
type input "$548"
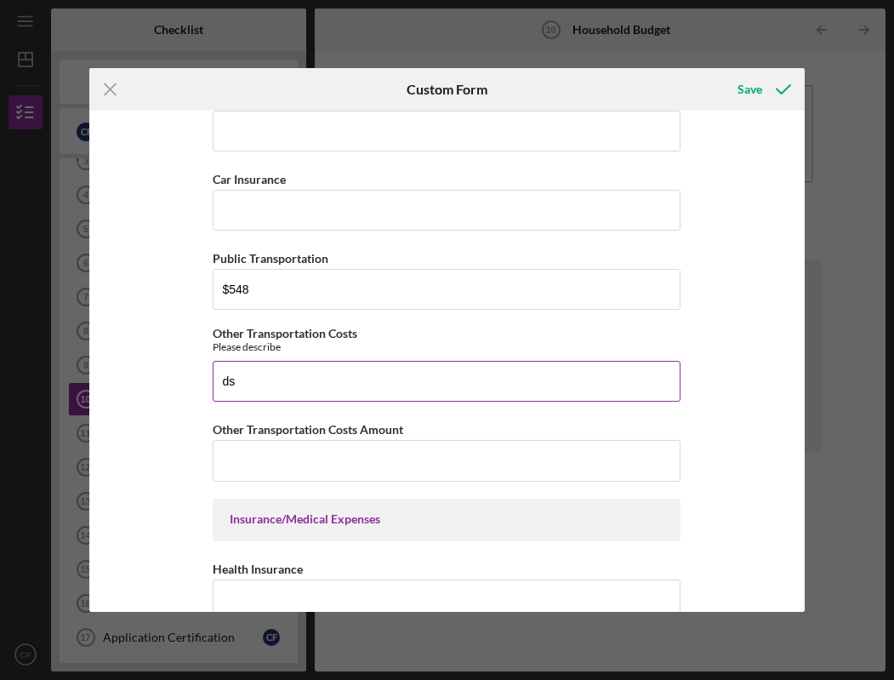
click at [272, 387] on input "ds" at bounding box center [447, 381] width 468 height 41
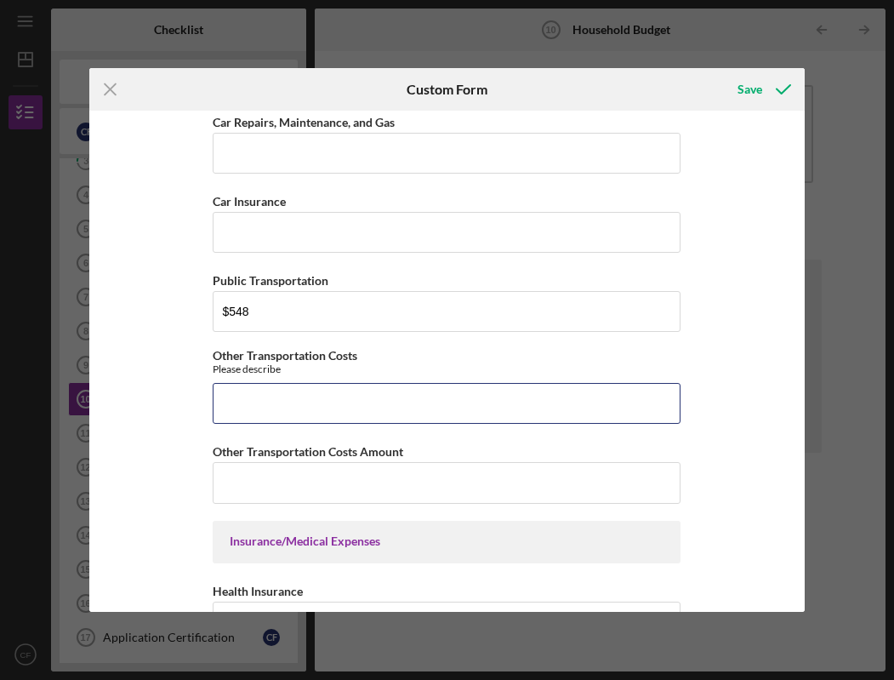
scroll to position [1020, 0]
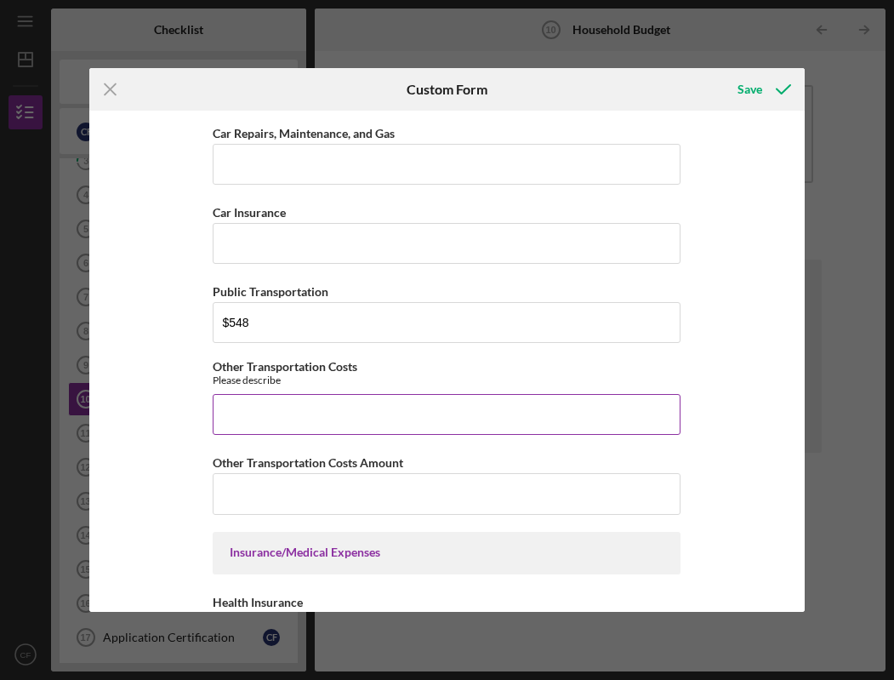
click at [247, 419] on input "Other Transportation Costs" at bounding box center [447, 414] width 468 height 41
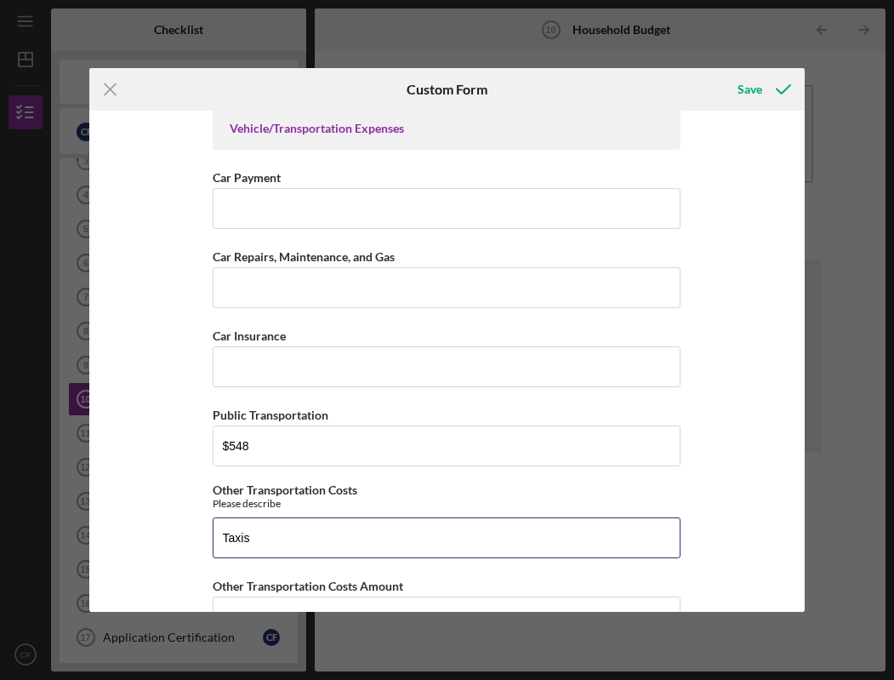
scroll to position [1018, 0]
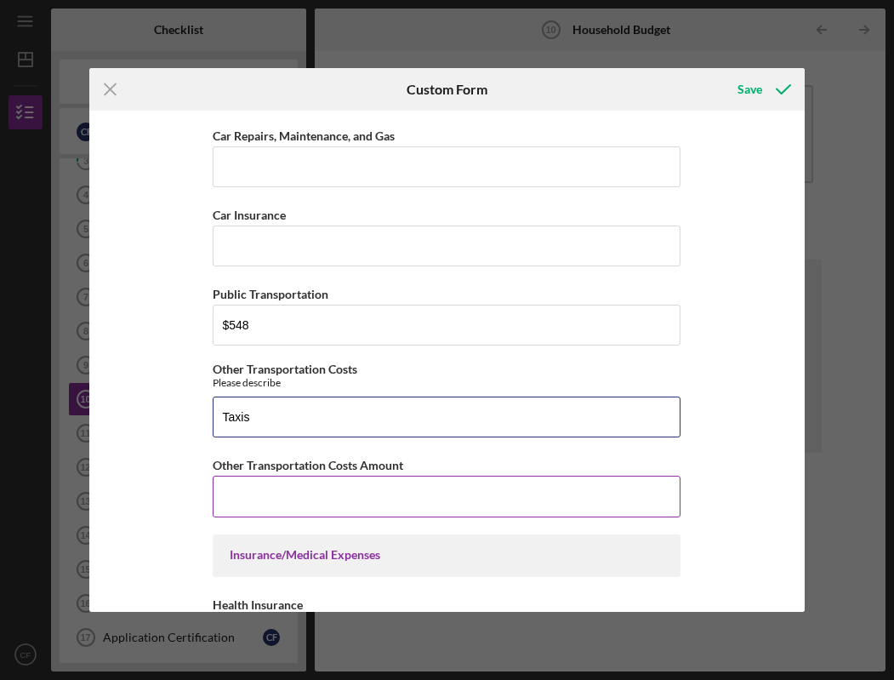
type input "Taxis"
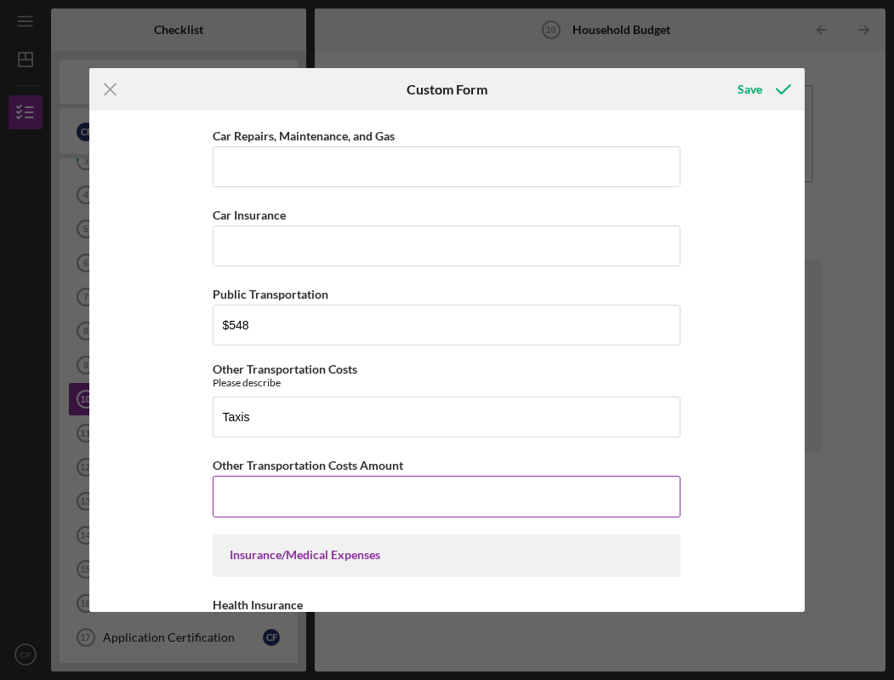
click at [289, 498] on input "Other Transportation Costs Amount" at bounding box center [447, 496] width 468 height 41
click at [113, 87] on icon "Icon/Menu Close" at bounding box center [110, 89] width 43 height 43
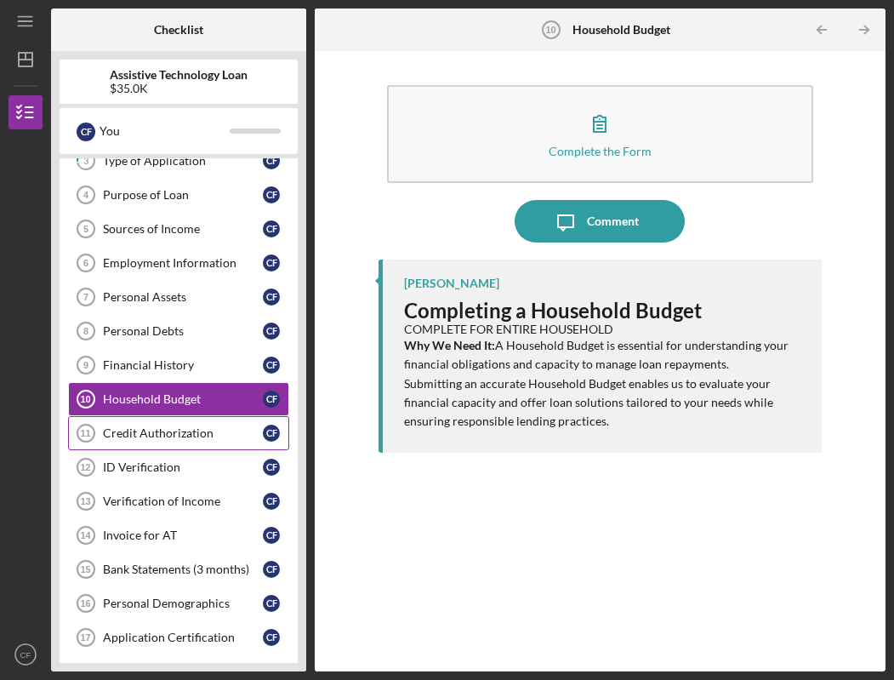
click at [174, 424] on link "Credit Authorization 11 Credit Authorization C F" at bounding box center [178, 433] width 221 height 34
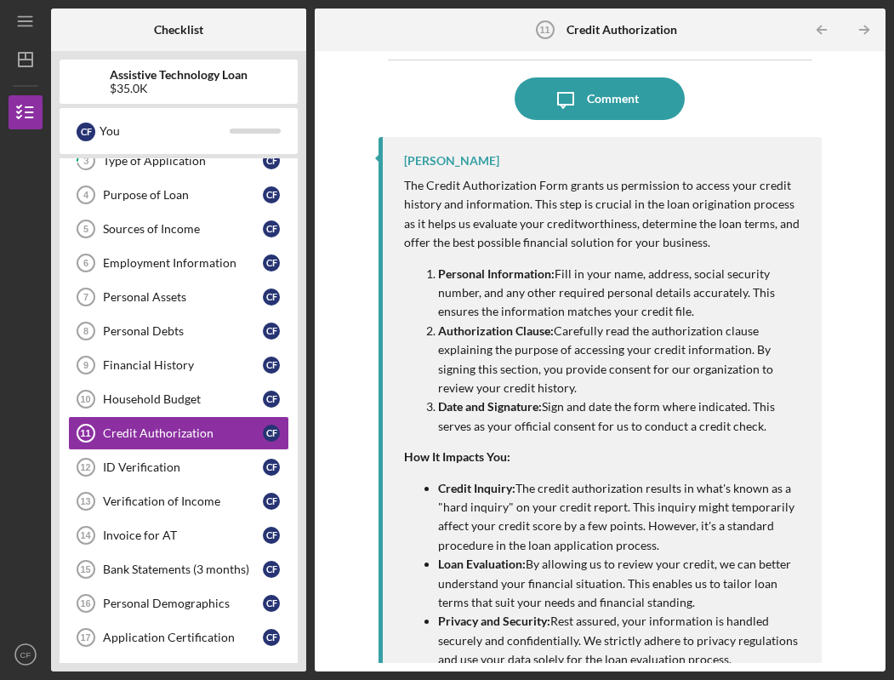
scroll to position [162, 0]
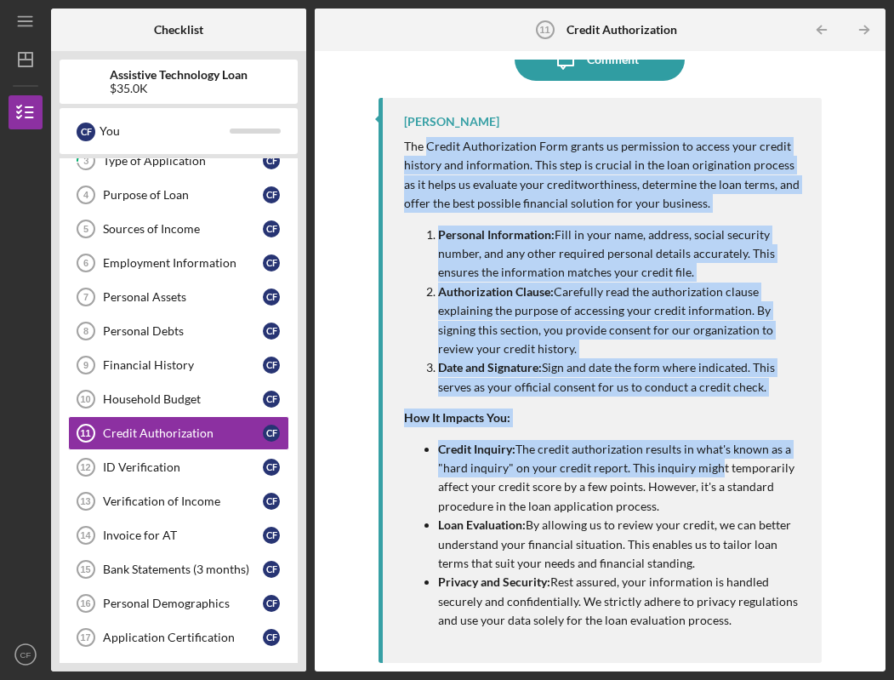
drag, startPoint x: 437, startPoint y: 148, endPoint x: 715, endPoint y: 494, distance: 443.7
click at [712, 481] on div "The Credit Authorization Form grants us permission to access your credit histor…" at bounding box center [604, 383] width 401 height 493
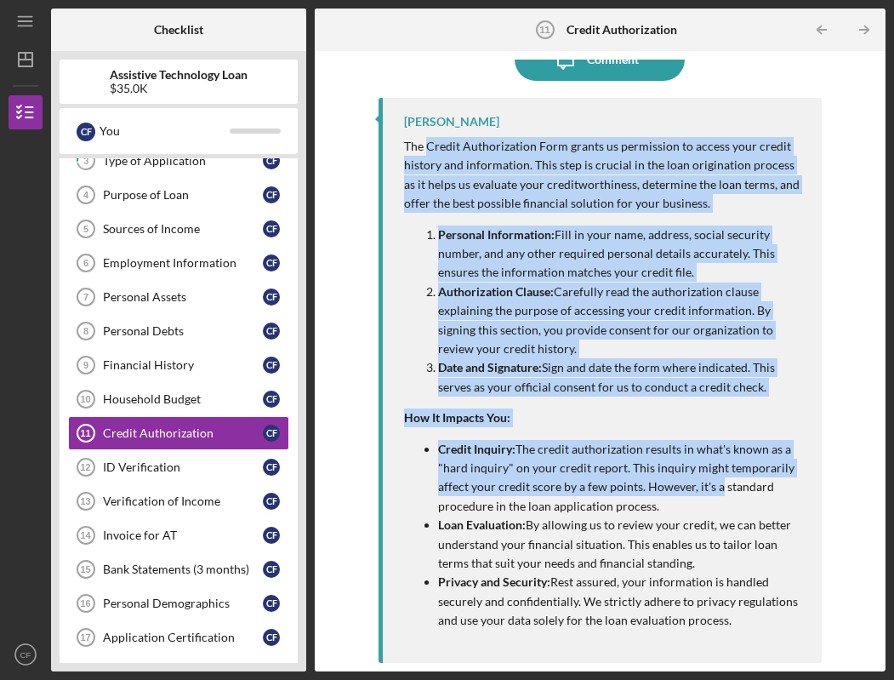
click at [715, 494] on p "Credit Inquiry: The credit authorization results in what's known as a "hard inq…" at bounding box center [621, 478] width 367 height 77
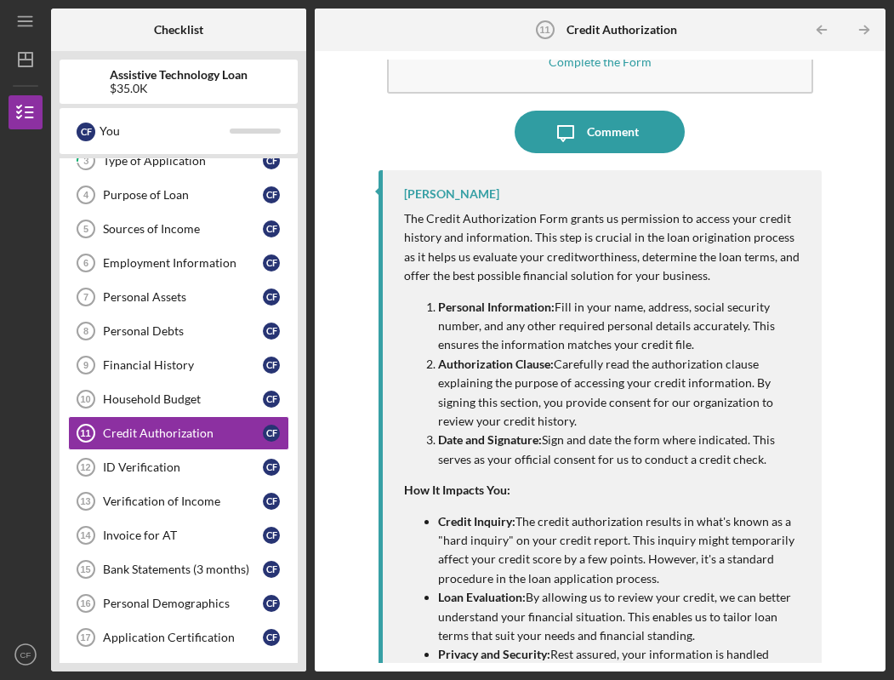
scroll to position [0, 0]
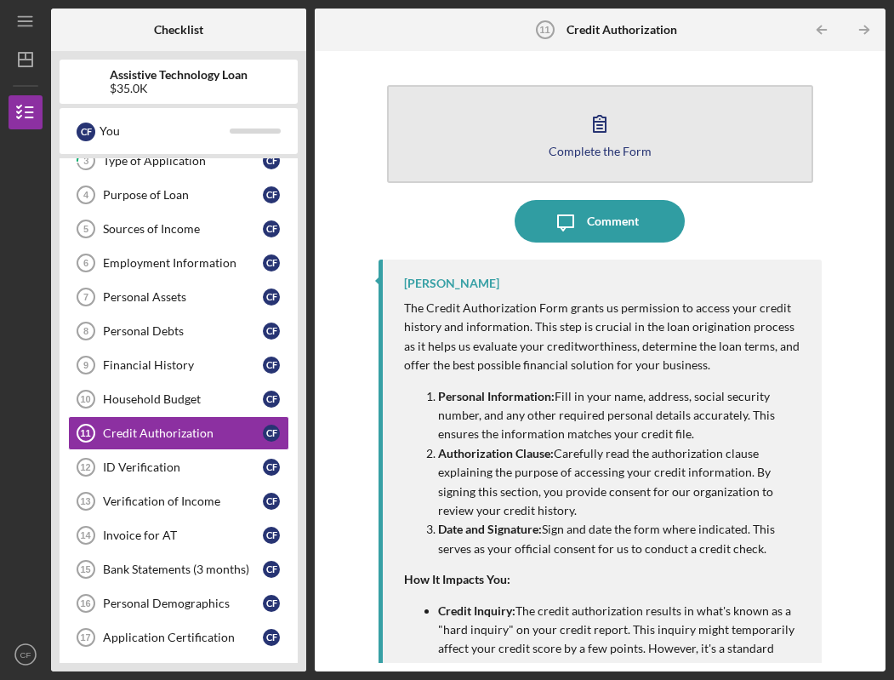
click at [530, 132] on button "Complete the Form Form" at bounding box center [600, 134] width 426 height 98
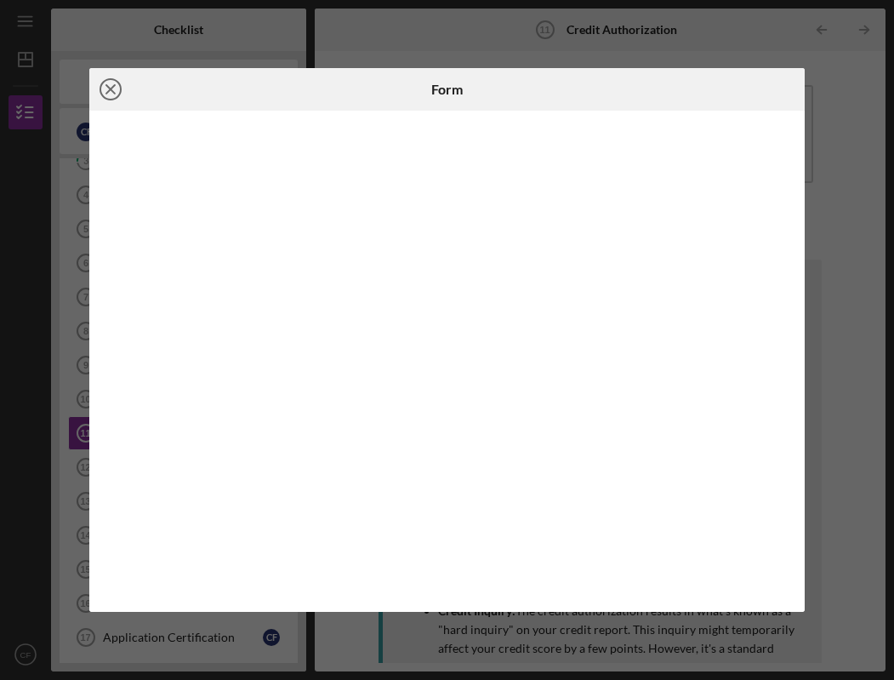
click at [113, 92] on line at bounding box center [110, 89] width 9 height 9
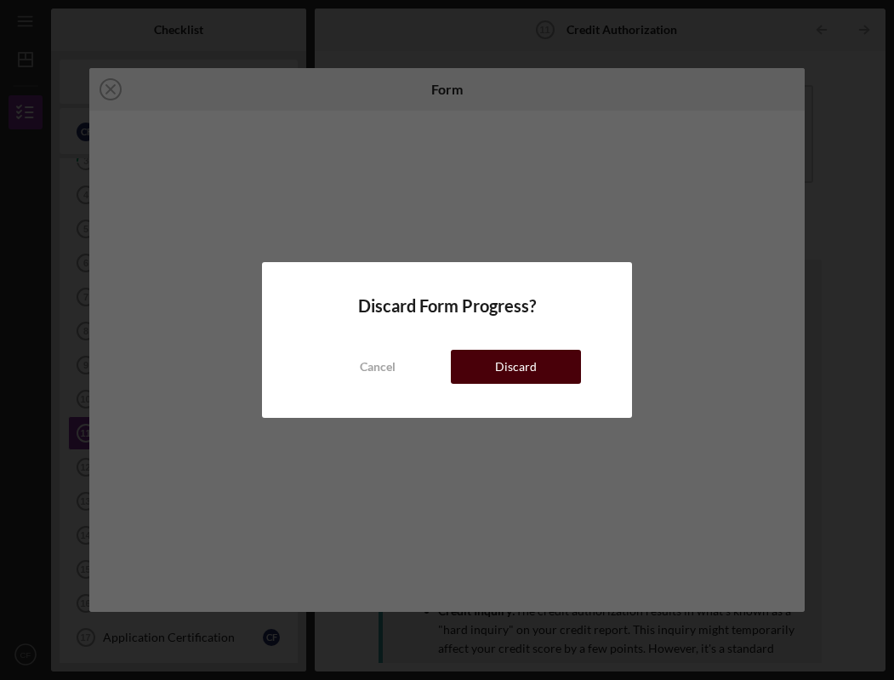
click at [513, 369] on div "Discard" at bounding box center [516, 367] width 42 height 34
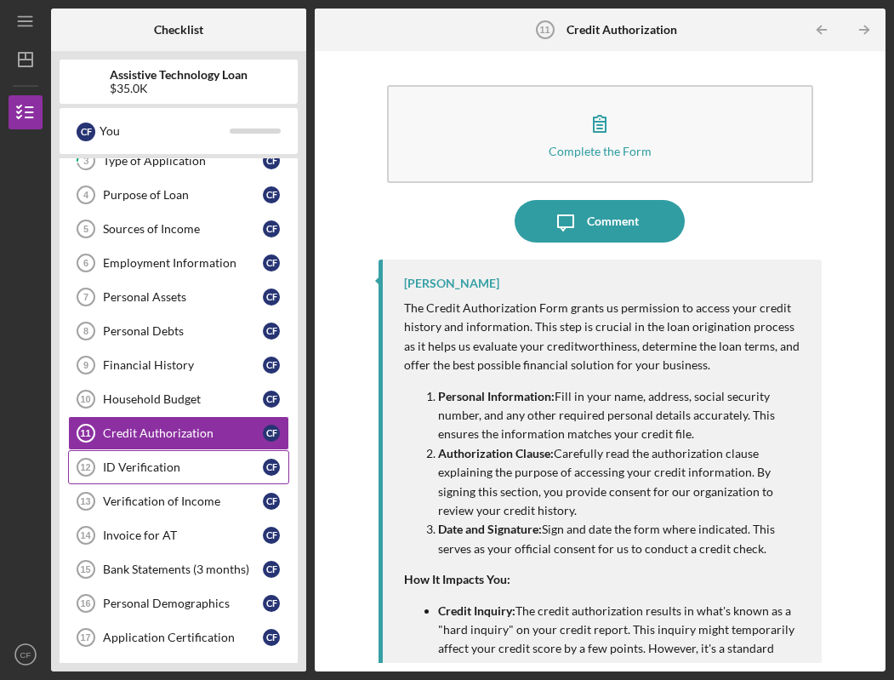
click at [181, 470] on div "ID Verification" at bounding box center [183, 467] width 160 height 14
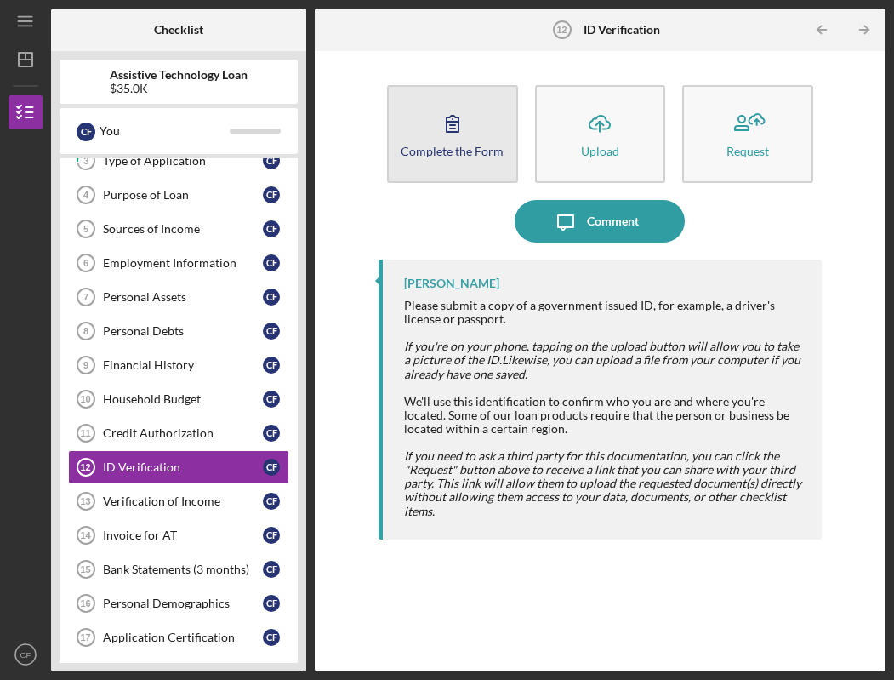
click at [473, 163] on button "Complete the Form Form" at bounding box center [452, 134] width 131 height 98
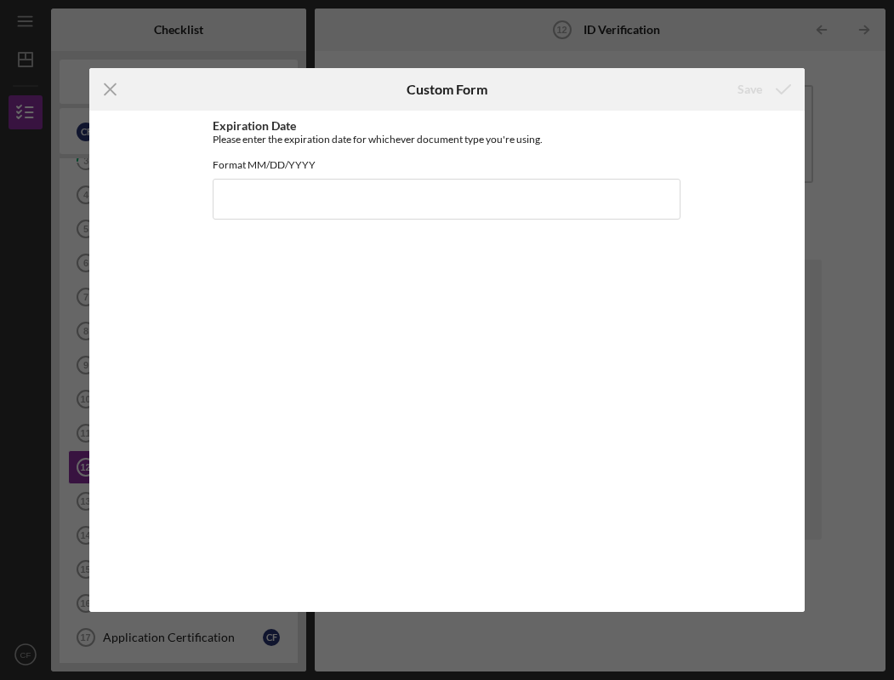
click at [300, 234] on div "Expiration Date Please enter the expiration date for whichever document type yo…" at bounding box center [447, 361] width 468 height 484
click at [274, 212] on input "Expiration Date" at bounding box center [447, 199] width 468 height 41
click at [103, 86] on icon "Icon/Menu Close" at bounding box center [110, 89] width 43 height 43
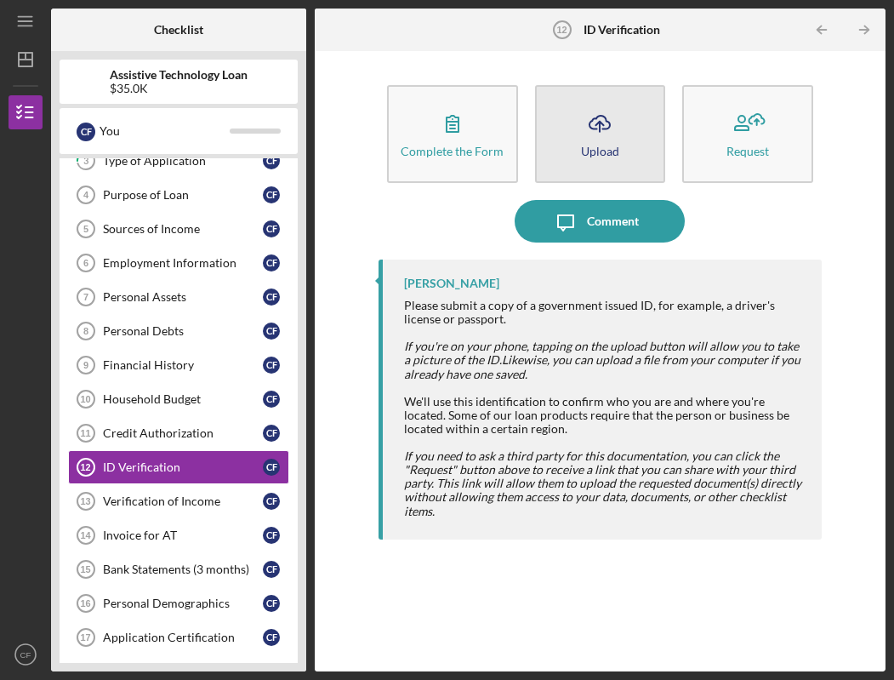
click at [632, 131] on button "Icon/Upload Upload" at bounding box center [600, 134] width 131 height 98
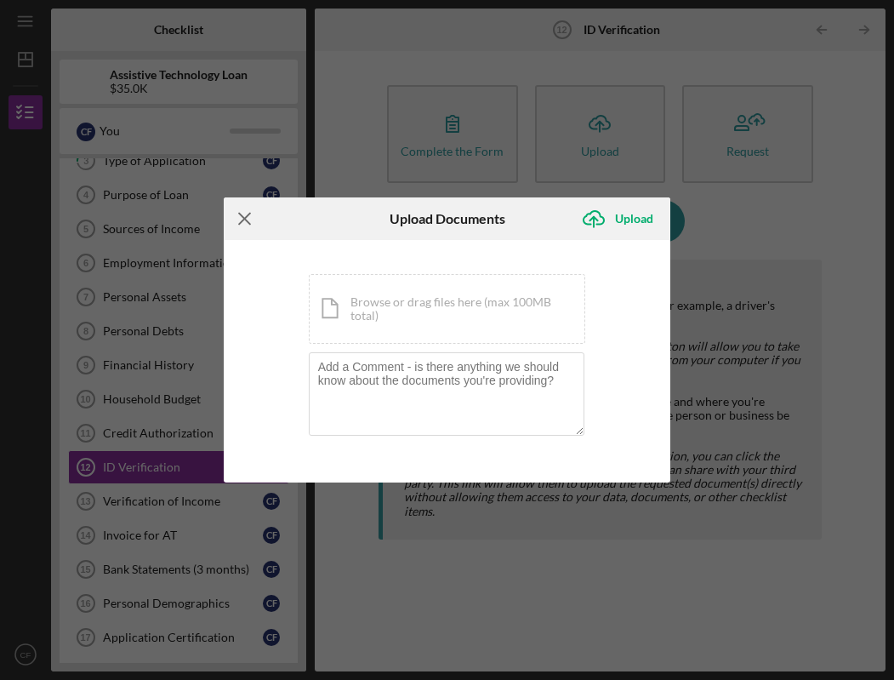
click at [248, 214] on line at bounding box center [244, 218] width 11 height 11
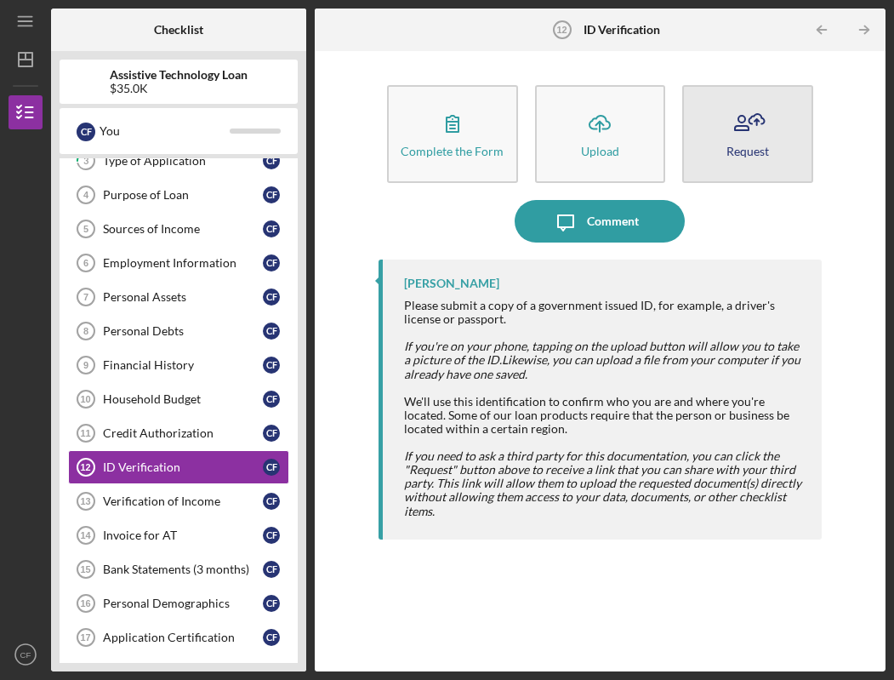
click at [766, 158] on button "Request" at bounding box center [748, 134] width 131 height 98
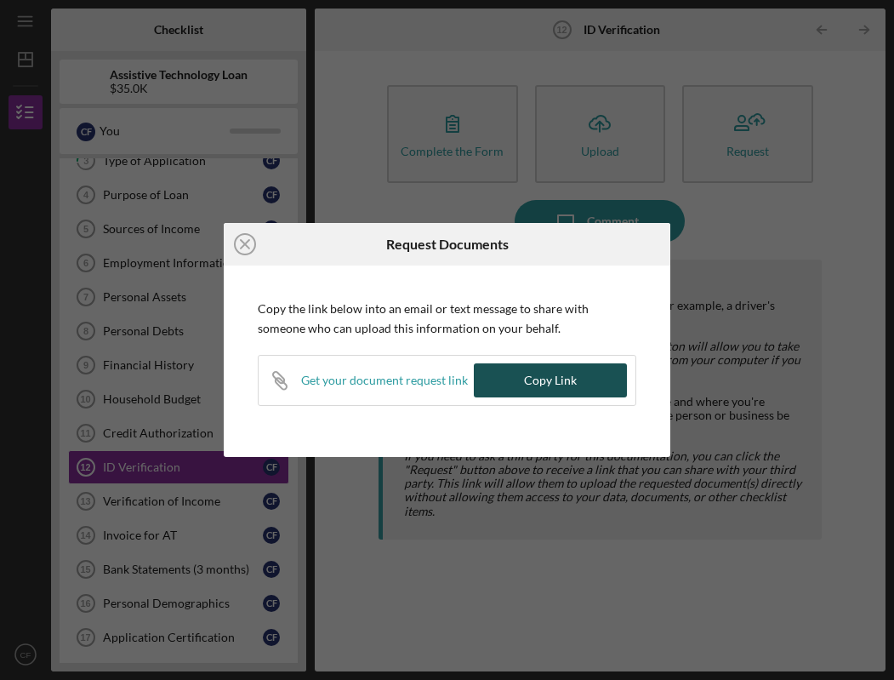
click at [539, 380] on div "Copy Link" at bounding box center [550, 380] width 53 height 34
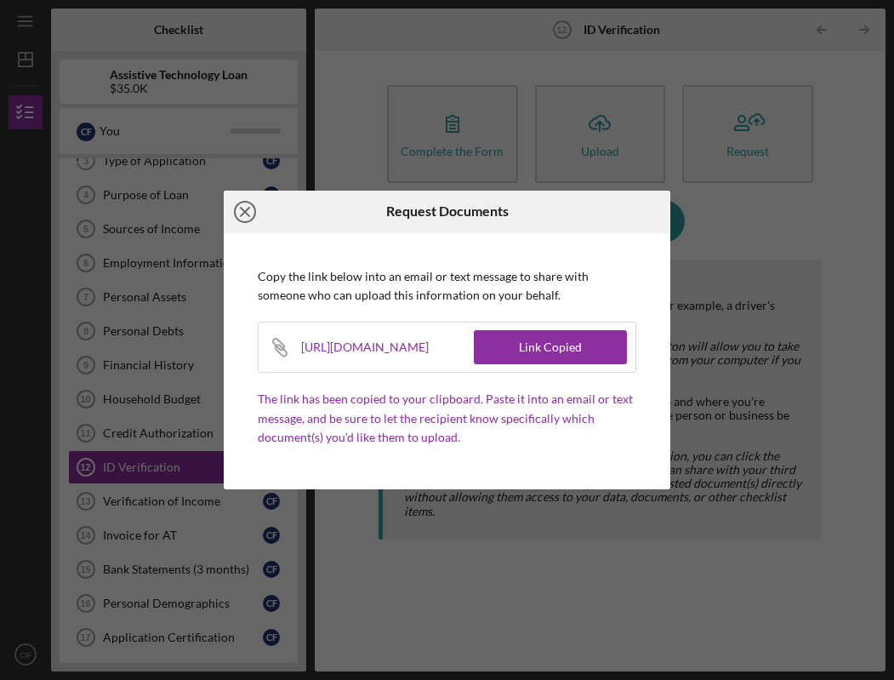
click at [257, 210] on icon "Icon/Close" at bounding box center [245, 212] width 43 height 43
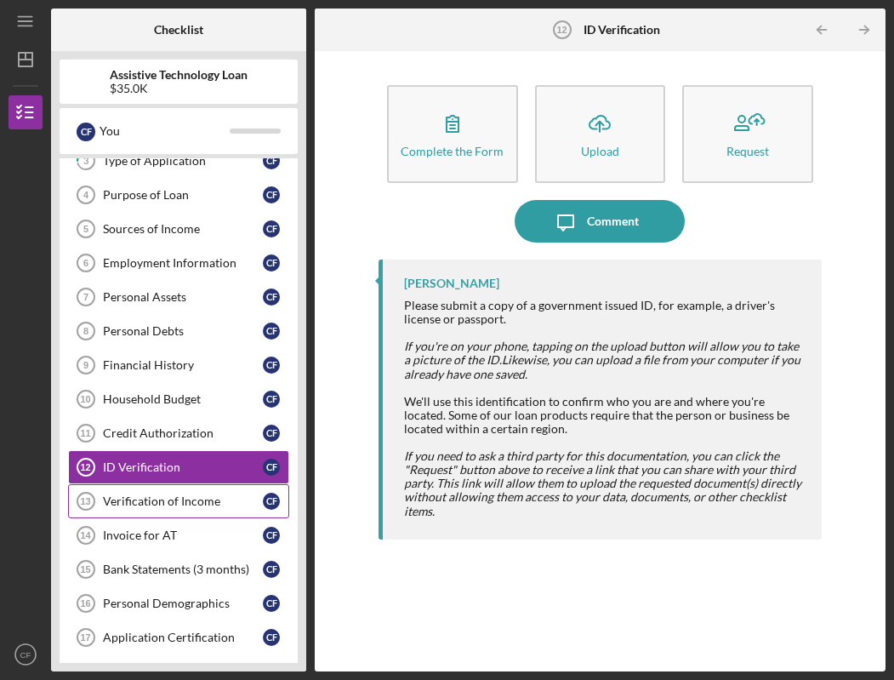
click at [203, 500] on div "Verification of Income" at bounding box center [183, 501] width 160 height 14
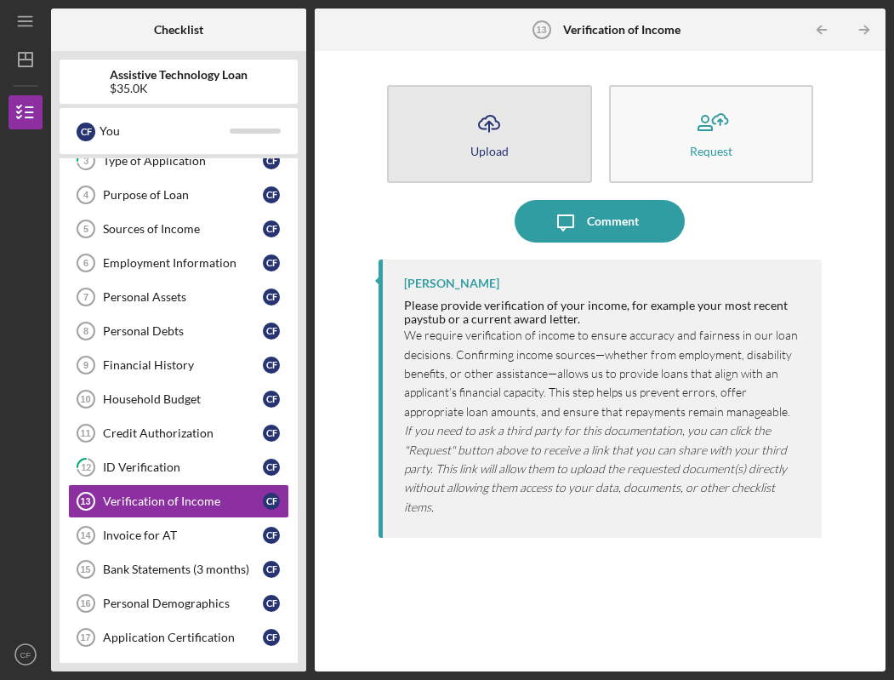
click at [452, 148] on button "Icon/Upload Upload" at bounding box center [489, 134] width 204 height 98
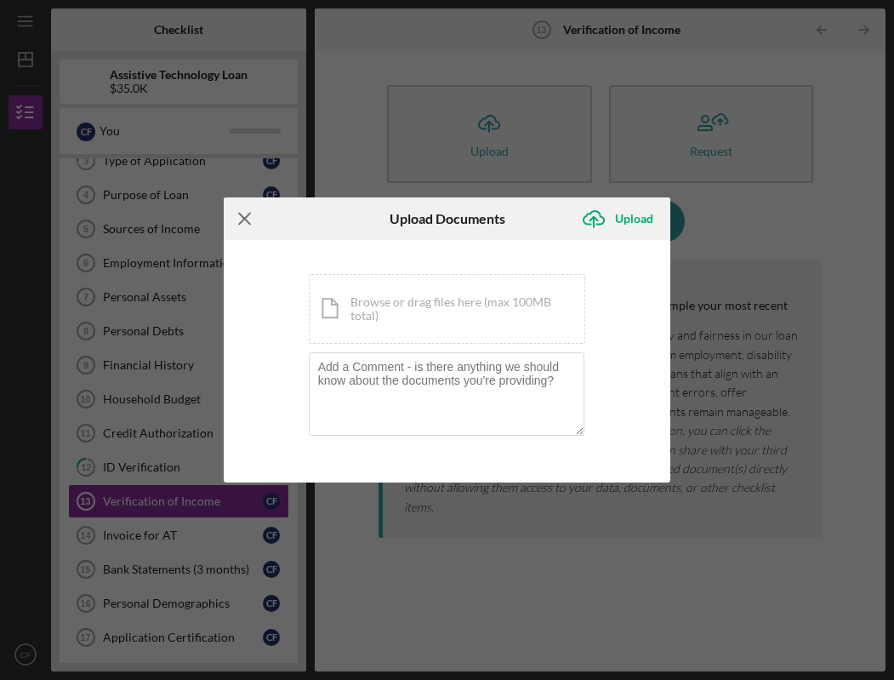
click at [242, 218] on icon "Icon/Menu Close" at bounding box center [245, 218] width 43 height 43
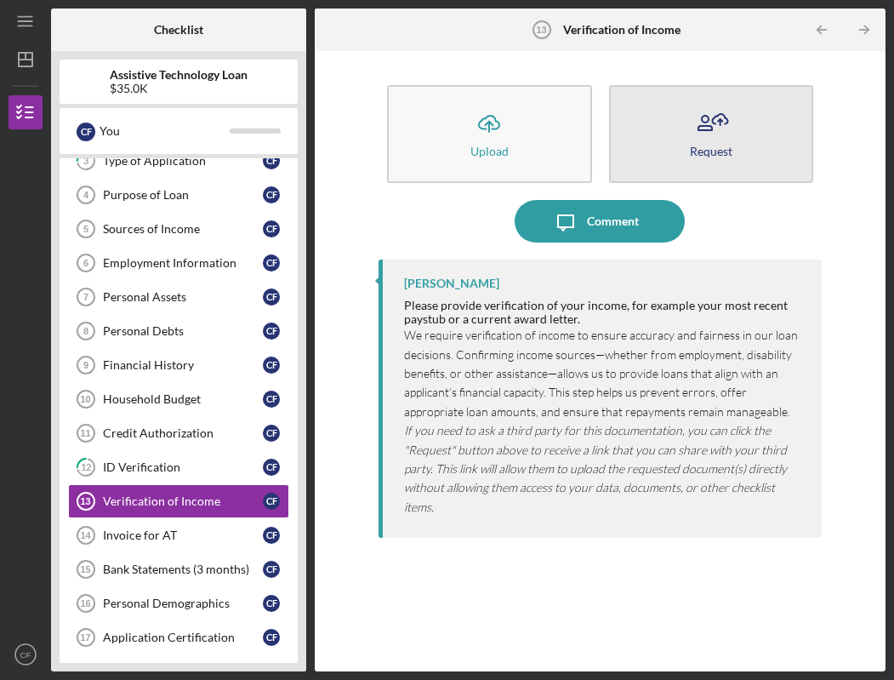
click at [724, 155] on div "Request" at bounding box center [711, 151] width 43 height 13
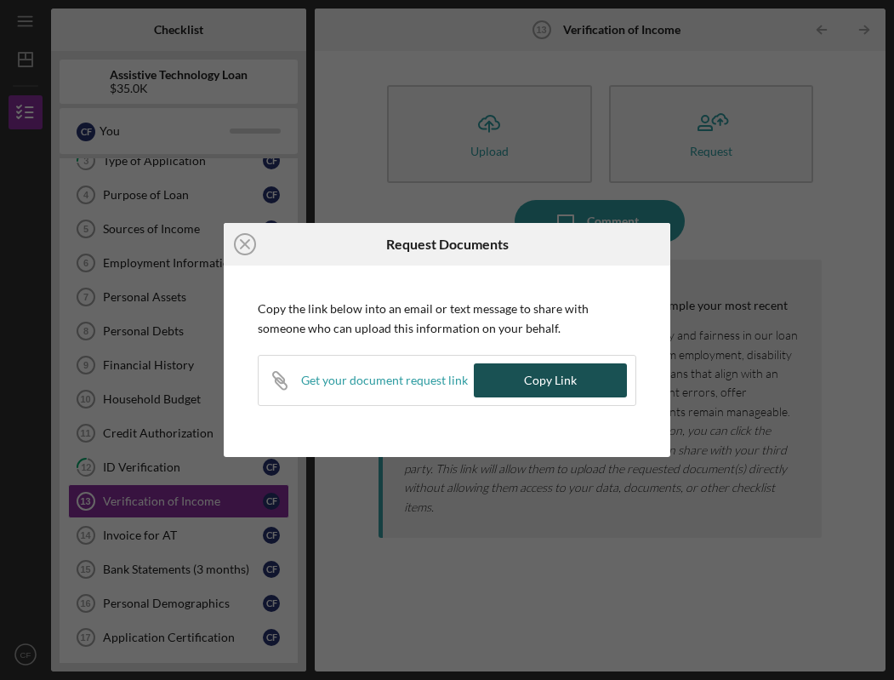
click at [539, 370] on div "Copy Link" at bounding box center [550, 380] width 53 height 34
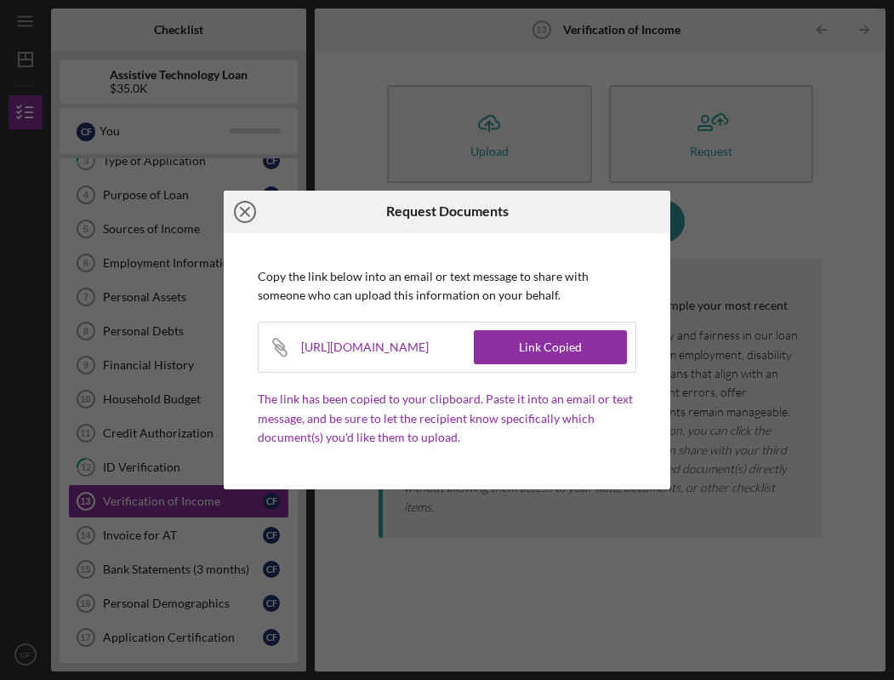
click at [251, 217] on icon "Icon/Close" at bounding box center [245, 212] width 43 height 43
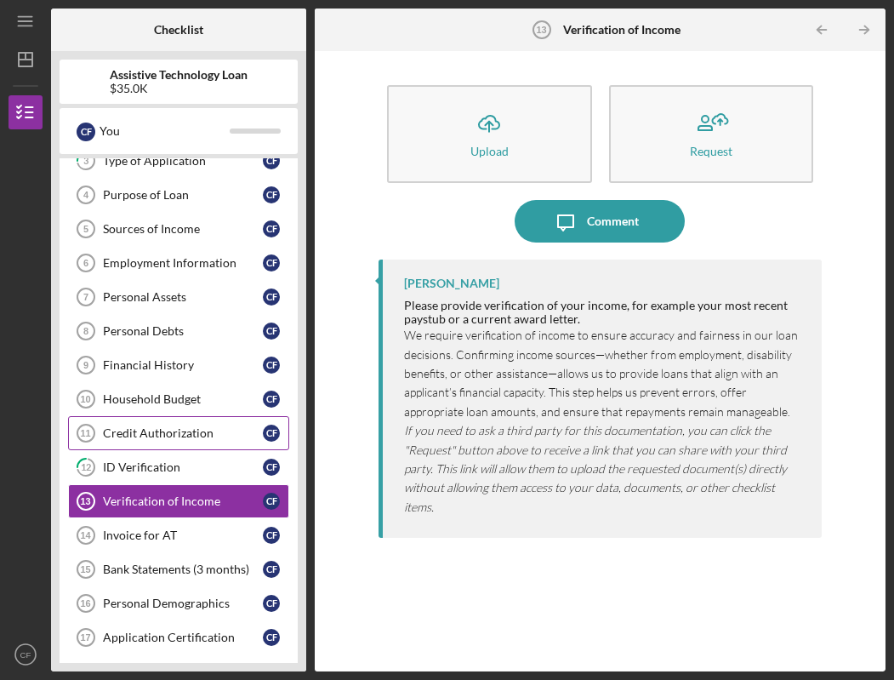
scroll to position [162, 0]
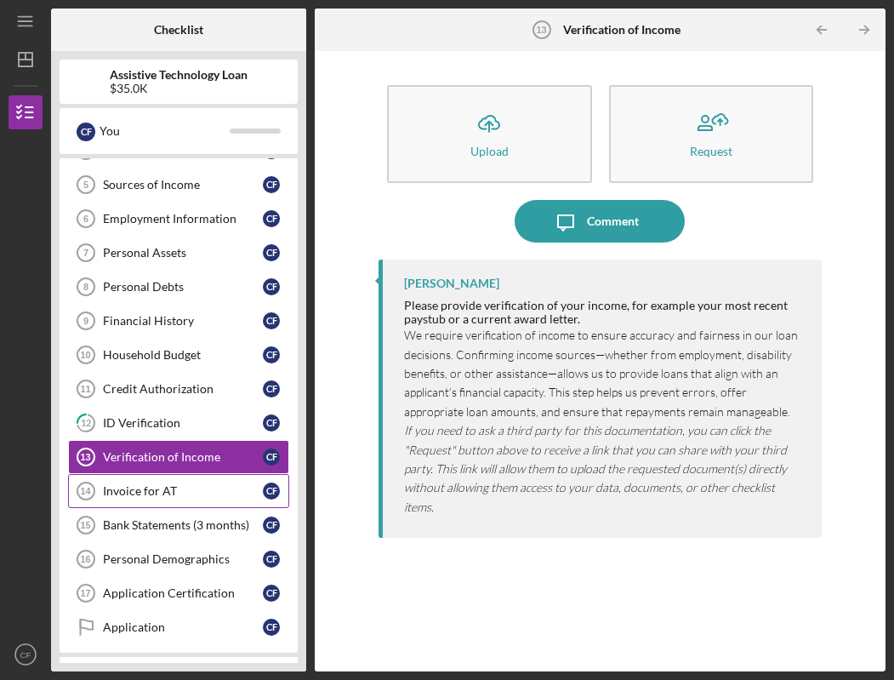
click at [183, 497] on div "Invoice for AT" at bounding box center [183, 491] width 160 height 14
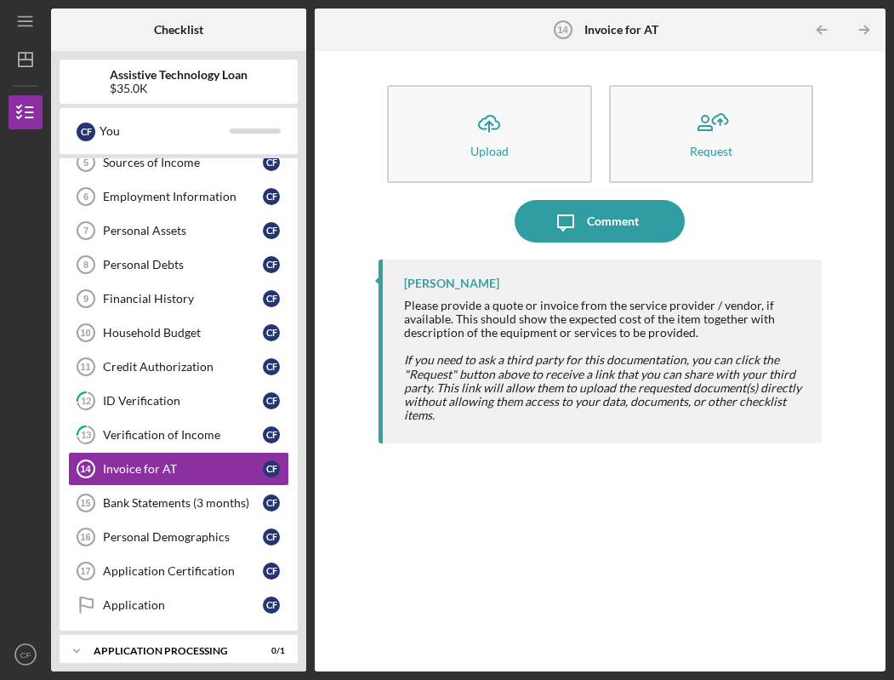
scroll to position [195, 0]
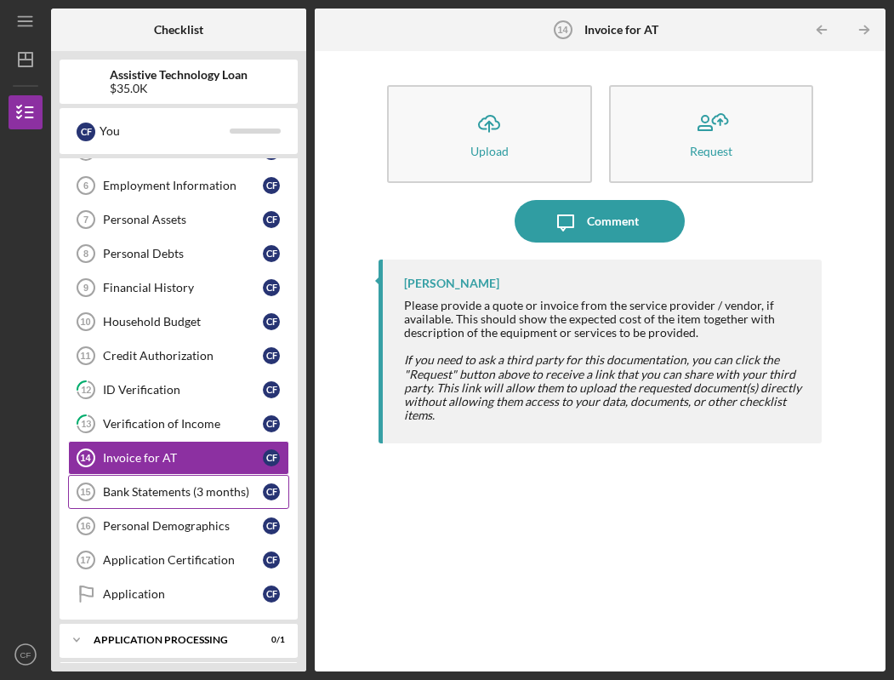
click at [179, 489] on div "Bank Statements (3 months)" at bounding box center [183, 492] width 160 height 14
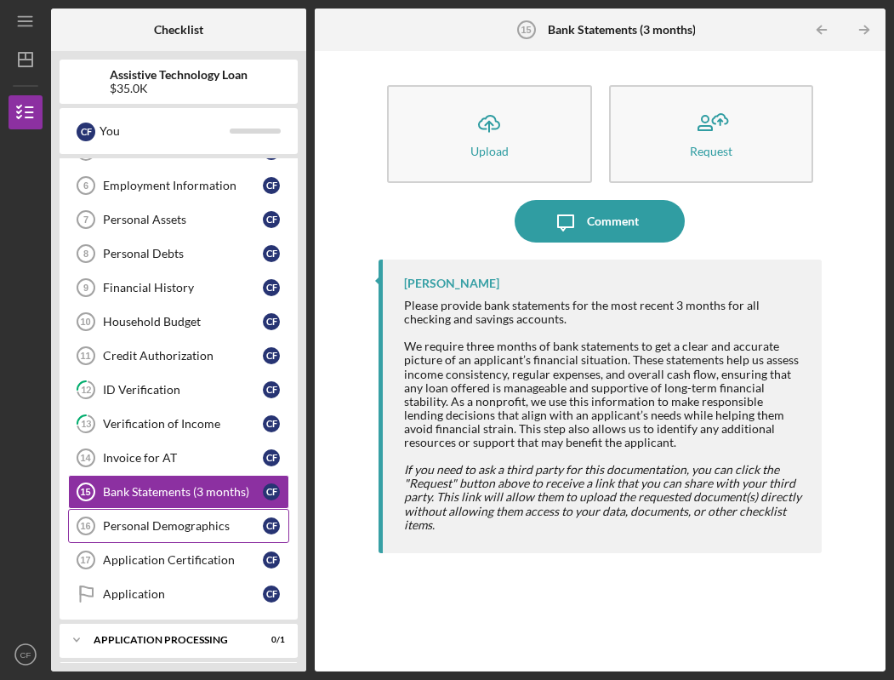
click at [185, 530] on div "Personal Demographics" at bounding box center [183, 526] width 160 height 14
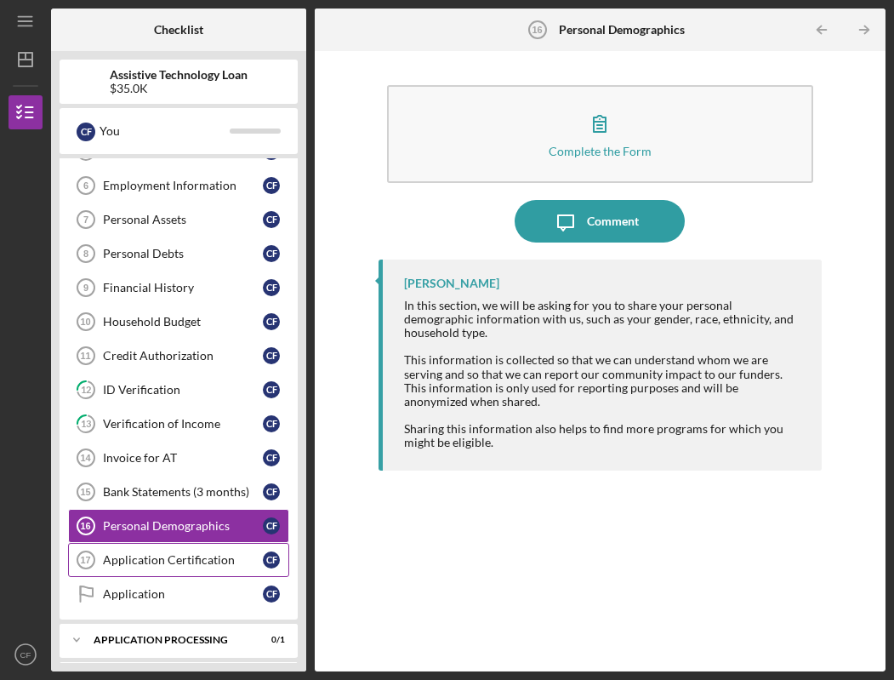
click at [165, 566] on div "Application Certification" at bounding box center [183, 560] width 160 height 14
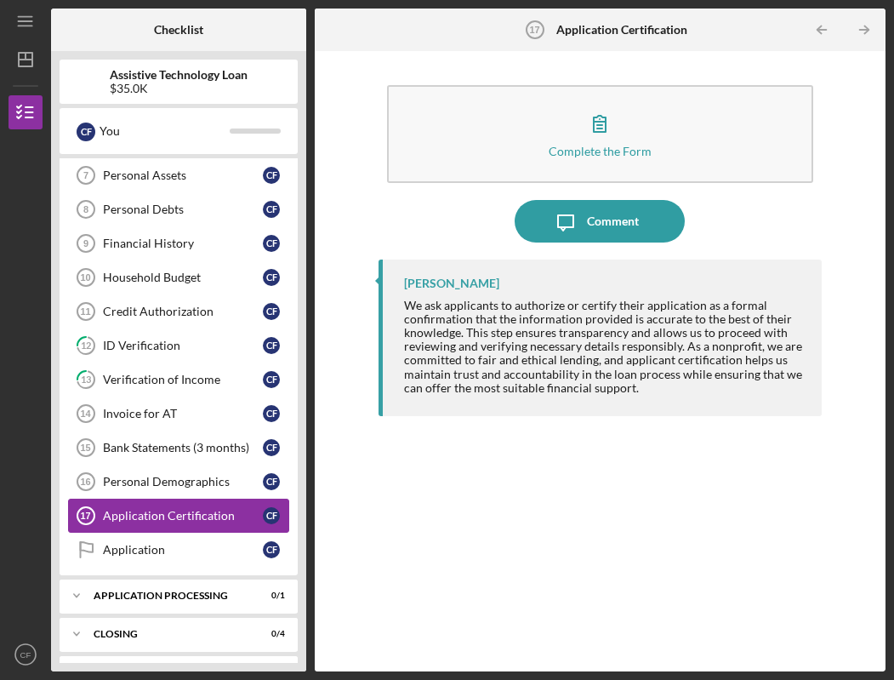
scroll to position [275, 0]
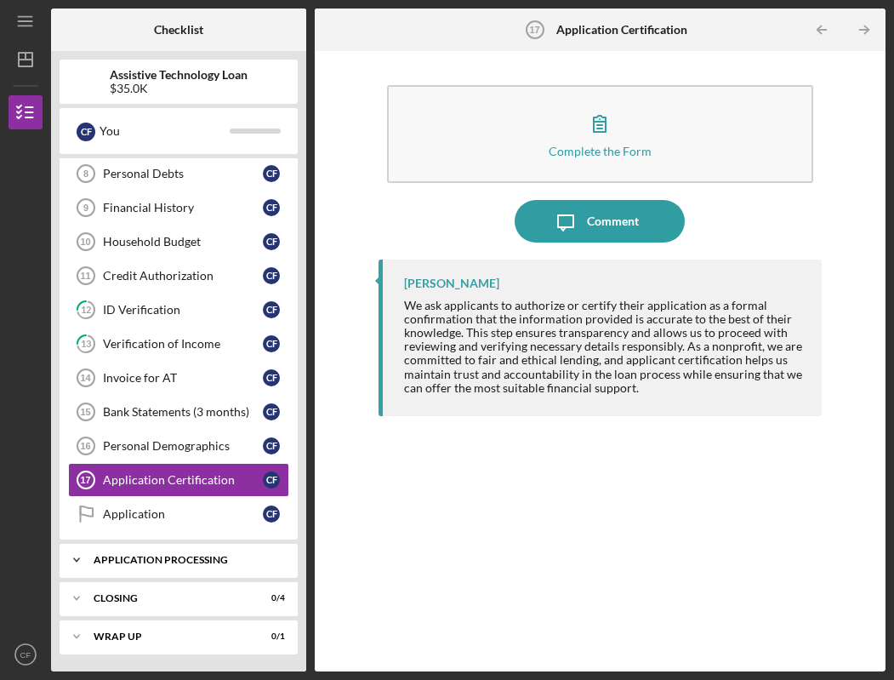
click at [78, 553] on icon "Icon/Expander" at bounding box center [77, 560] width 34 height 34
click at [83, 563] on icon "Icon/Expander" at bounding box center [77, 560] width 34 height 34
click at [157, 509] on div "Application" at bounding box center [183, 514] width 160 height 14
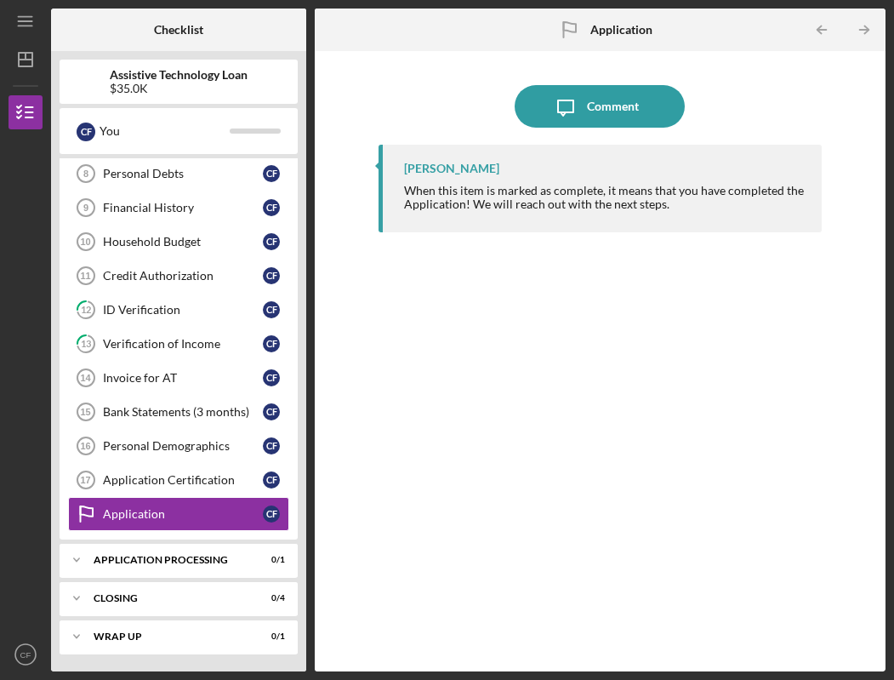
click at [530, 189] on div "When this item is marked as complete, it means that you have completed the Appl…" at bounding box center [604, 197] width 401 height 27
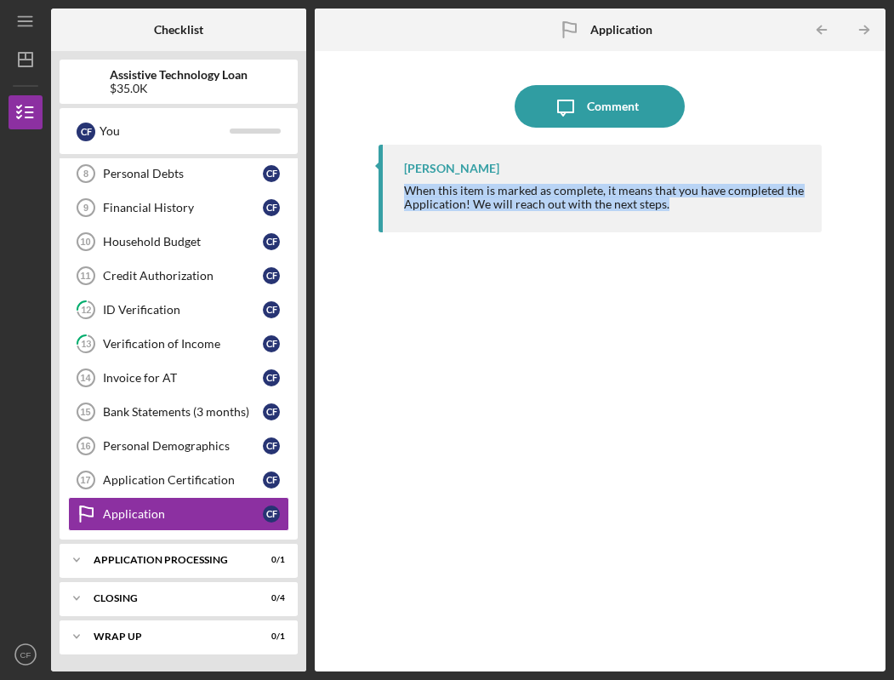
drag, startPoint x: 530, startPoint y: 189, endPoint x: 553, endPoint y: 203, distance: 27.2
click at [553, 203] on div "When this item is marked as complete, it means that you have completed the Appl…" at bounding box center [604, 197] width 401 height 27
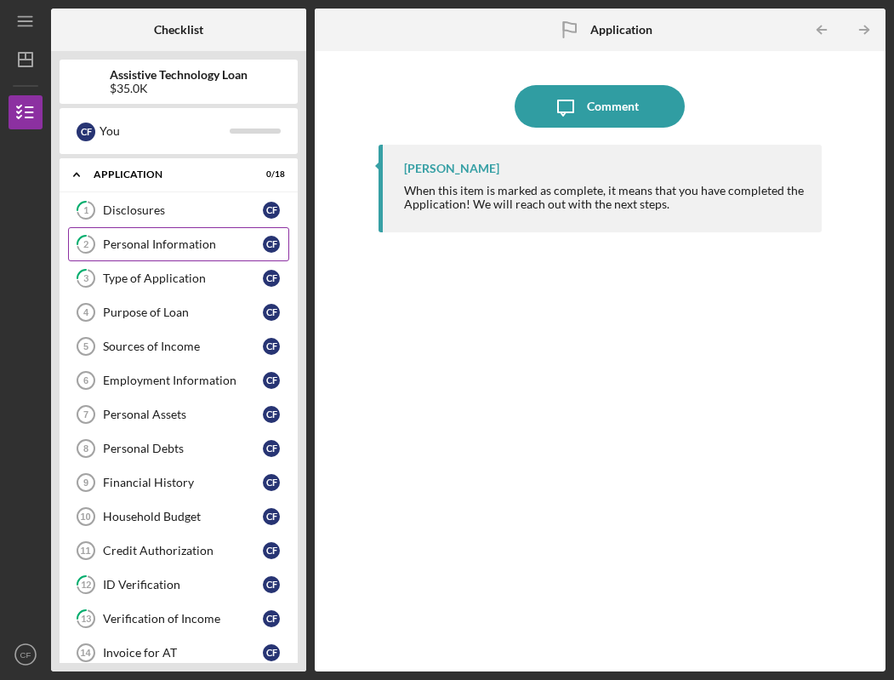
click at [167, 248] on div "Personal Information" at bounding box center [183, 244] width 160 height 14
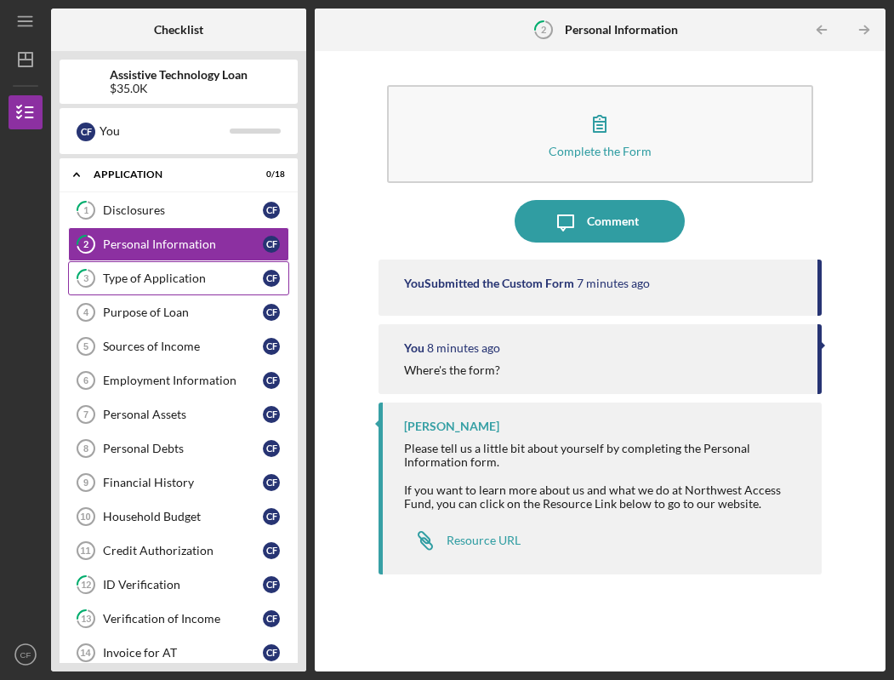
click at [160, 283] on div "Type of Application" at bounding box center [183, 278] width 160 height 14
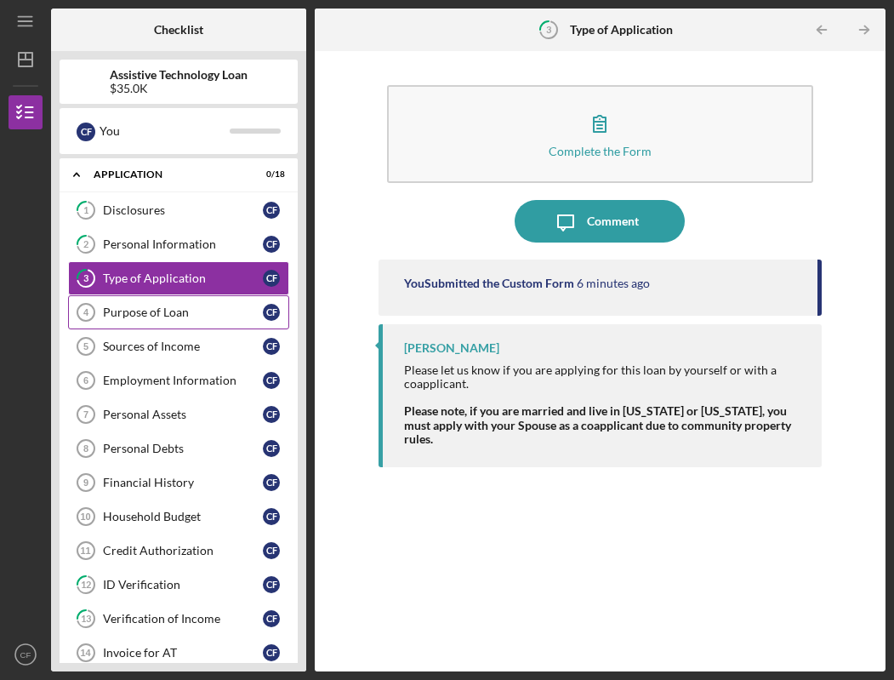
click at [151, 316] on div "Purpose of Loan" at bounding box center [183, 313] width 160 height 14
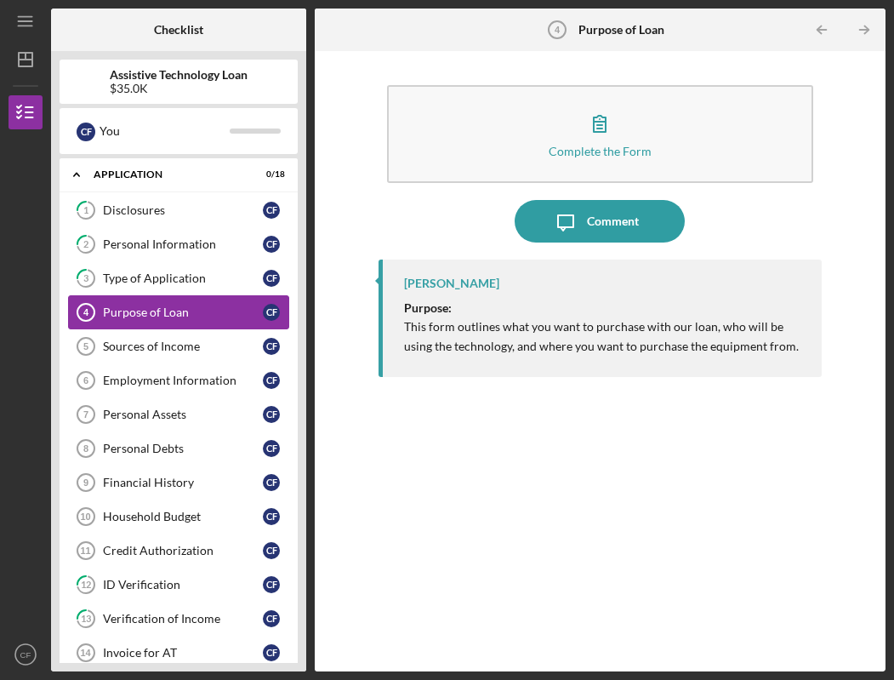
drag, startPoint x: 135, startPoint y: 357, endPoint x: 150, endPoint y: 323, distance: 37.8
click at [135, 357] on link "Sources of Income 5 Sources of Income C F" at bounding box center [178, 346] width 221 height 34
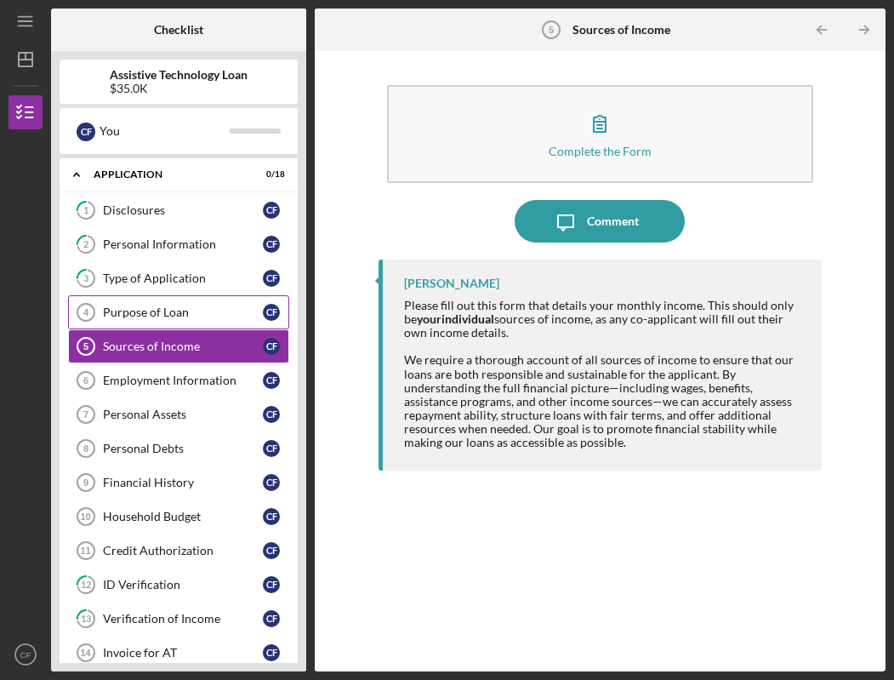
click at [154, 312] on div "Purpose of Loan" at bounding box center [183, 313] width 160 height 14
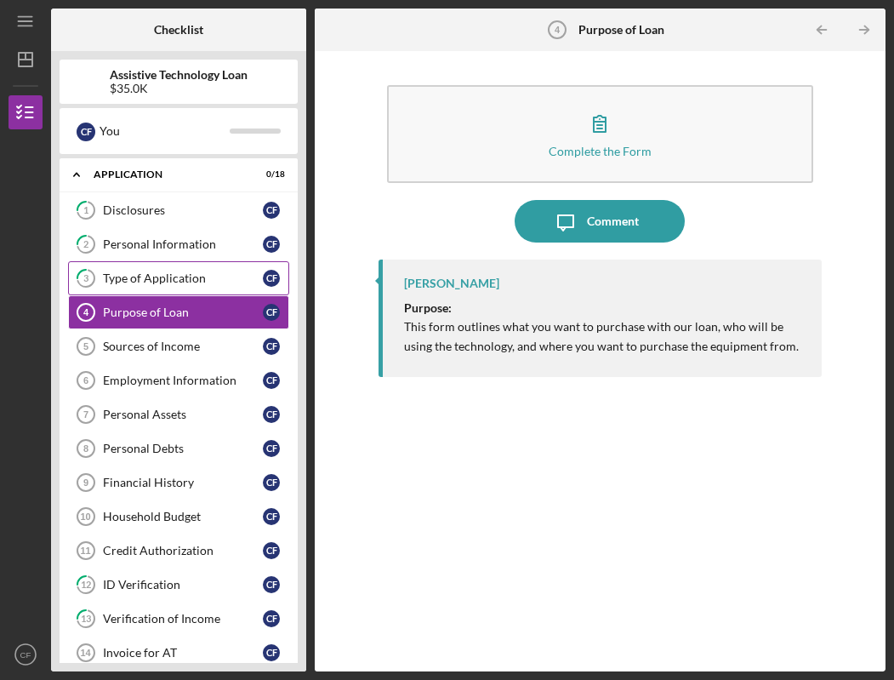
click at [155, 263] on link "3 Type of Application C F" at bounding box center [178, 278] width 221 height 34
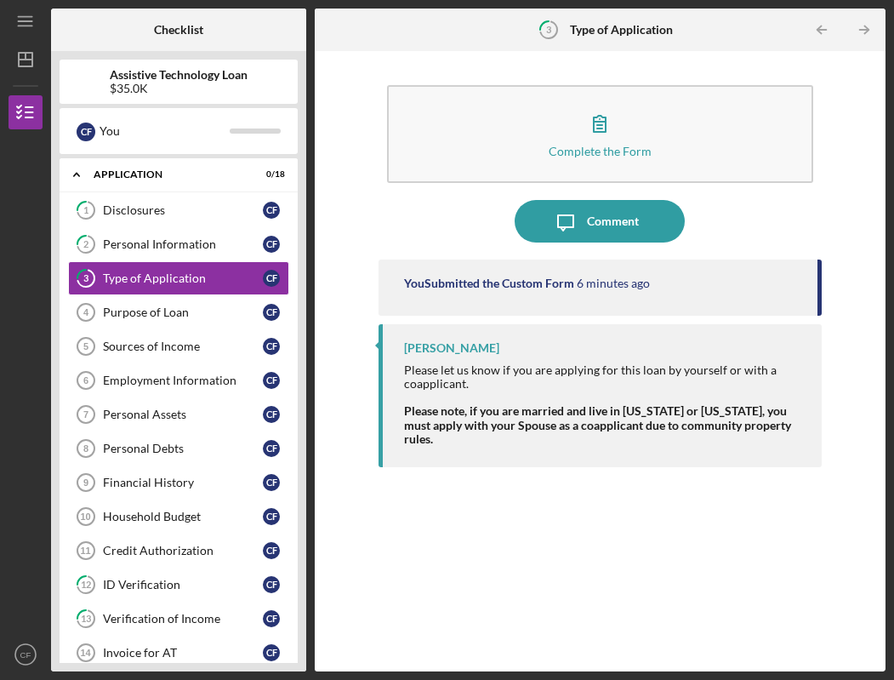
drag, startPoint x: 404, startPoint y: 403, endPoint x: 638, endPoint y: 437, distance: 236.5
click at [636, 437] on div "[PERSON_NAME] Please let us know if you are applying for this loan by yourself …" at bounding box center [600, 395] width 443 height 143
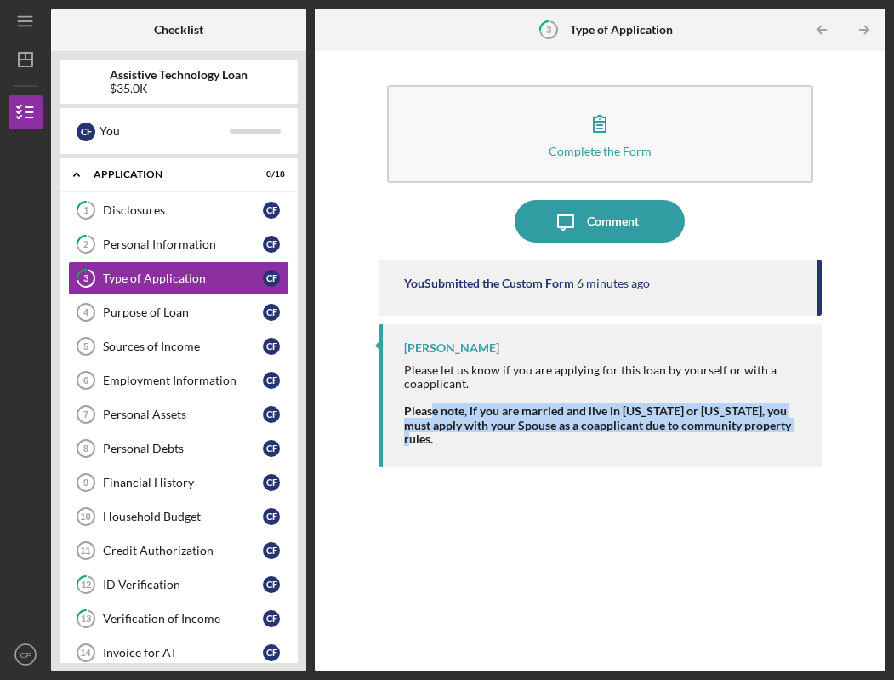
drag, startPoint x: 649, startPoint y: 437, endPoint x: 424, endPoint y: 408, distance: 226.5
click at [431, 409] on div "[PERSON_NAME] Please let us know if you are applying for this loan by yourself …" at bounding box center [600, 395] width 443 height 143
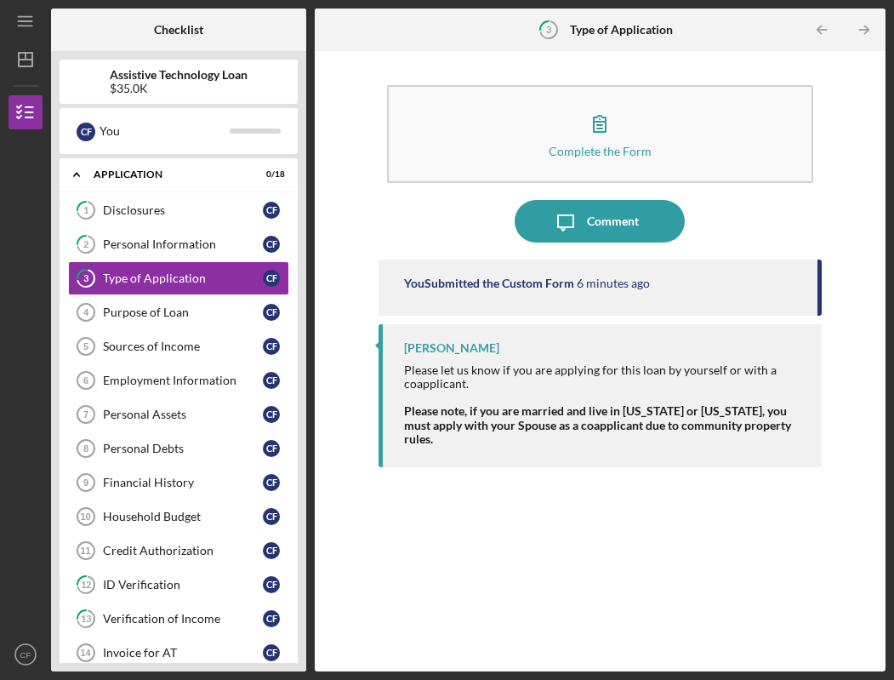
click at [424, 408] on strong "Please note, if you are married and live in [US_STATE] or [US_STATE], you must …" at bounding box center [597, 424] width 387 height 42
click at [166, 306] on div "Purpose of Loan" at bounding box center [183, 313] width 160 height 14
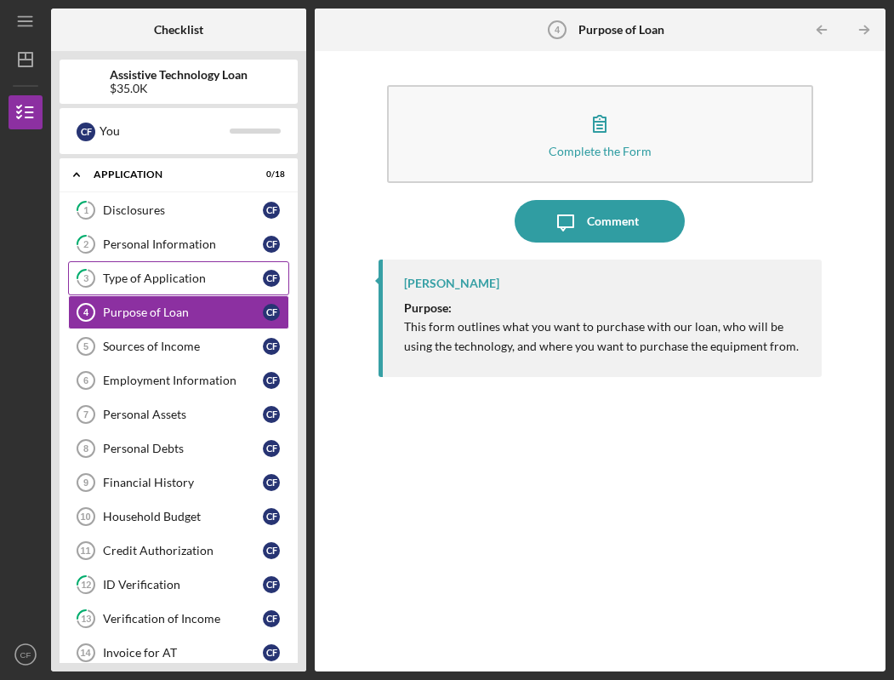
click at [167, 269] on link "3 Type of Application C F" at bounding box center [178, 278] width 221 height 34
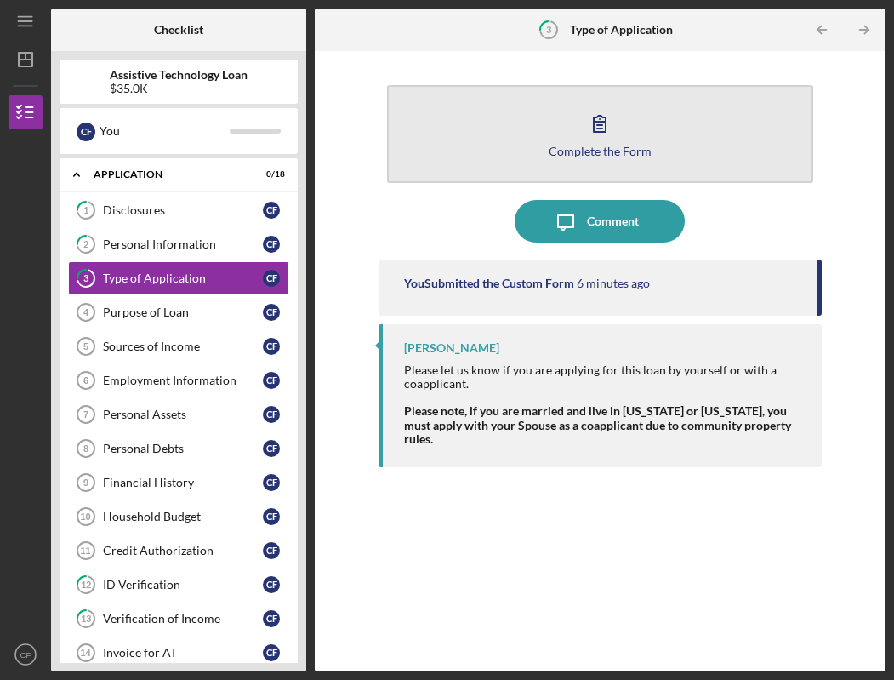
click at [554, 152] on div "Complete the Form" at bounding box center [600, 151] width 103 height 13
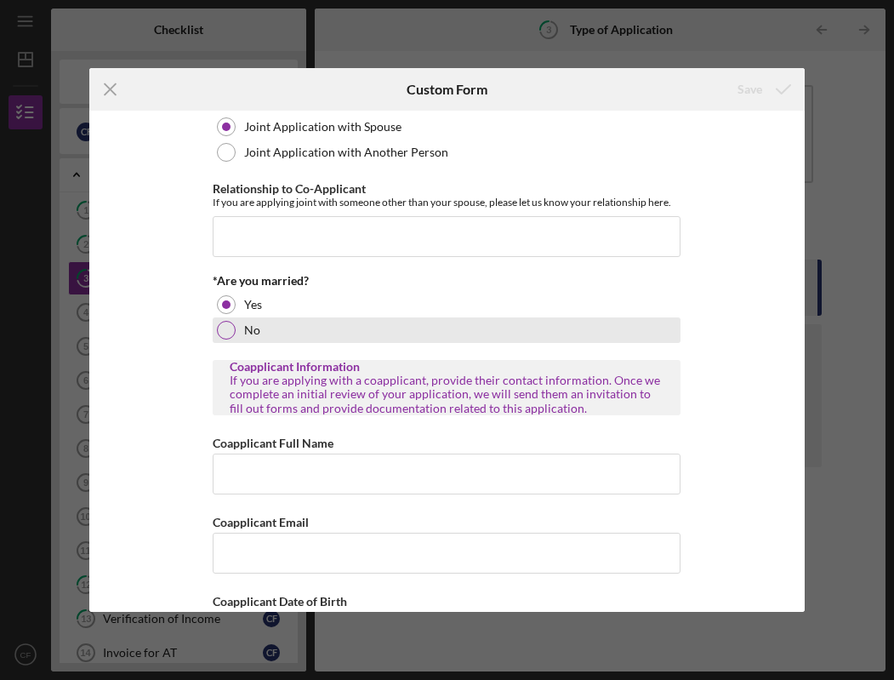
scroll to position [167, 0]
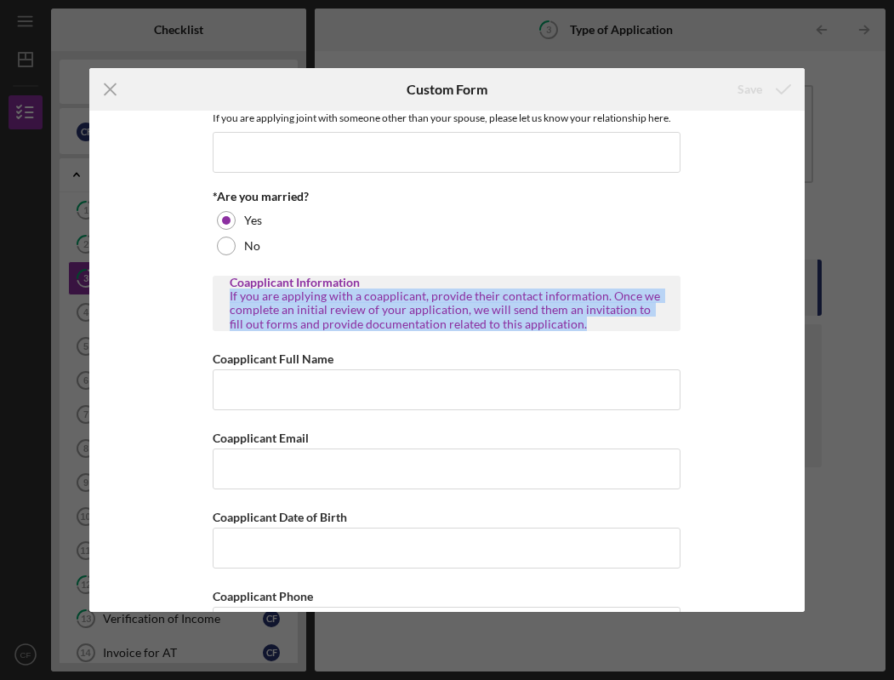
drag, startPoint x: 226, startPoint y: 297, endPoint x: 601, endPoint y: 323, distance: 375.3
click at [603, 323] on div "Coapplicant Information If you are applying with a coapplicant, provide their c…" at bounding box center [447, 303] width 468 height 54
click at [597, 323] on div "If you are applying with a coapplicant, provide their contact information. Once…" at bounding box center [447, 309] width 434 height 41
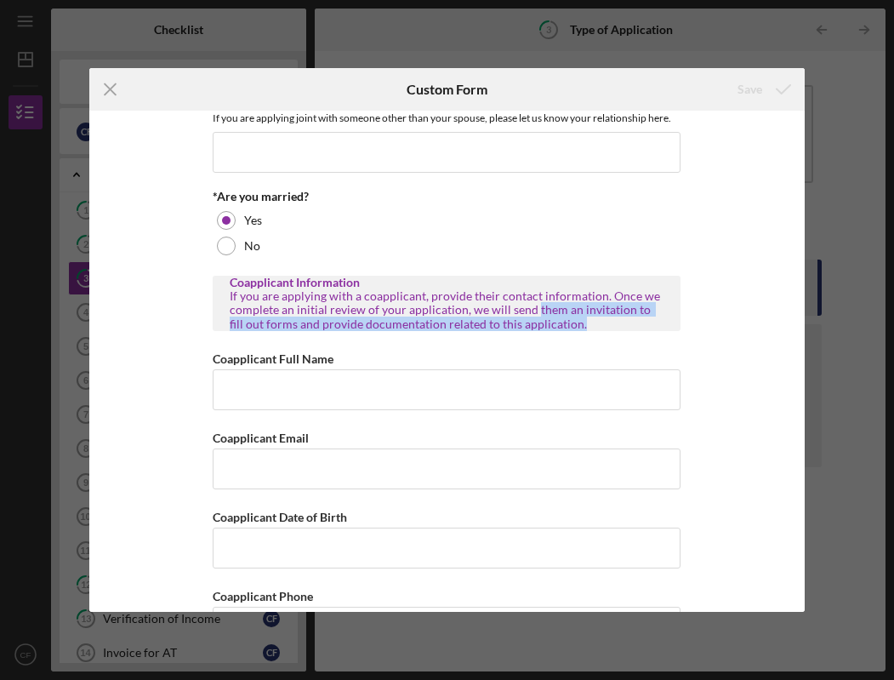
drag, startPoint x: 586, startPoint y: 324, endPoint x: 530, endPoint y: 309, distance: 58.2
click at [530, 309] on div "If you are applying with a coapplicant, provide their contact information. Once…" at bounding box center [447, 309] width 434 height 41
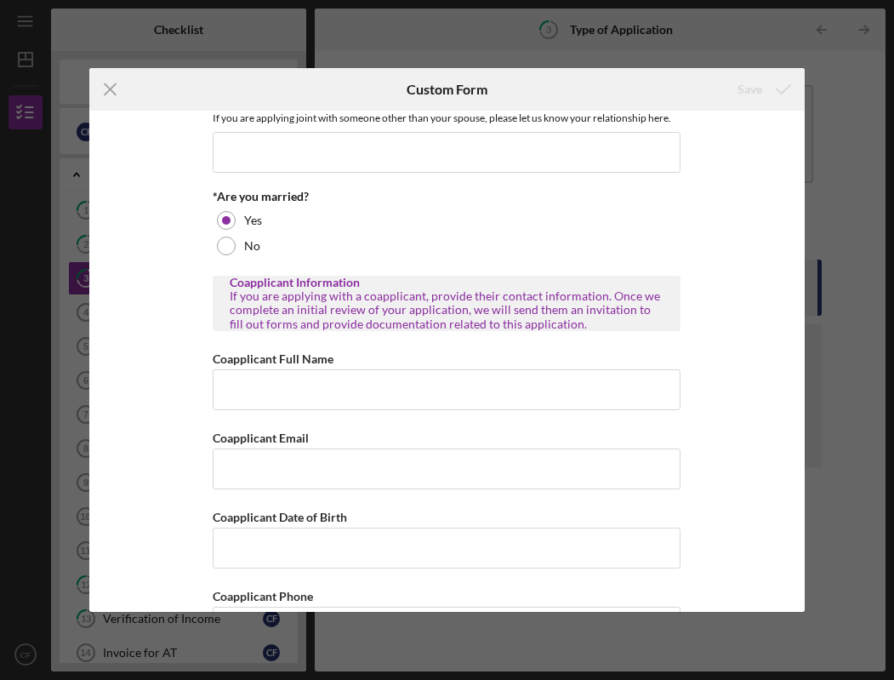
click at [529, 308] on div "If you are applying with a coapplicant, provide their contact information. Once…" at bounding box center [447, 309] width 434 height 41
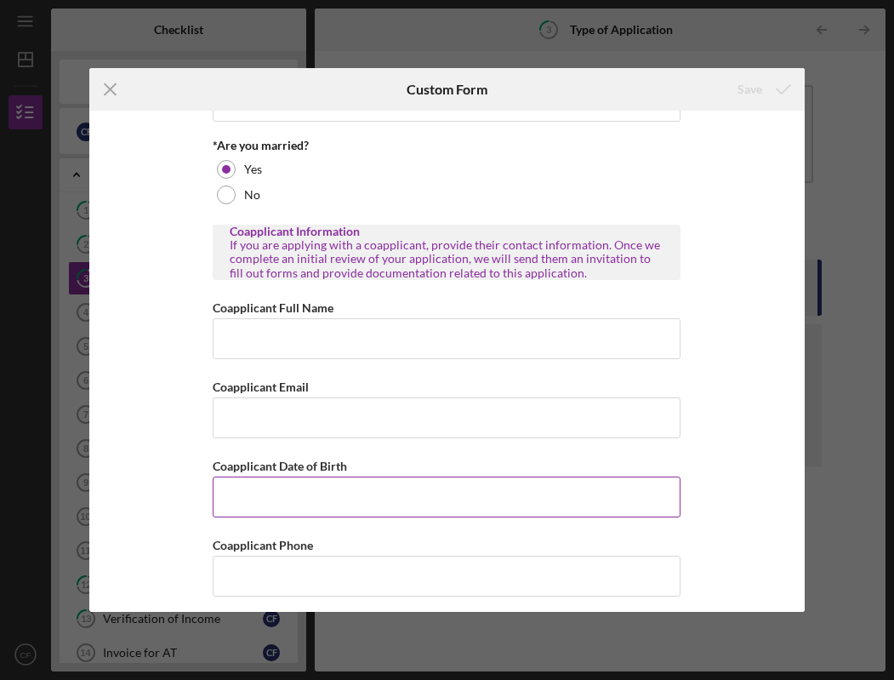
scroll to position [228, 0]
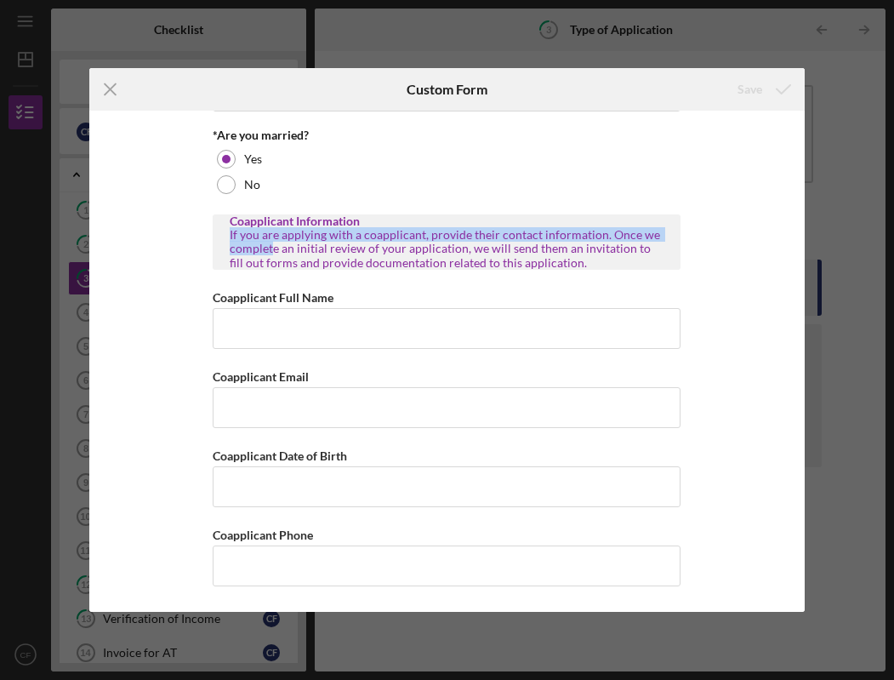
drag, startPoint x: 224, startPoint y: 232, endPoint x: 280, endPoint y: 253, distance: 59.8
click at [271, 249] on div "Coapplicant Information If you are applying with a coapplicant, provide their c…" at bounding box center [447, 241] width 468 height 54
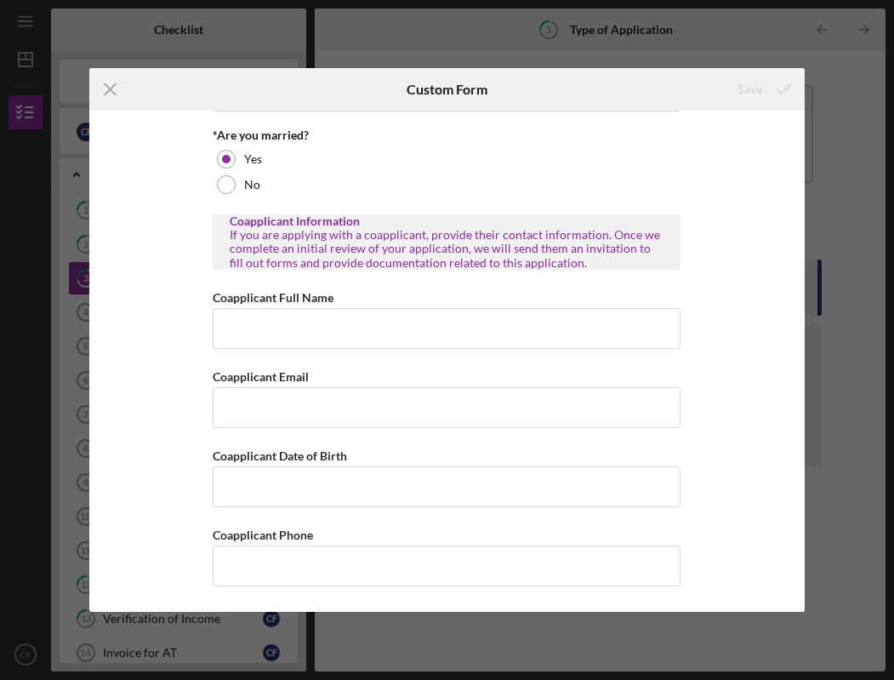
click at [283, 254] on div "If you are applying with a coapplicant, provide their contact information. Once…" at bounding box center [447, 248] width 434 height 41
click at [564, 261] on div "If you are applying with a coapplicant, provide their contact information. Once…" at bounding box center [447, 248] width 434 height 41
drag, startPoint x: 564, startPoint y: 261, endPoint x: 542, endPoint y: 264, distance: 22.3
click at [544, 264] on div "If you are applying with a coapplicant, provide their contact information. Once…" at bounding box center [447, 248] width 434 height 41
click at [533, 262] on div "If you are applying with a coapplicant, provide their contact information. Once…" at bounding box center [447, 248] width 434 height 41
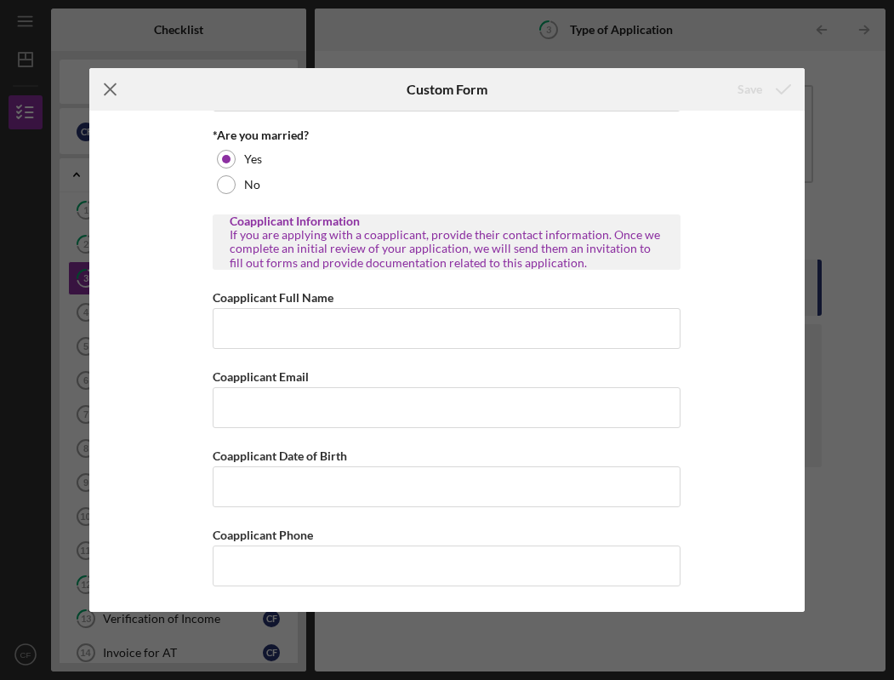
click at [102, 86] on icon "Icon/Menu Close" at bounding box center [110, 89] width 43 height 43
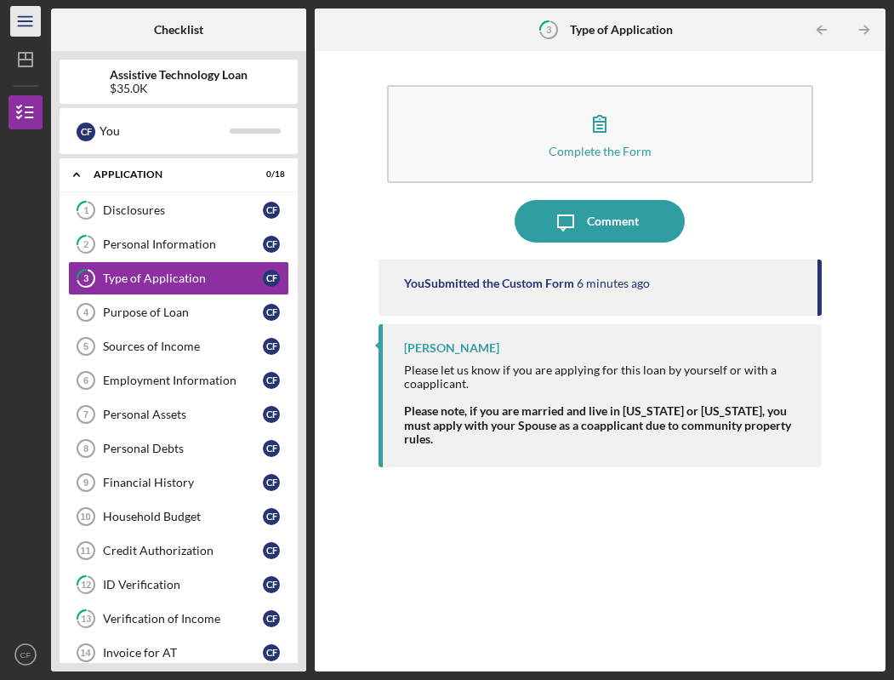
click at [26, 21] on line "button" at bounding box center [25, 21] width 14 height 0
